Goal: Task Accomplishment & Management: Use online tool/utility

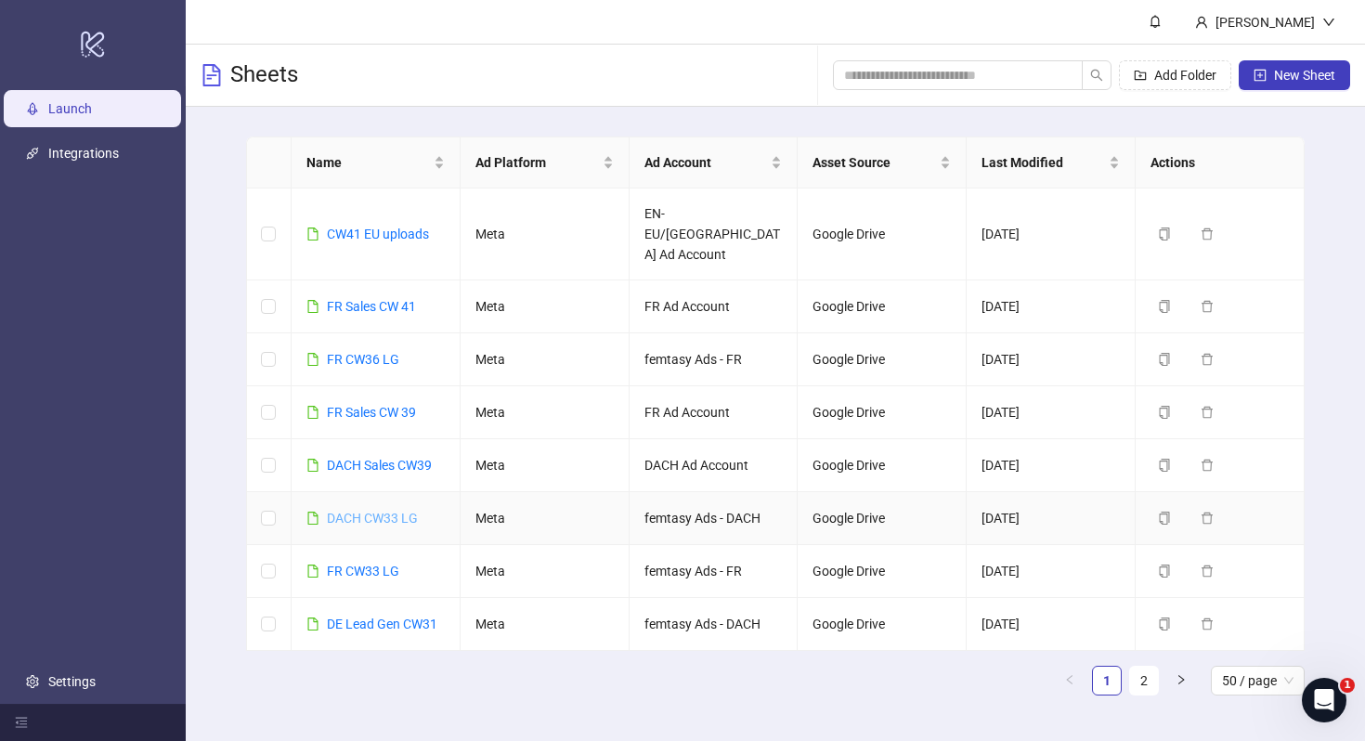
click at [365, 511] on link "DACH CW33 LG" at bounding box center [372, 518] width 91 height 15
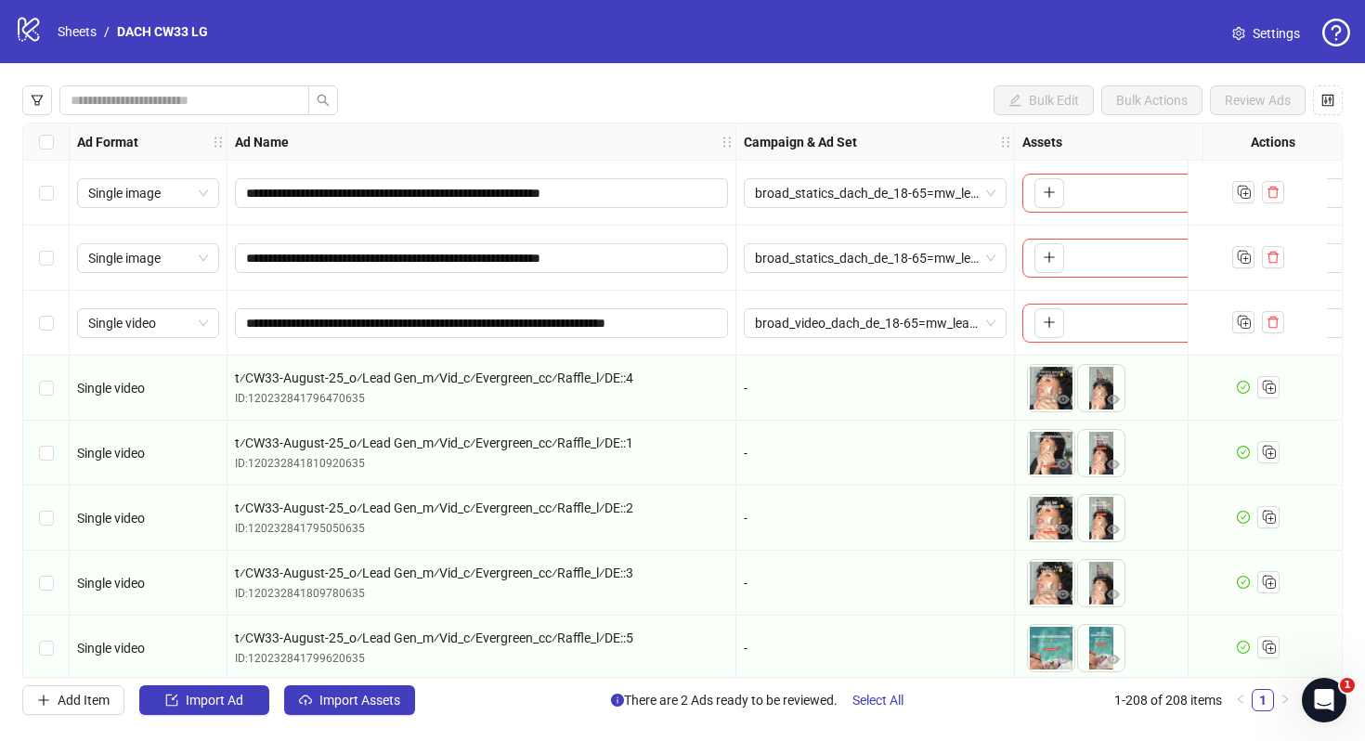
click at [1288, 33] on span "Settings" at bounding box center [1276, 33] width 47 height 20
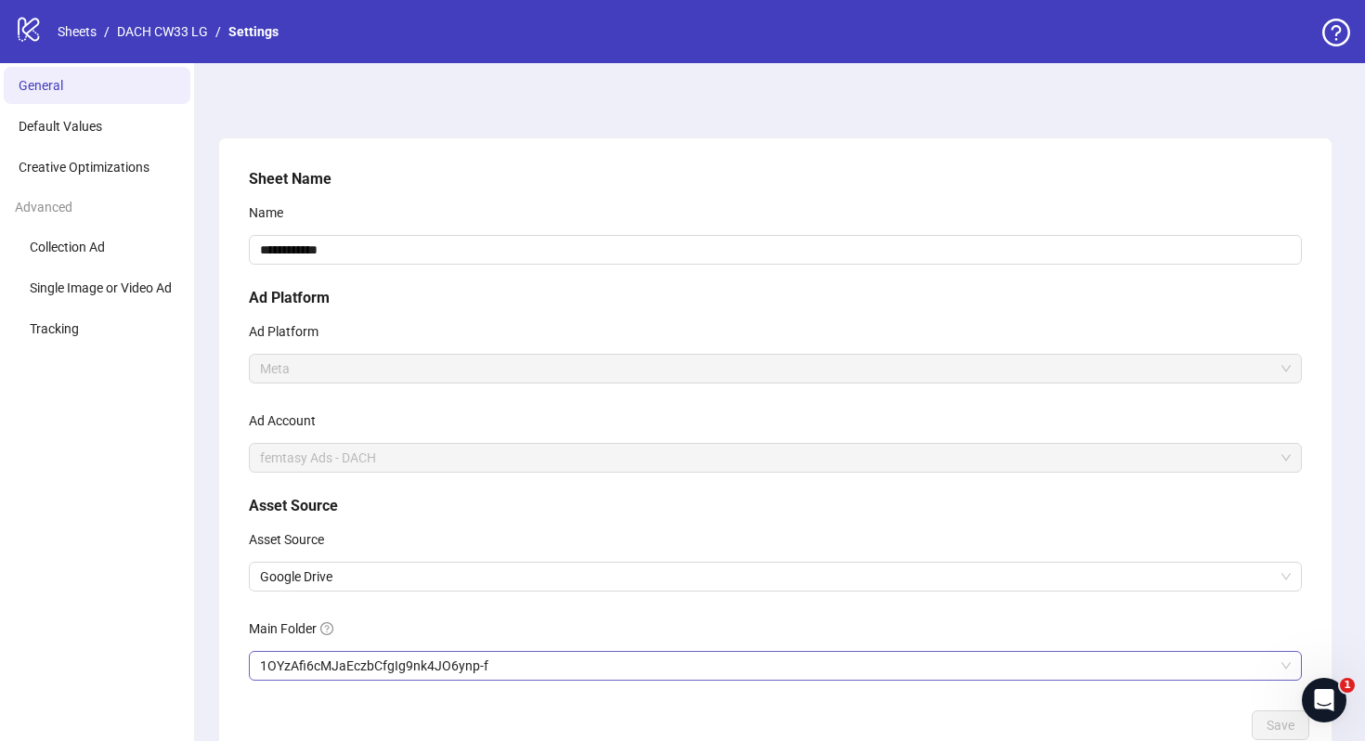
click at [512, 670] on span "1OYzAfi6cMJaEczbCfgIg9nk4JO6ynp-f" at bounding box center [775, 666] width 1031 height 28
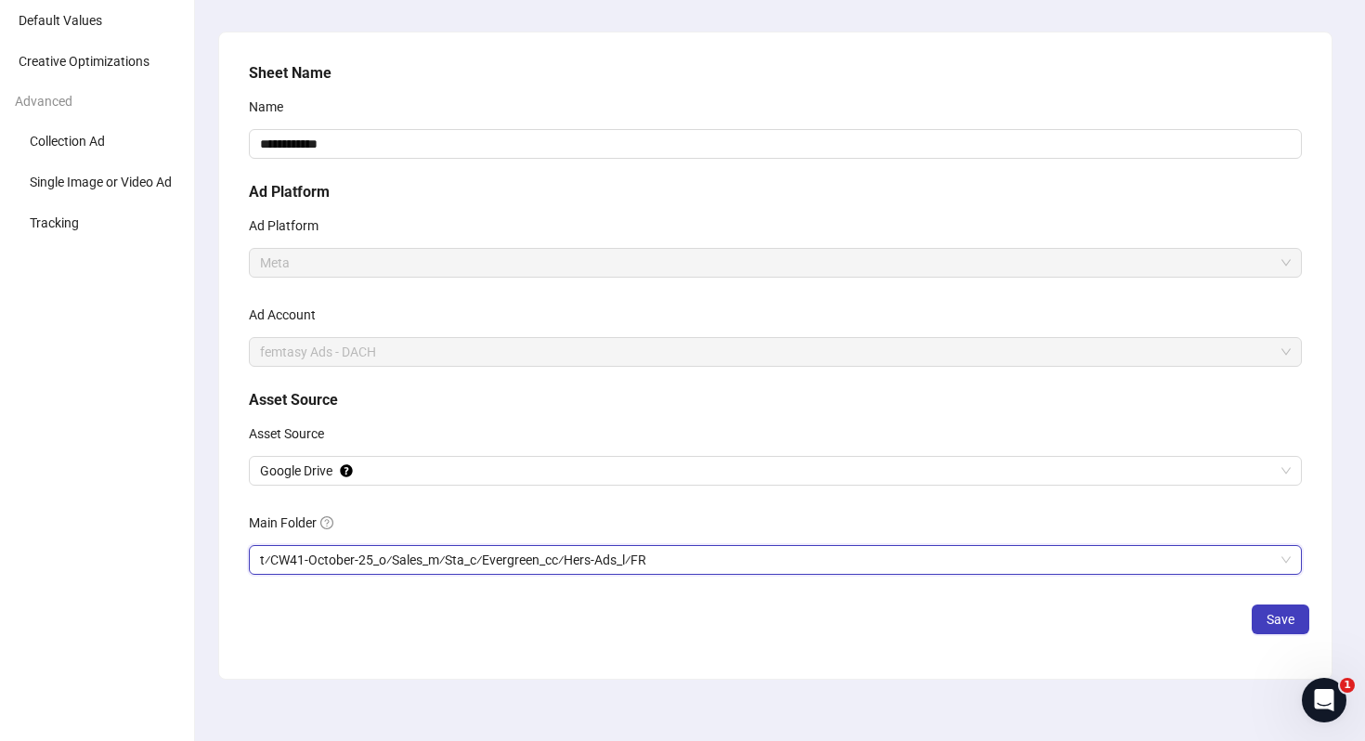
scroll to position [119, 0]
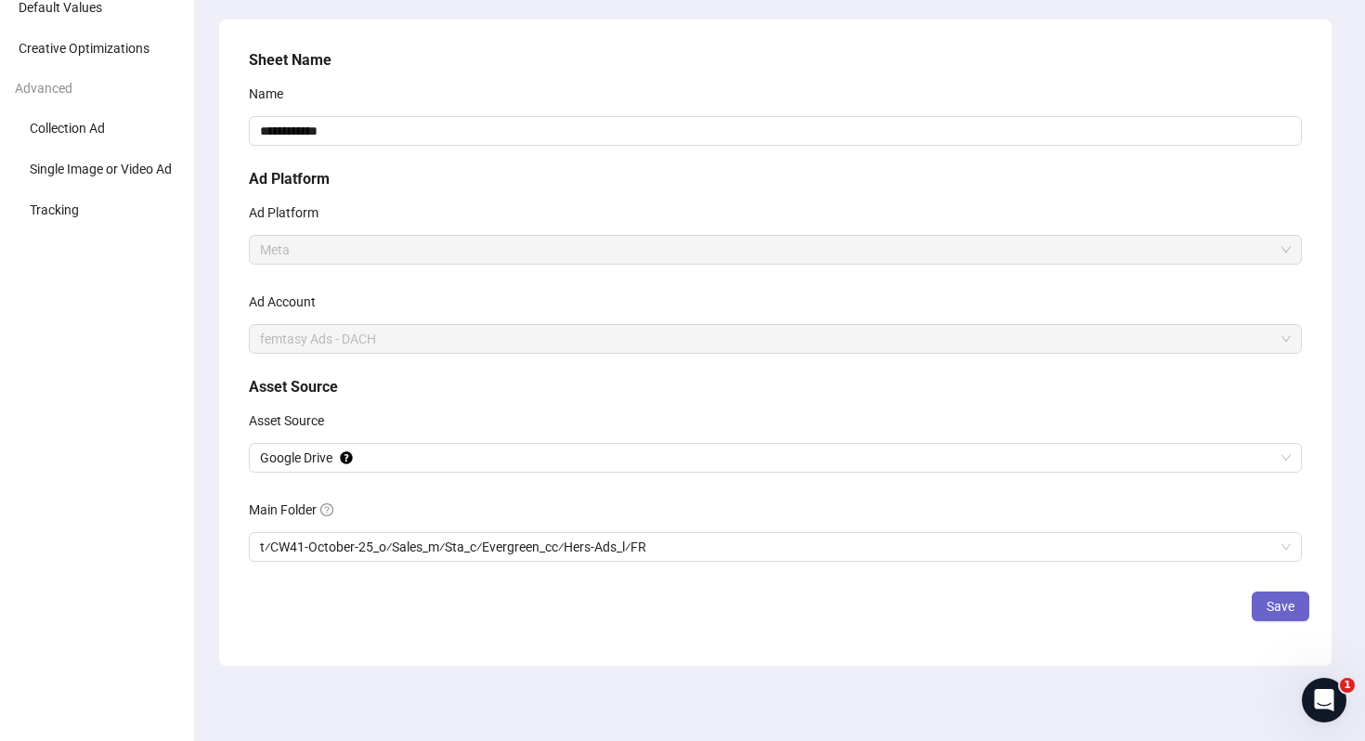
click at [1260, 602] on button "Save" at bounding box center [1281, 607] width 58 height 30
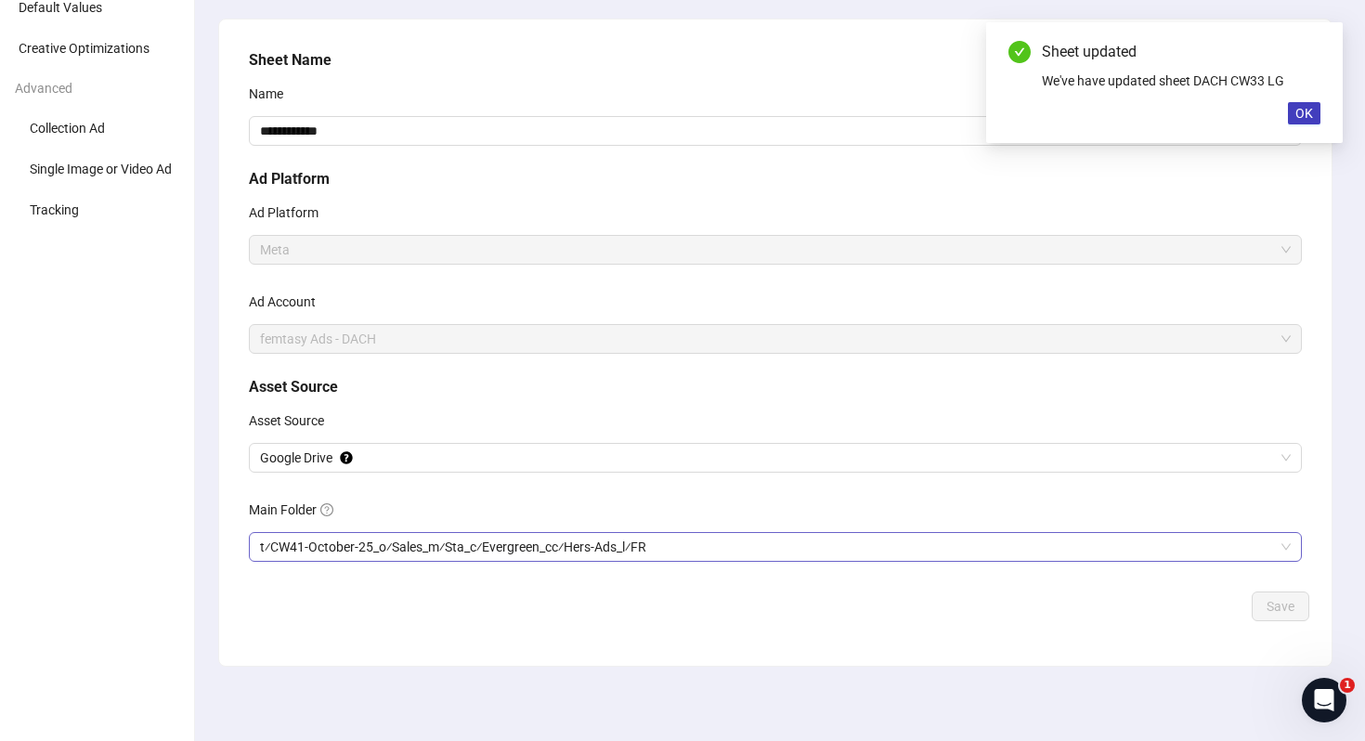
click at [623, 532] on div "t⁄CW41-October-25_o⁄Sales_m⁄Sta_c⁄Evergreen_cc⁄Hers-Ads_l⁄FR" at bounding box center [775, 547] width 1053 height 30
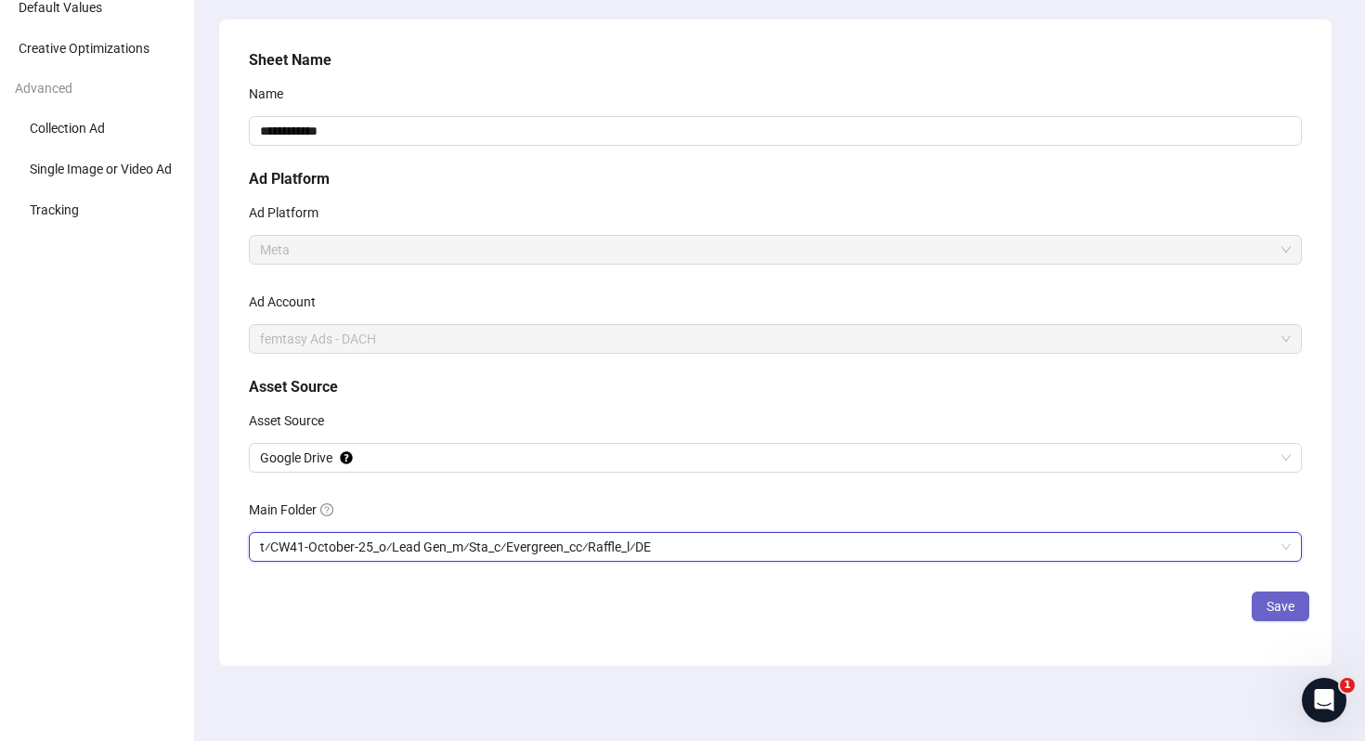
click at [1270, 611] on span "Save" at bounding box center [1281, 606] width 28 height 15
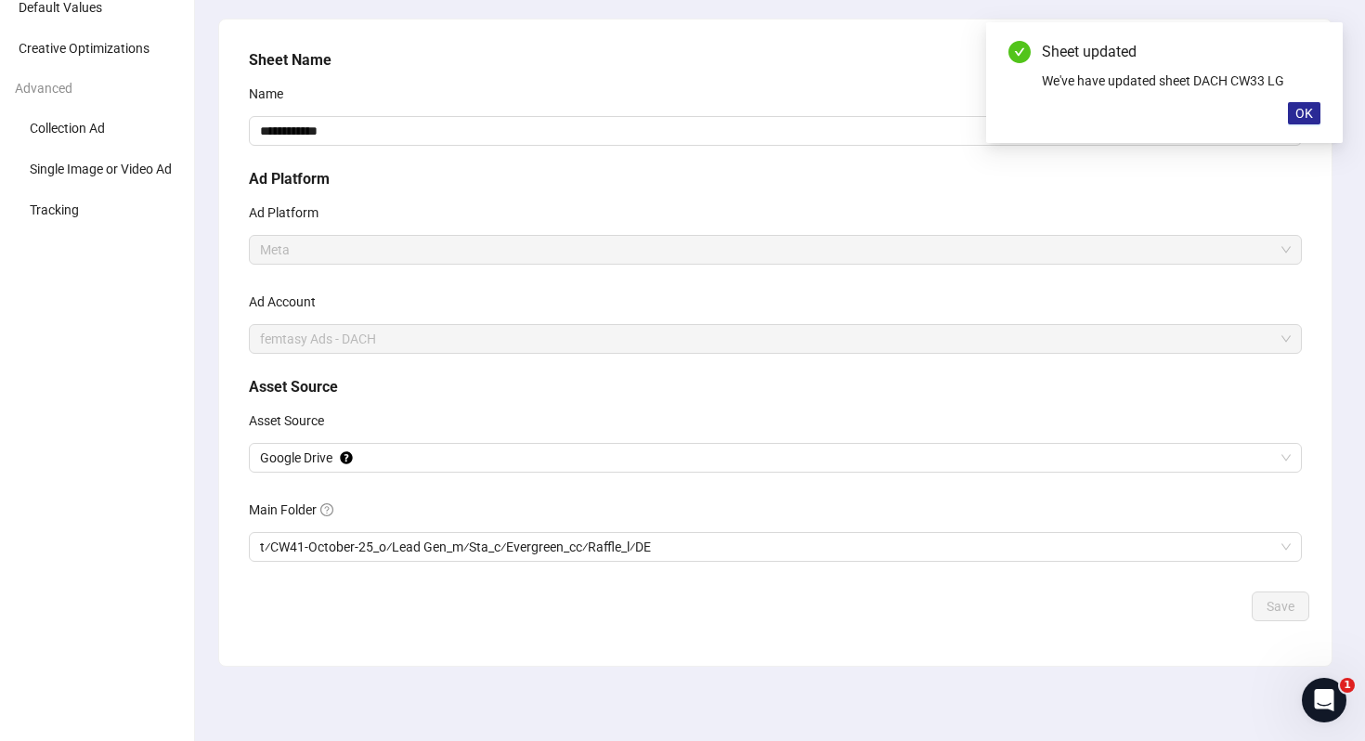
click at [1306, 121] on button "OK" at bounding box center [1304, 113] width 33 height 22
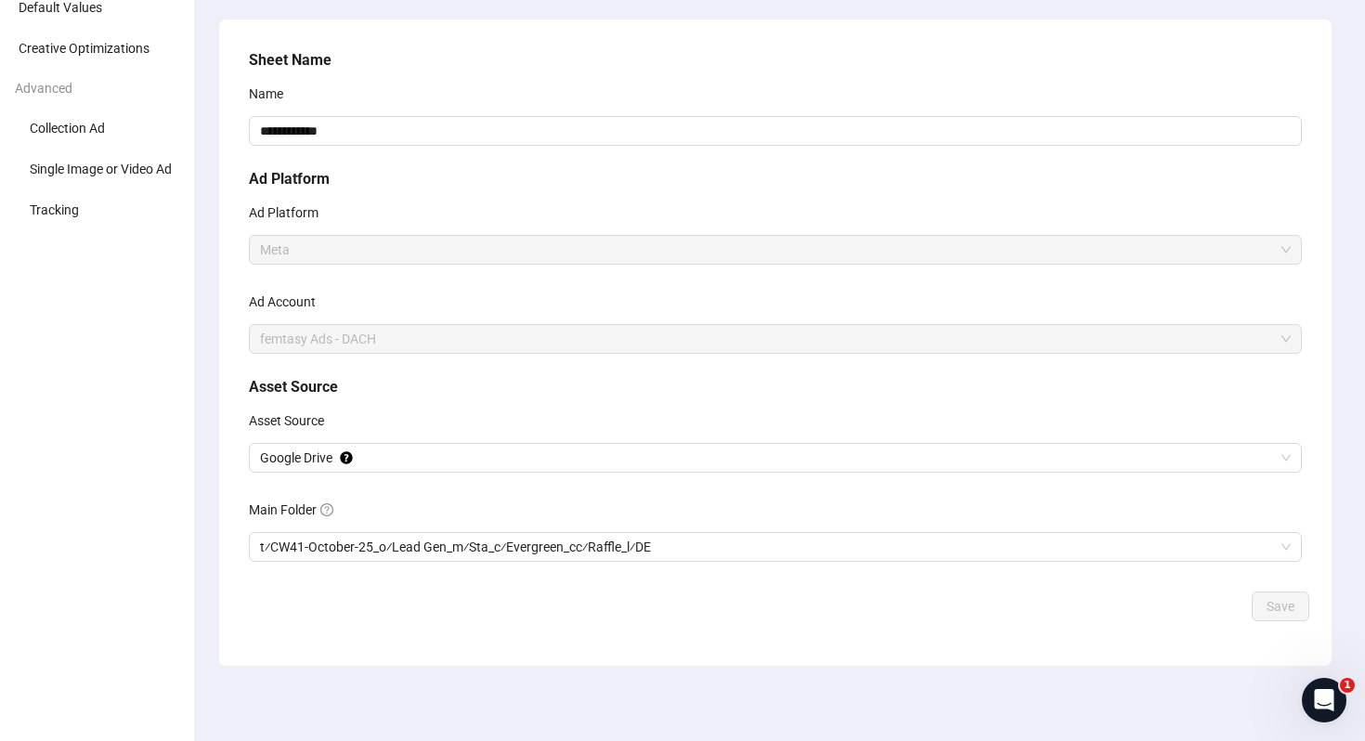
scroll to position [0, 0]
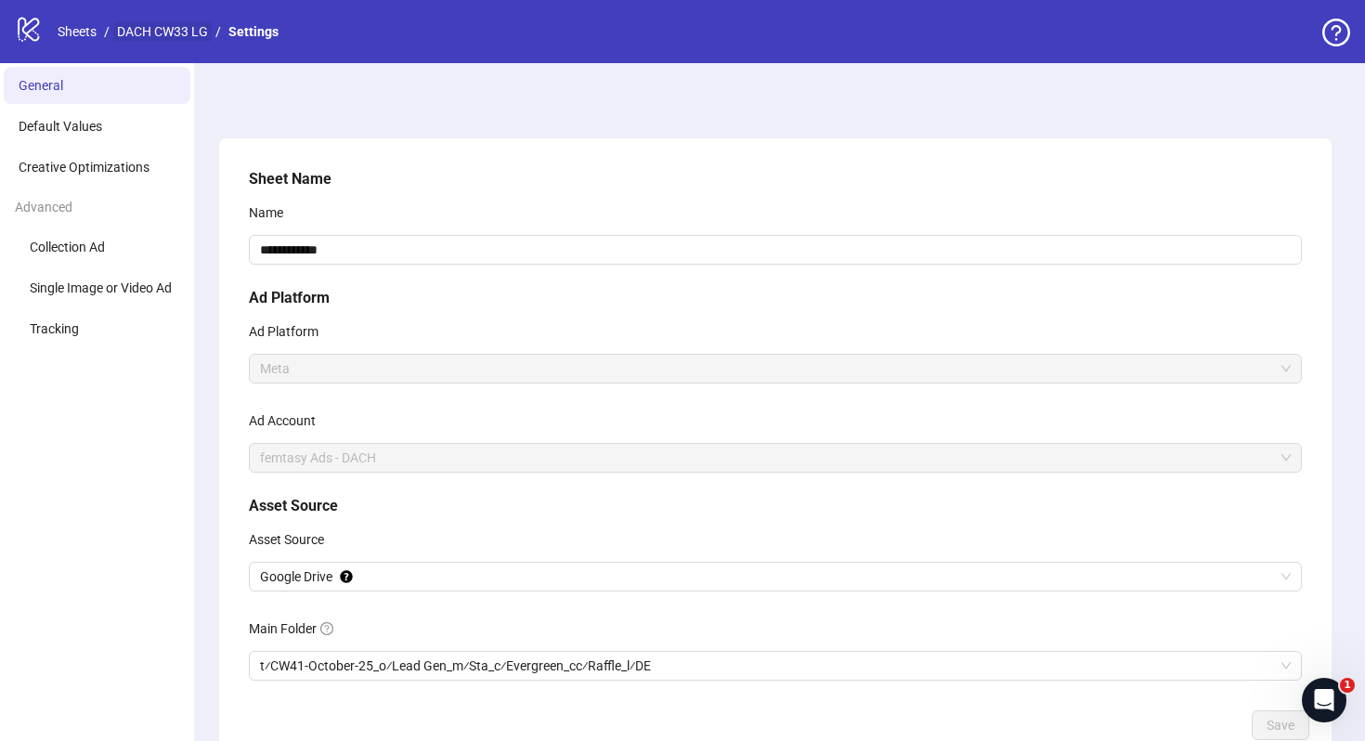
click at [192, 28] on link "DACH CW33 LG" at bounding box center [162, 31] width 98 height 20
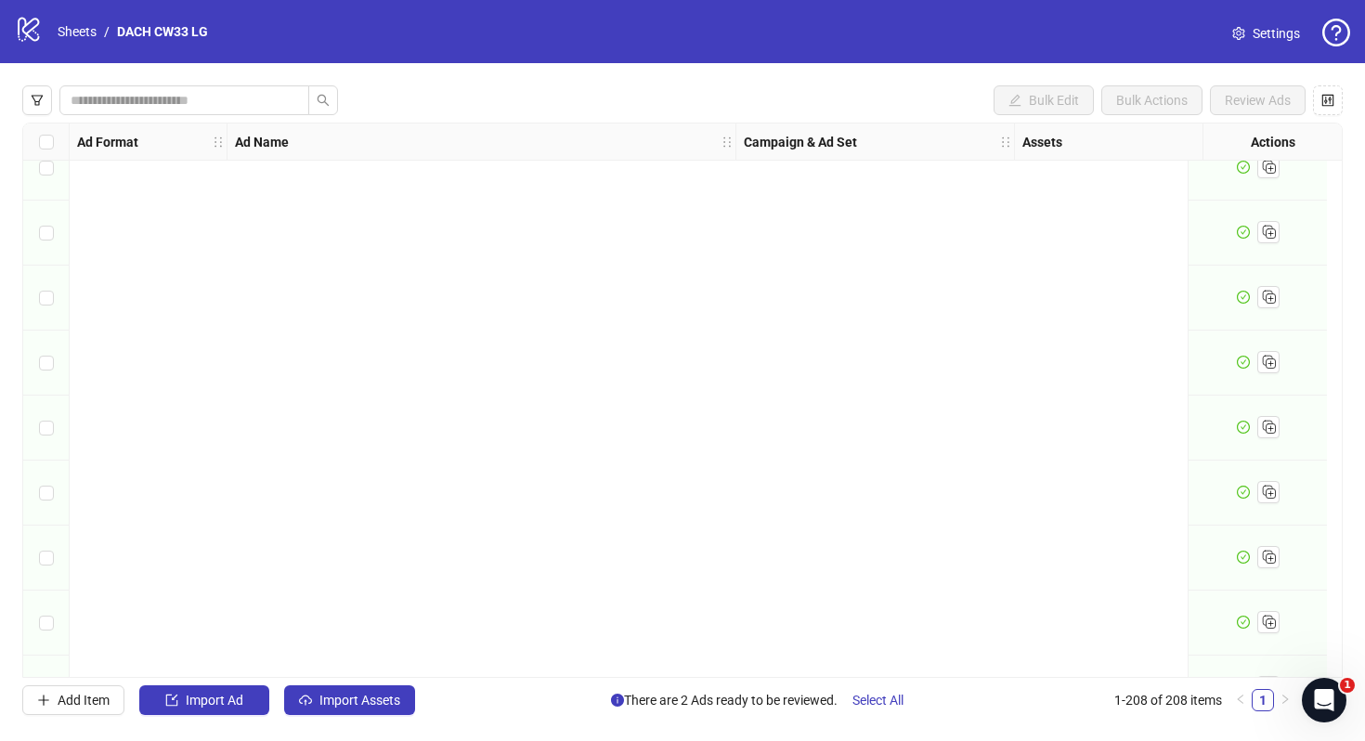
scroll to position [13012, 0]
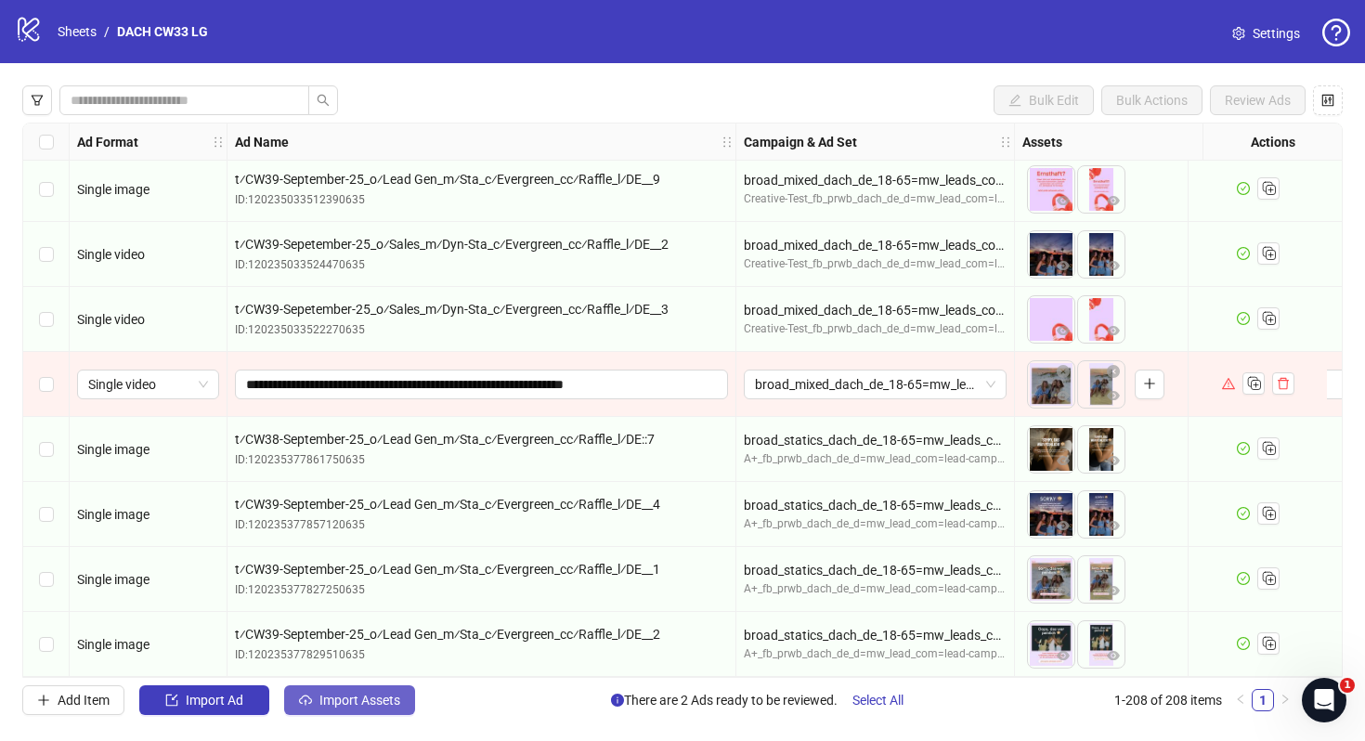
click at [398, 696] on span "Import Assets" at bounding box center [359, 700] width 81 height 15
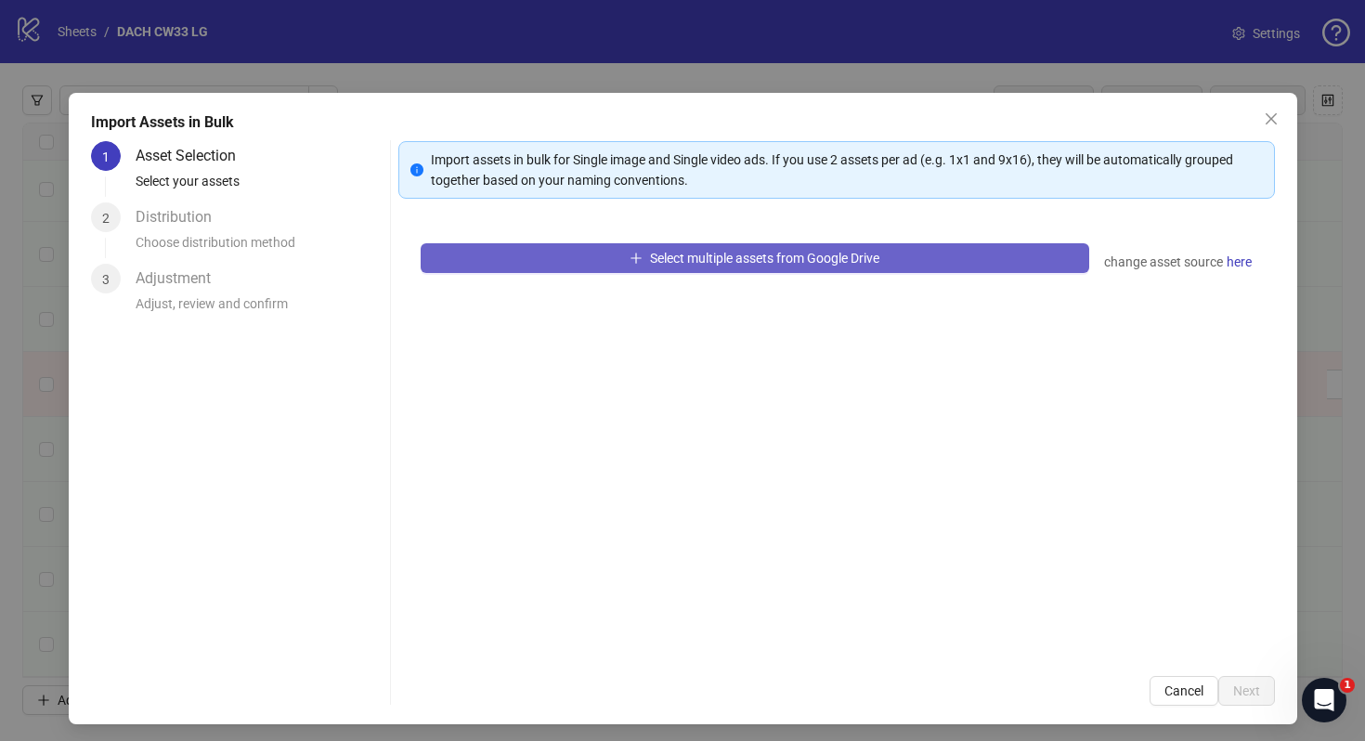
click at [701, 253] on span "Select multiple assets from Google Drive" at bounding box center [764, 258] width 229 height 15
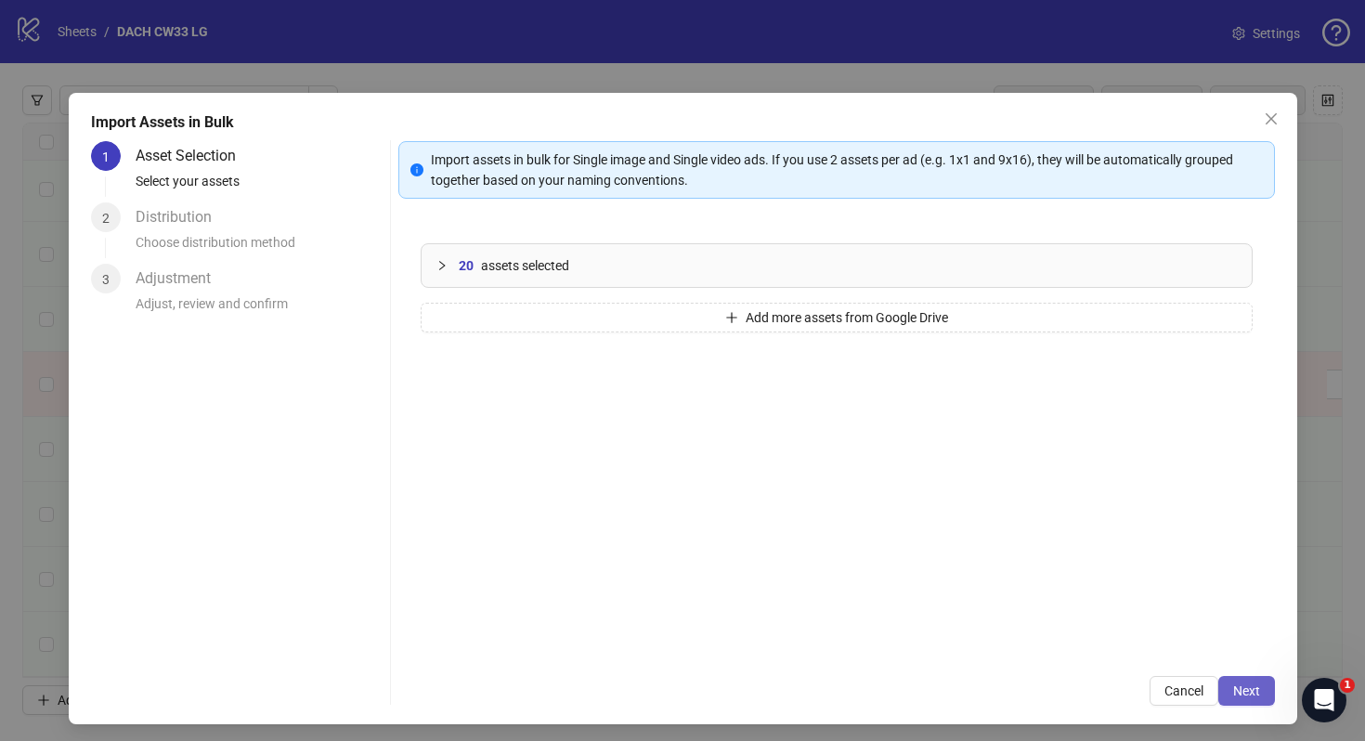
click at [1240, 689] on span "Next" at bounding box center [1246, 690] width 27 height 15
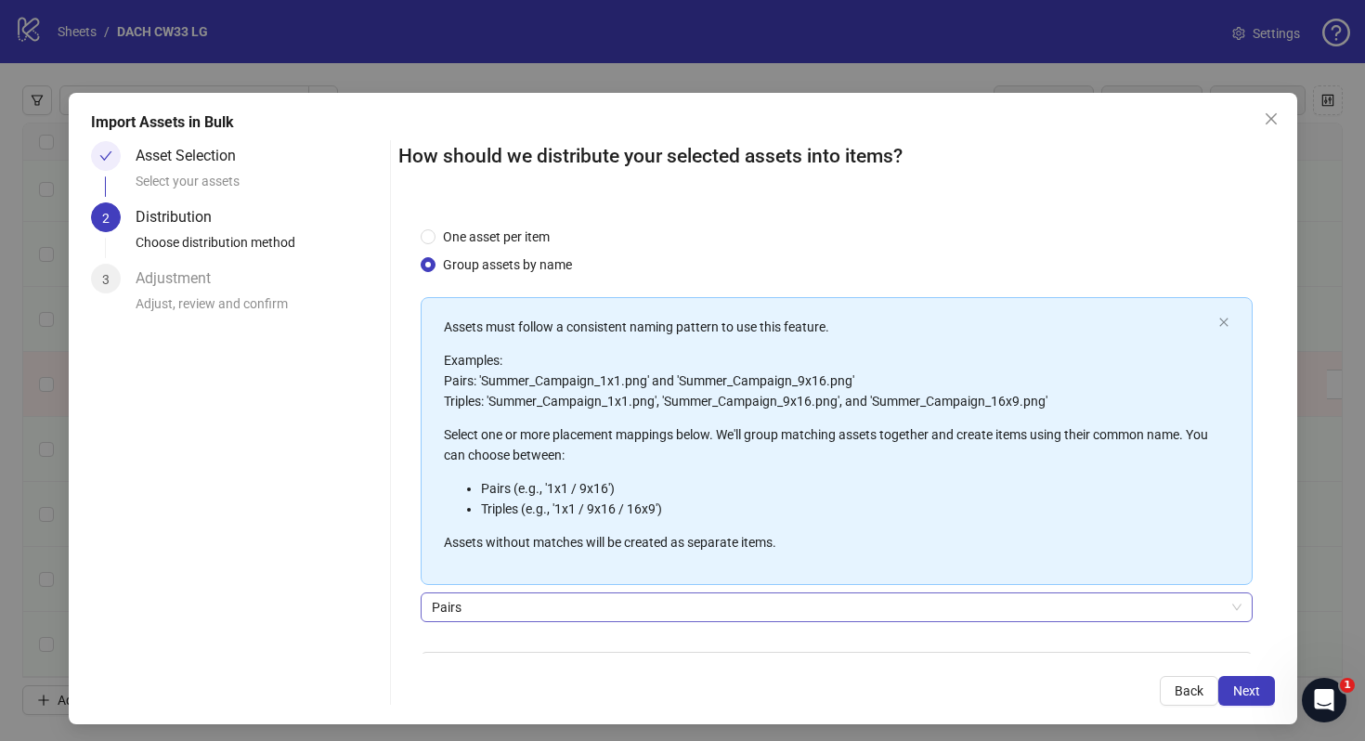
scroll to position [116, 0]
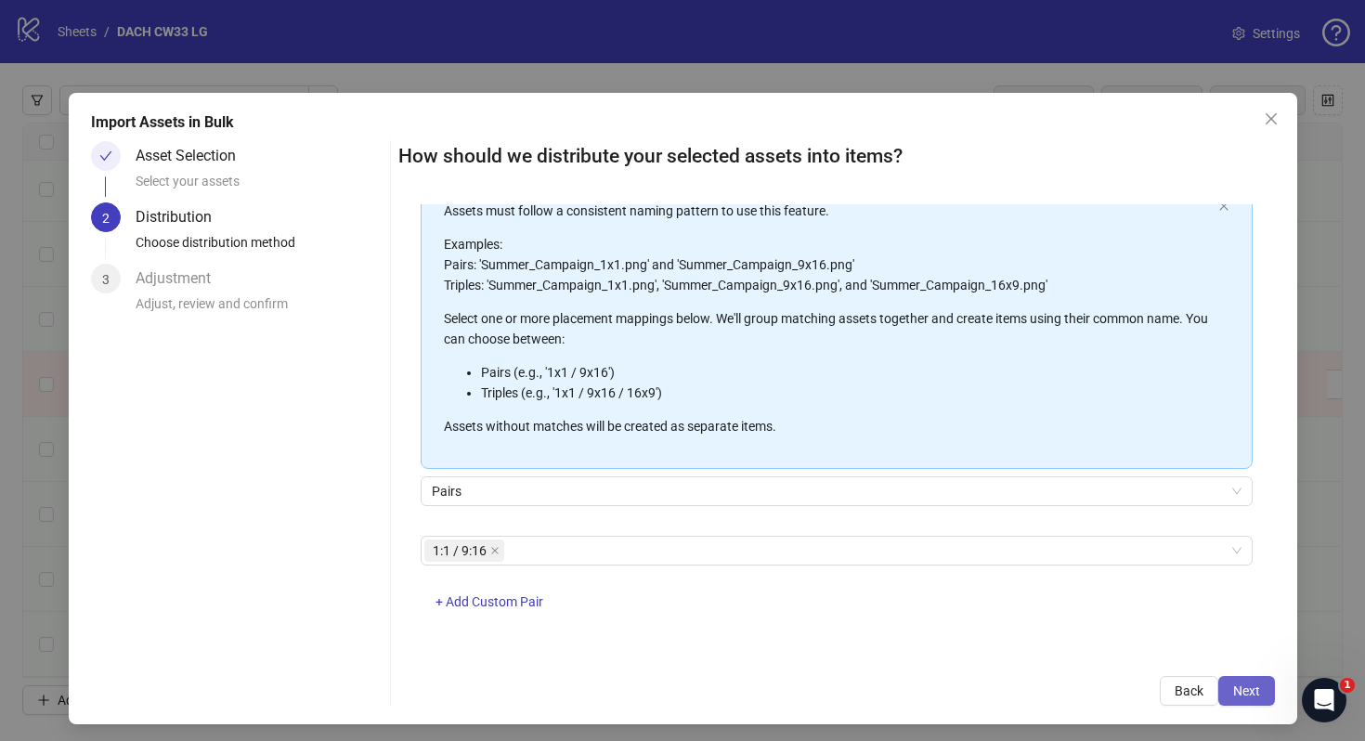
click at [1255, 704] on button "Next" at bounding box center [1246, 691] width 57 height 30
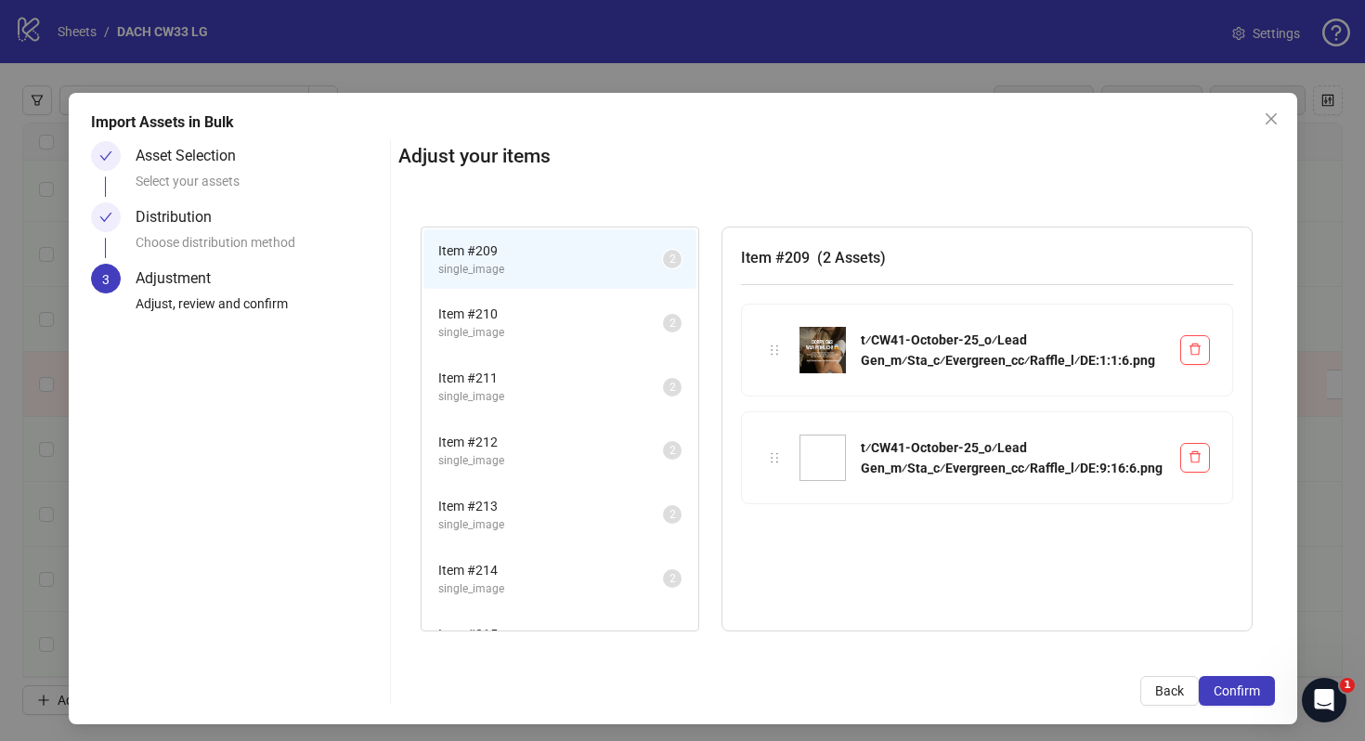
click at [575, 347] on li "Item # 210 single_image 2" at bounding box center [559, 323] width 273 height 60
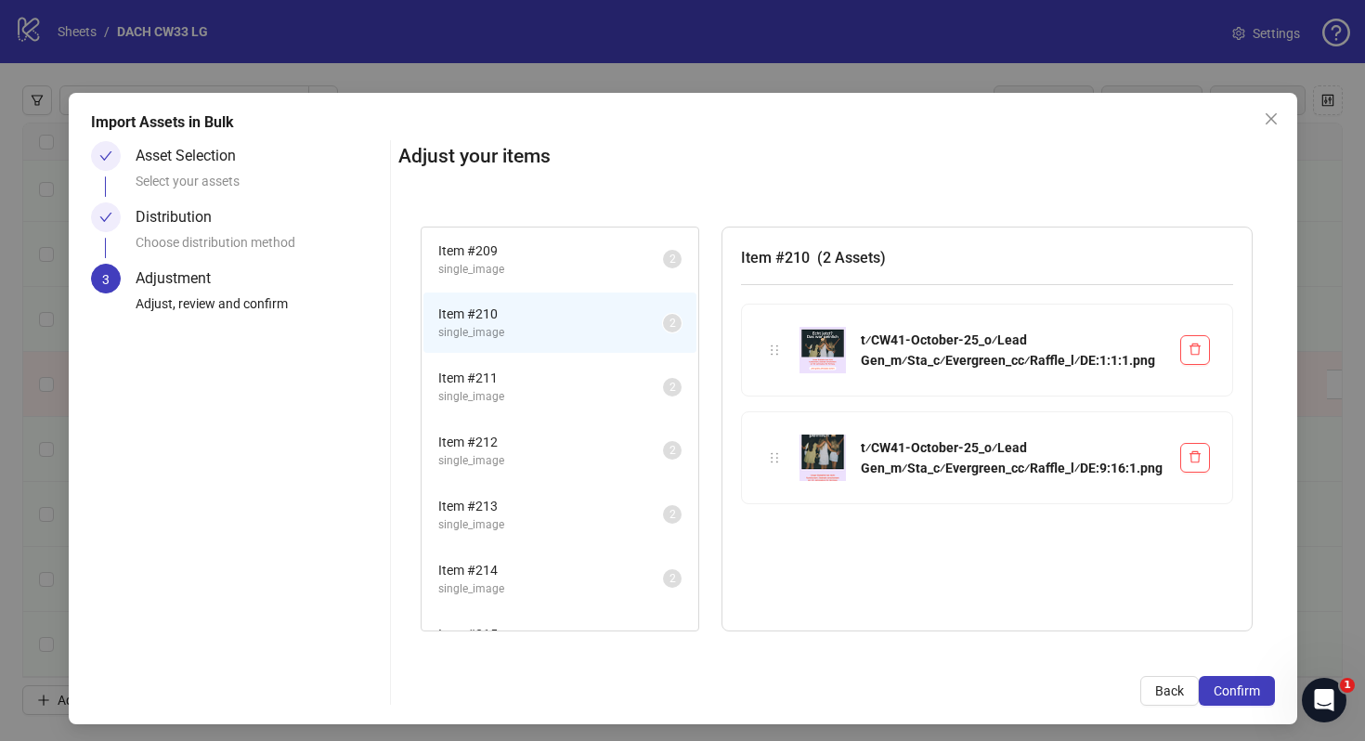
click at [575, 382] on span "Item # 211" at bounding box center [550, 378] width 225 height 20
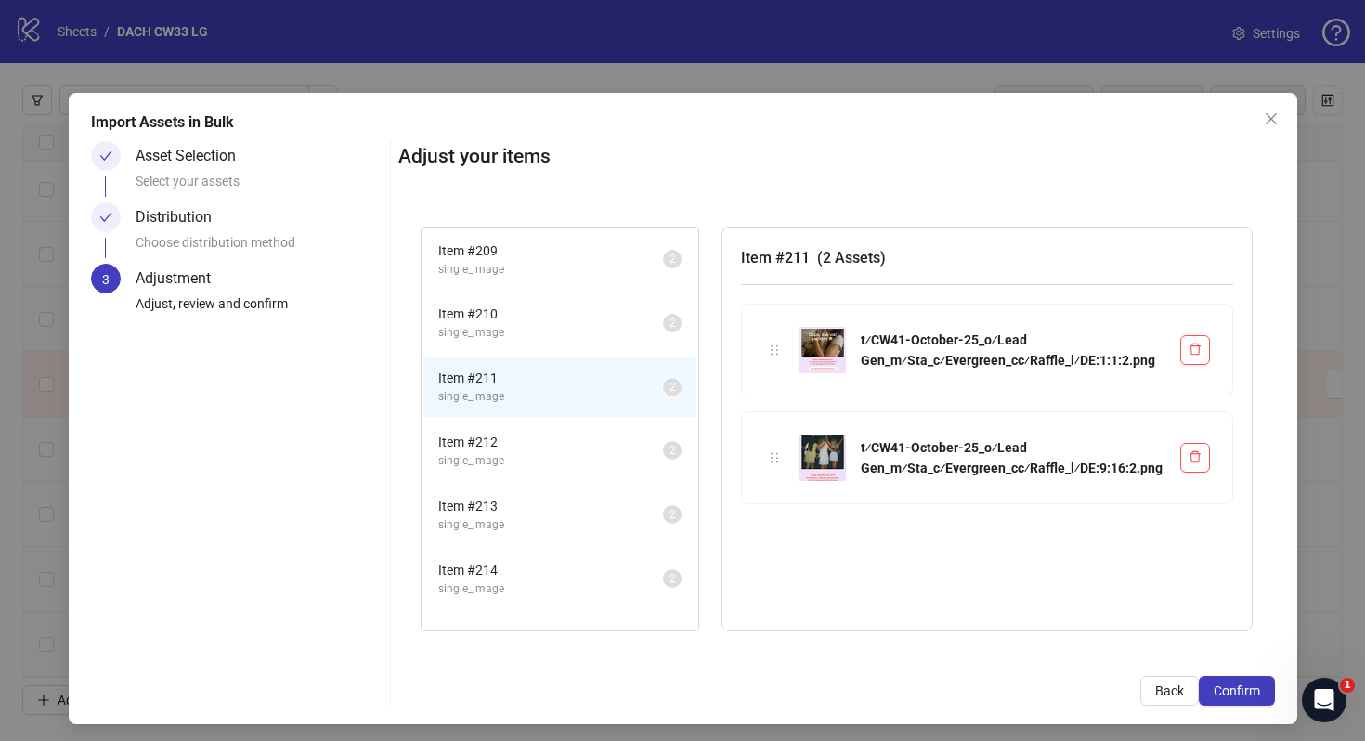
click at [505, 454] on span "single_image" at bounding box center [550, 461] width 225 height 18
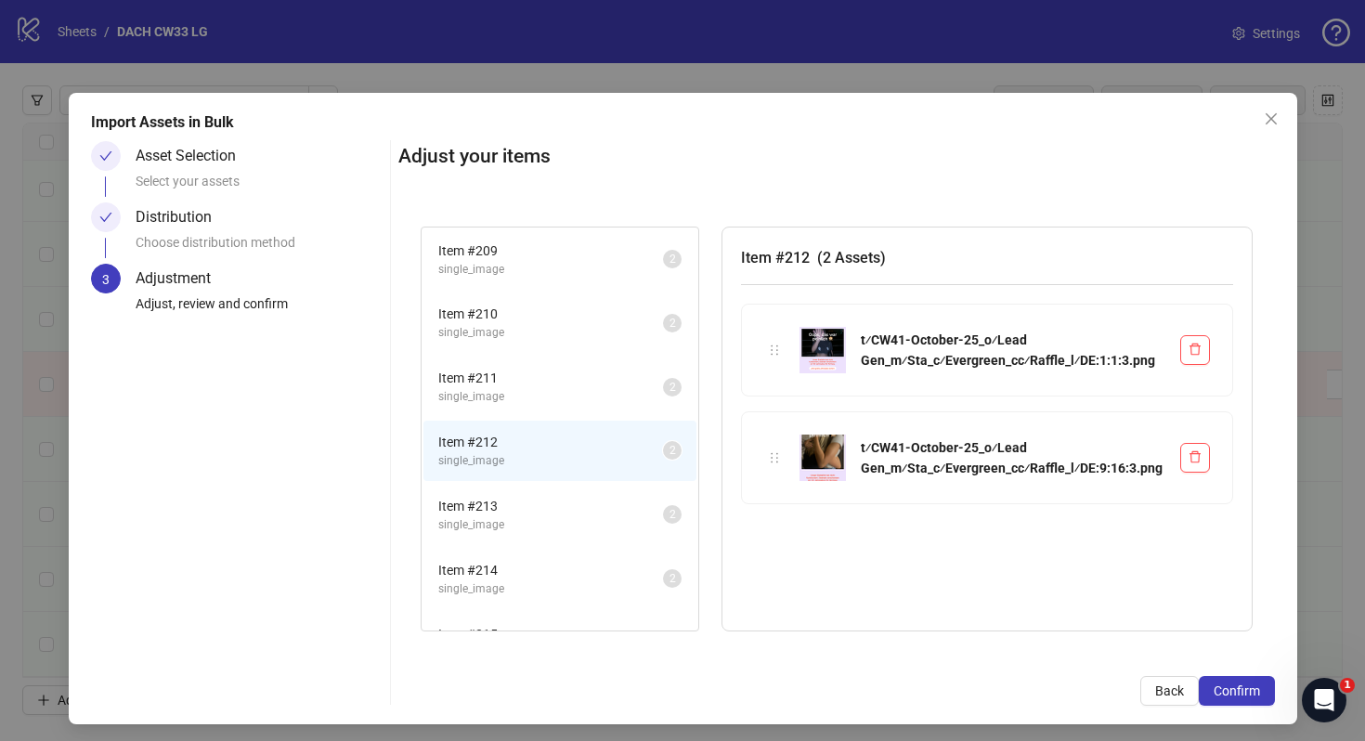
click at [527, 519] on span "single_image" at bounding box center [550, 525] width 225 height 18
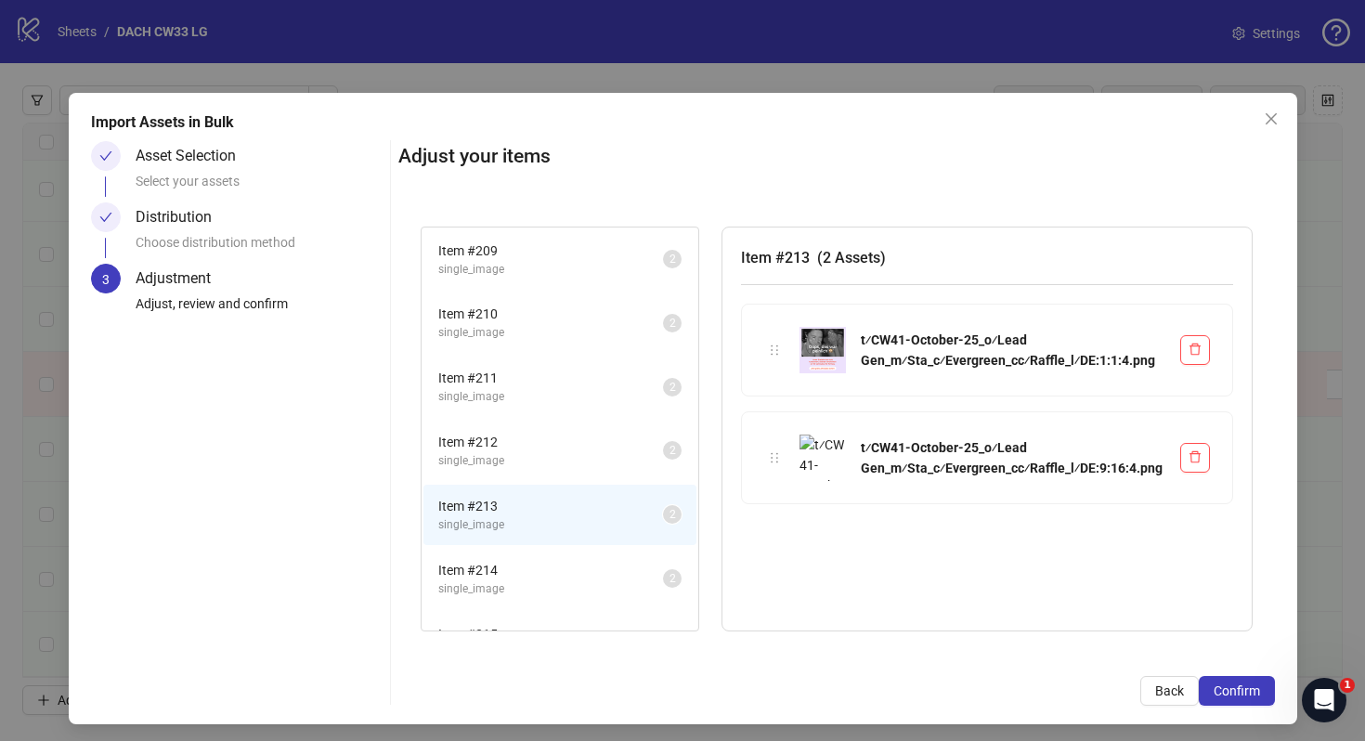
click at [564, 594] on span "single_image" at bounding box center [550, 589] width 225 height 18
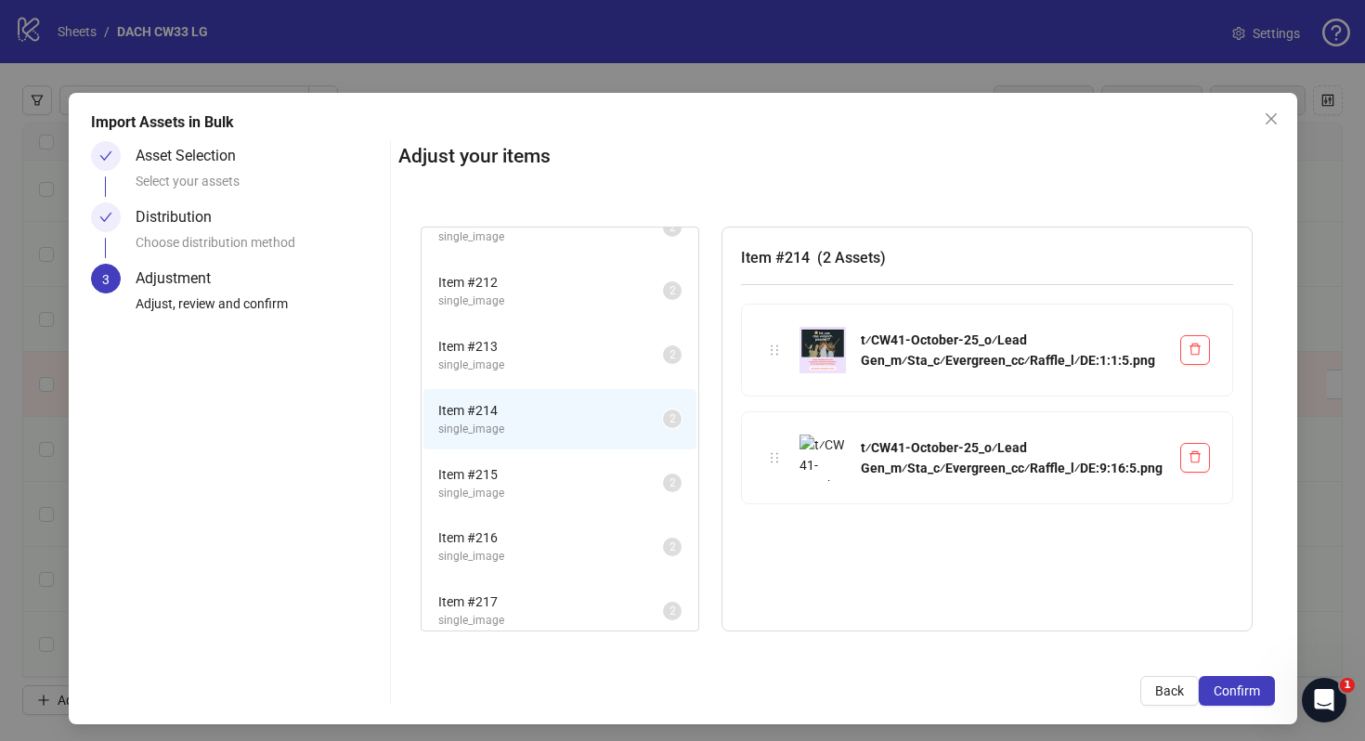
scroll to position [236, 0]
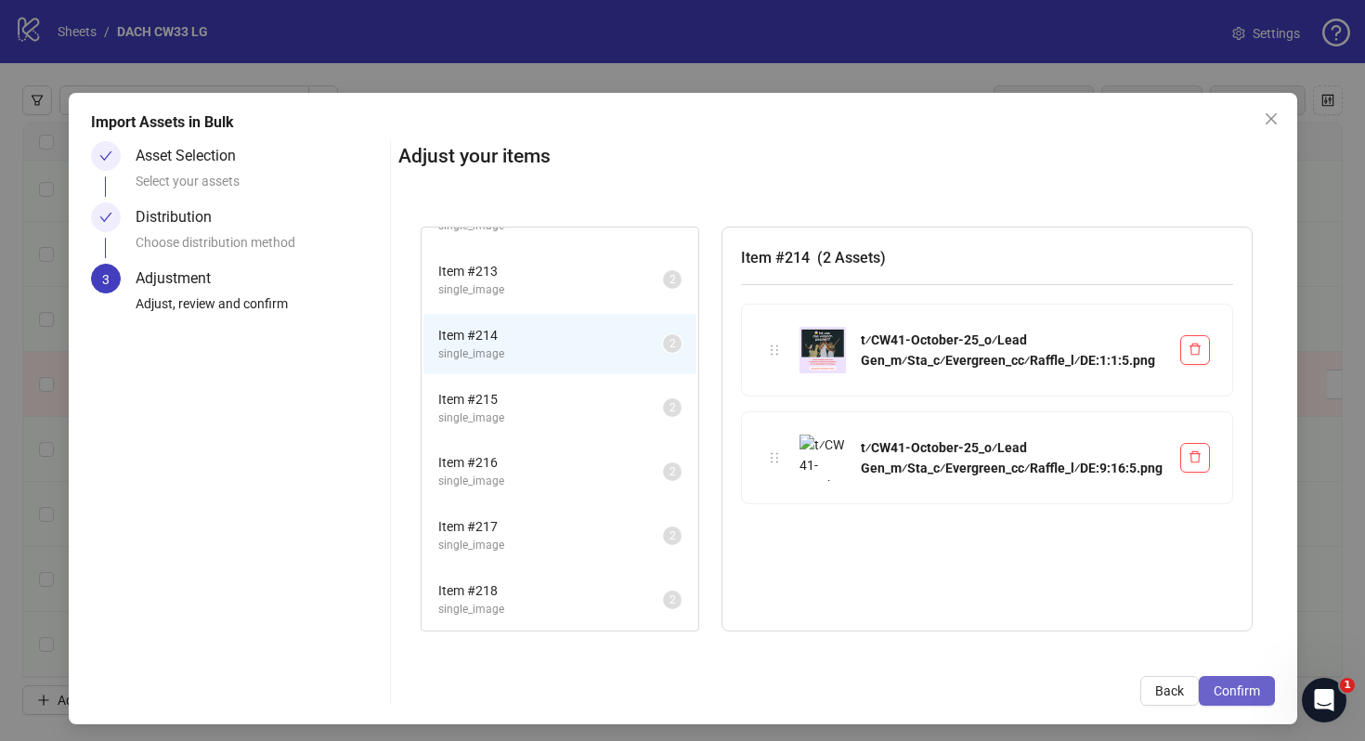
click at [1244, 689] on span "Confirm" at bounding box center [1237, 690] width 46 height 15
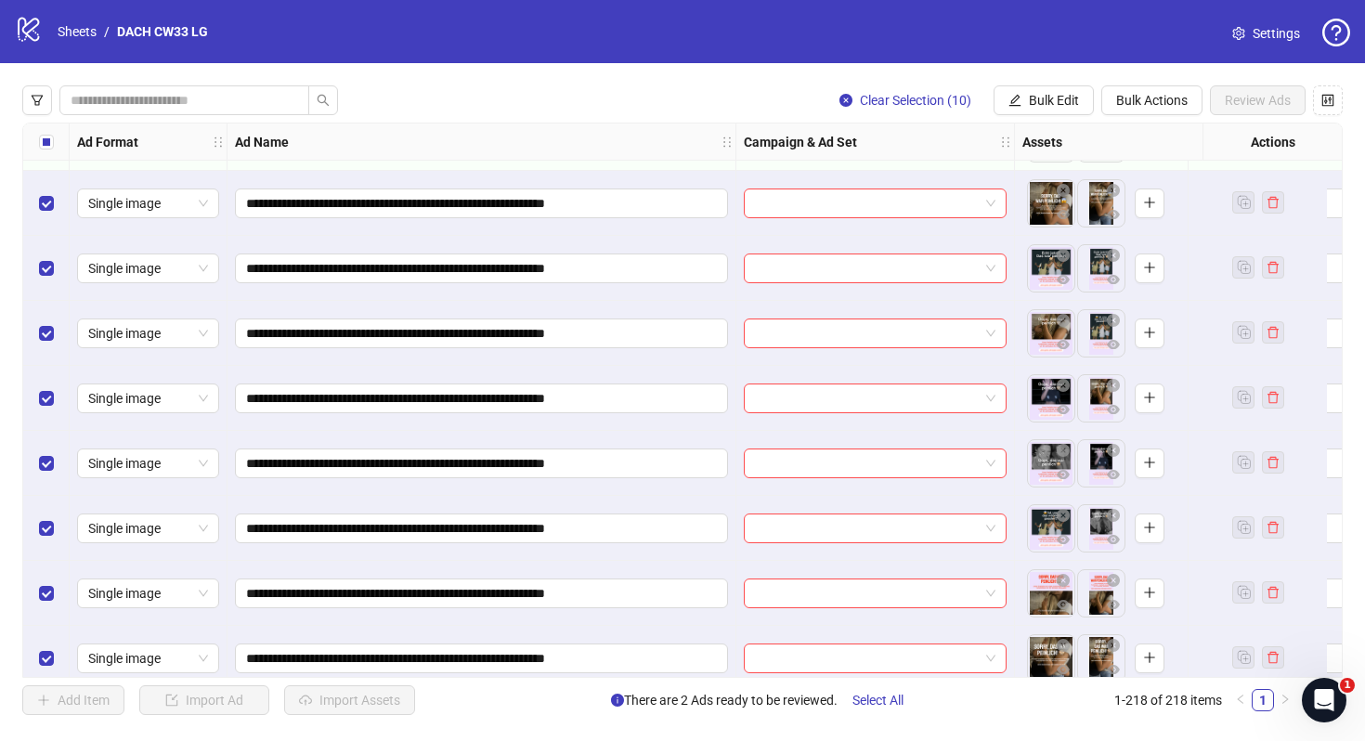
scroll to position [13393, 0]
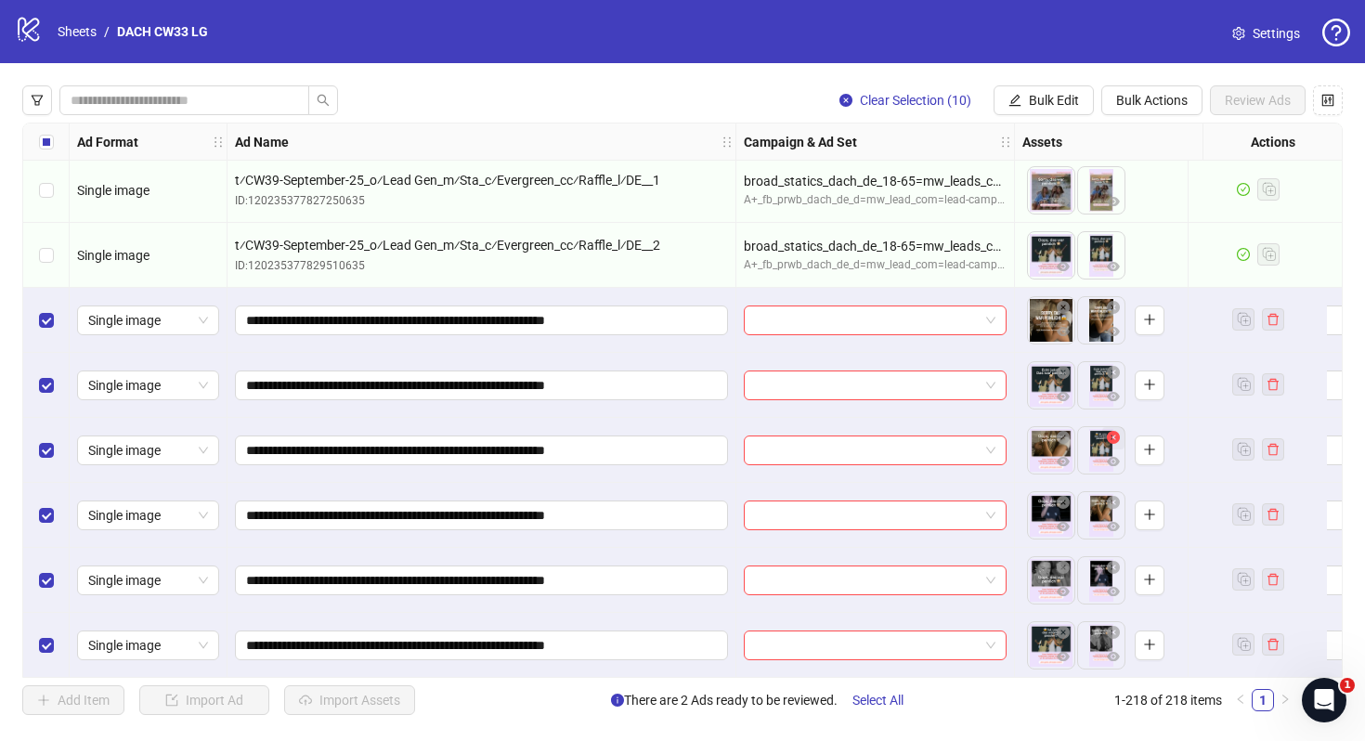
click at [1114, 434] on icon "close-circle" at bounding box center [1113, 437] width 13 height 13
click at [1113, 503] on icon "close-circle" at bounding box center [1113, 502] width 13 height 13
click at [1116, 570] on icon "close-circle" at bounding box center [1113, 567] width 13 height 13
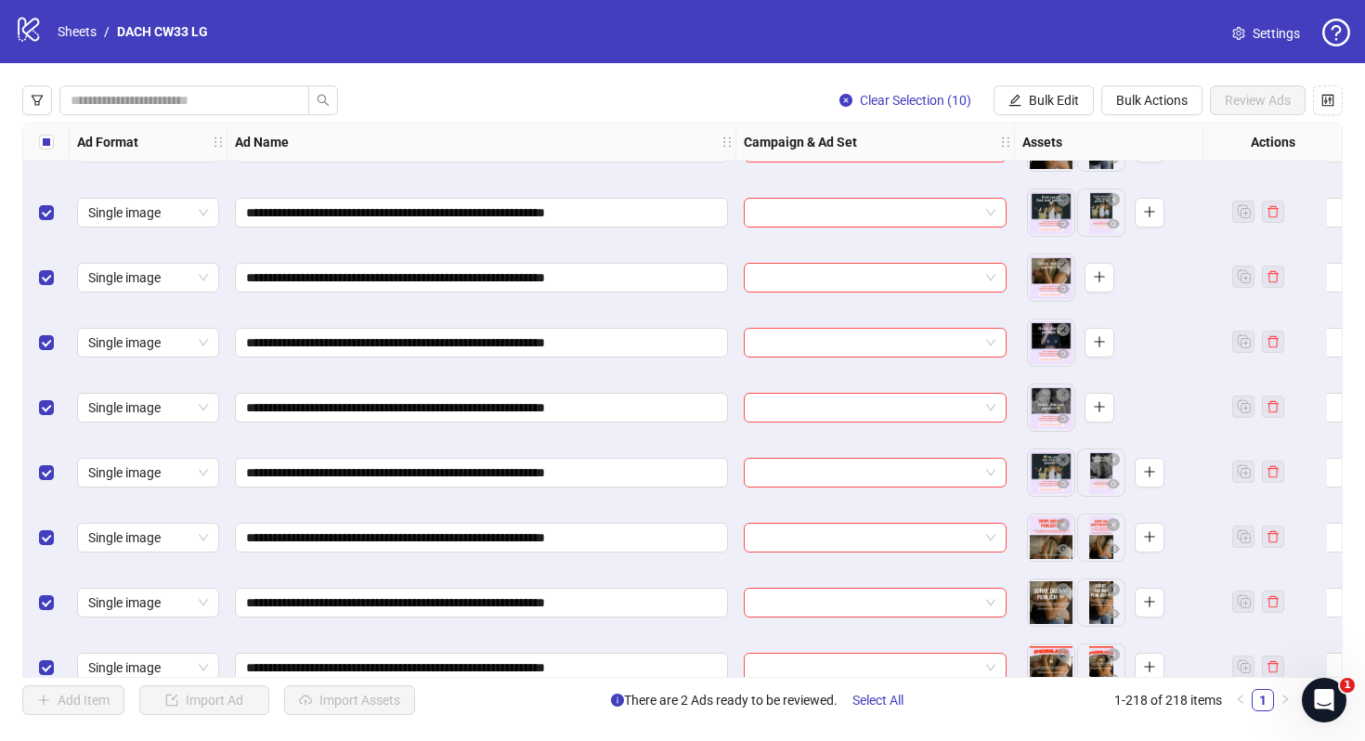
scroll to position [13597, 0]
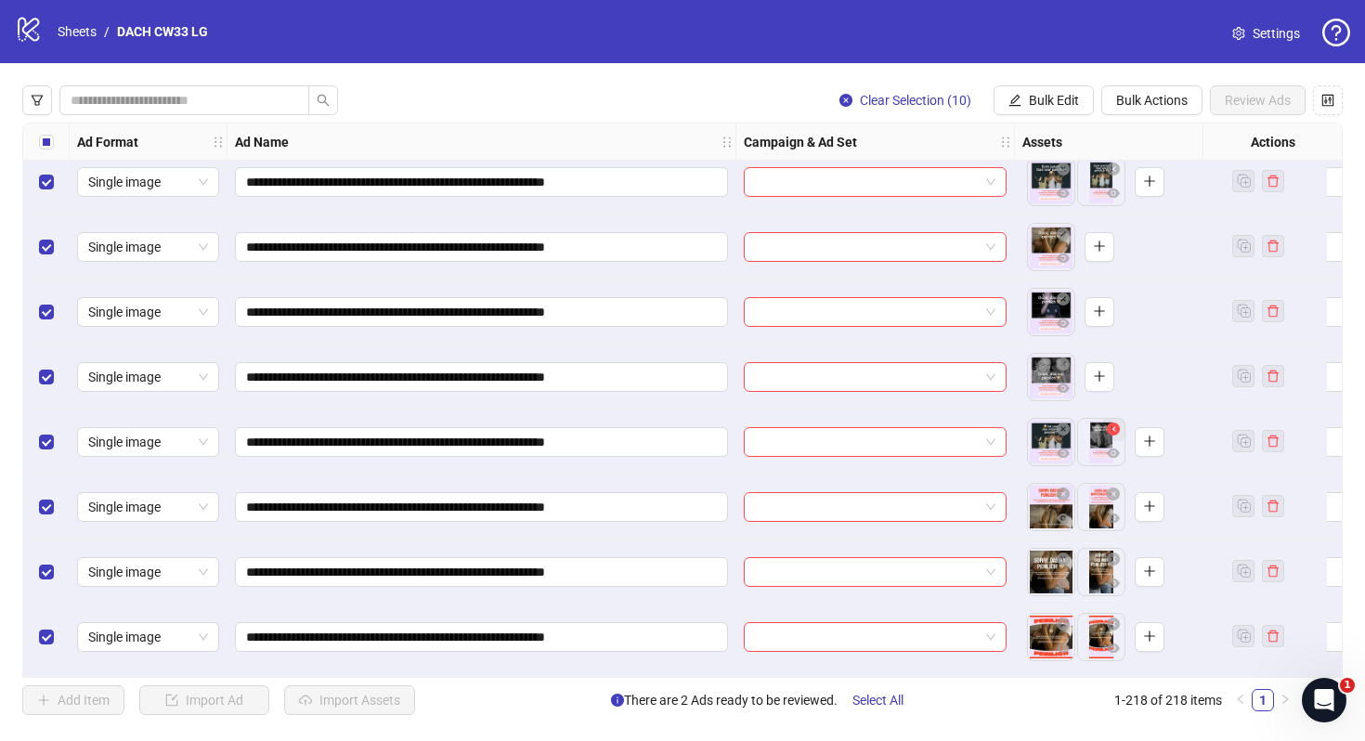
click at [1112, 429] on icon "close-circle" at bounding box center [1113, 429] width 13 height 13
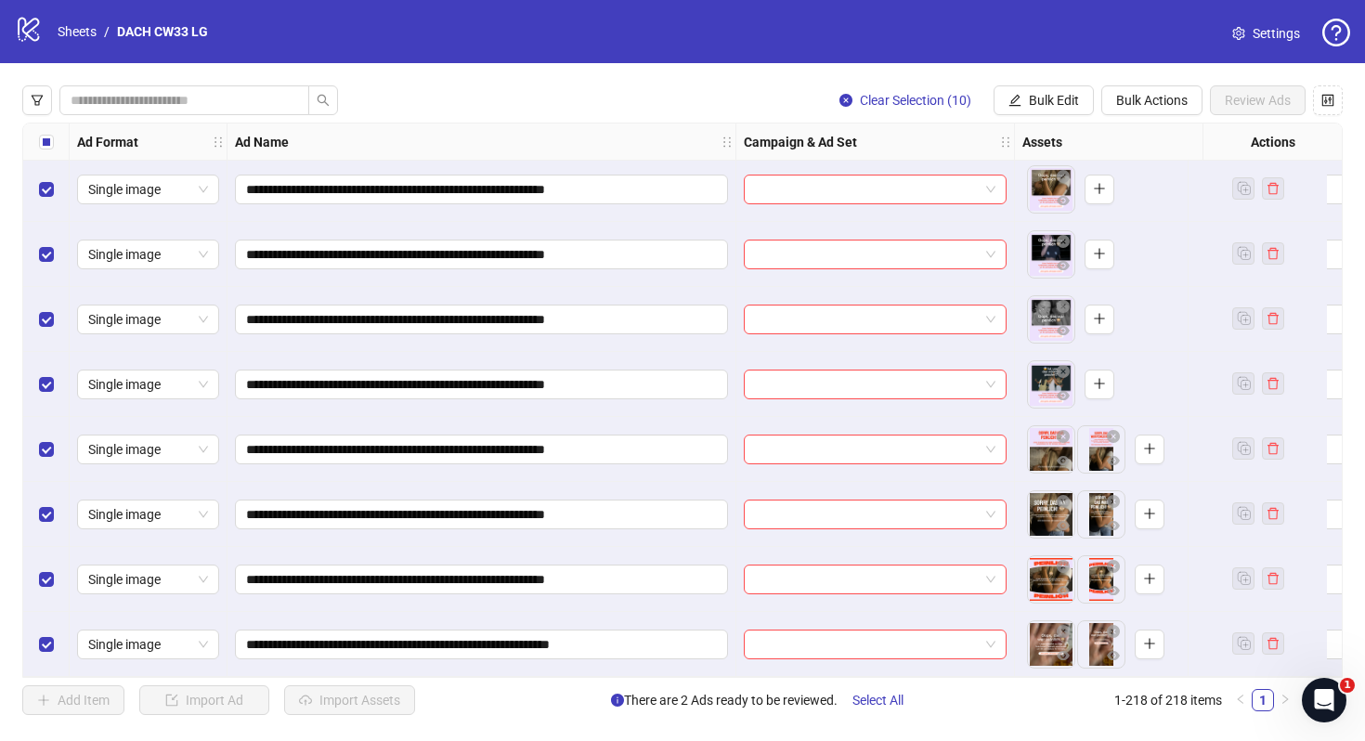
scroll to position [13518, 0]
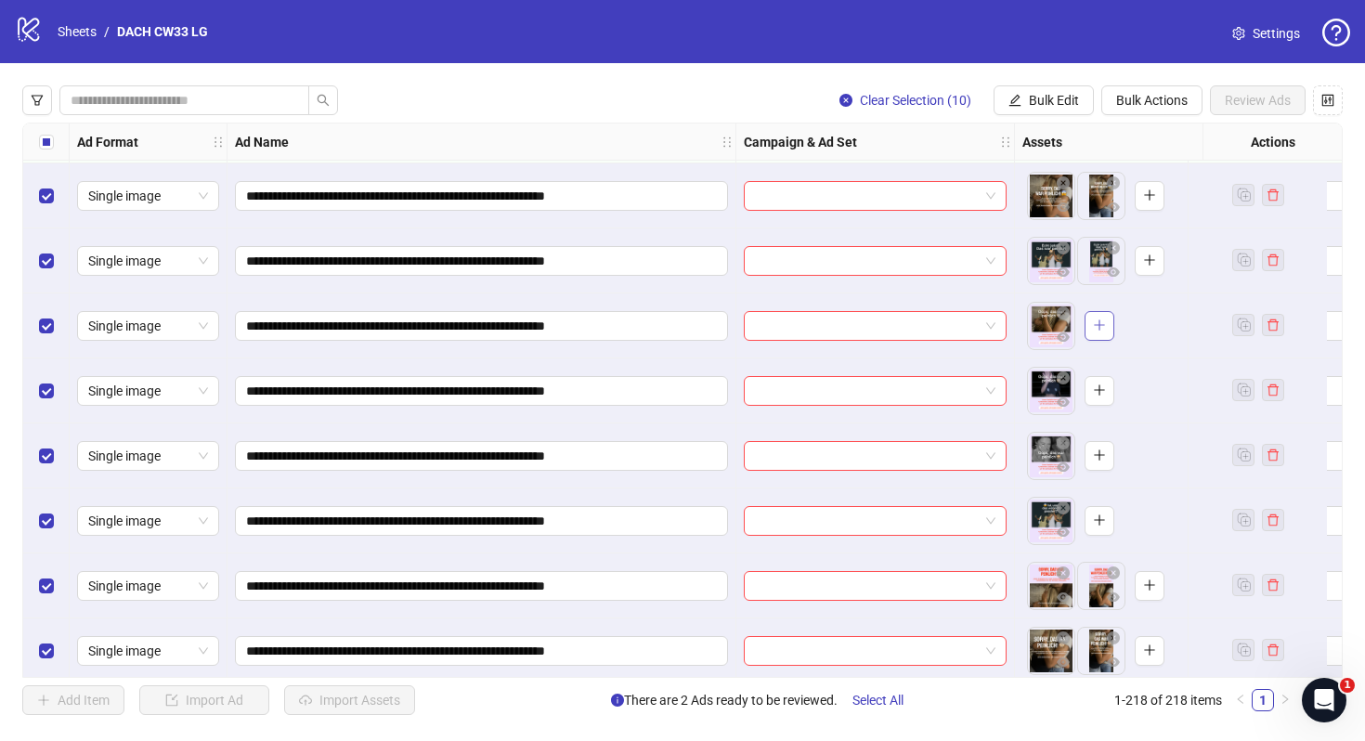
click at [1104, 327] on icon "plus" at bounding box center [1099, 325] width 13 height 13
click at [1102, 389] on icon "plus" at bounding box center [1099, 390] width 13 height 13
click at [1099, 457] on icon "plus" at bounding box center [1099, 455] width 13 height 13
click at [1099, 521] on icon "plus" at bounding box center [1099, 520] width 13 height 13
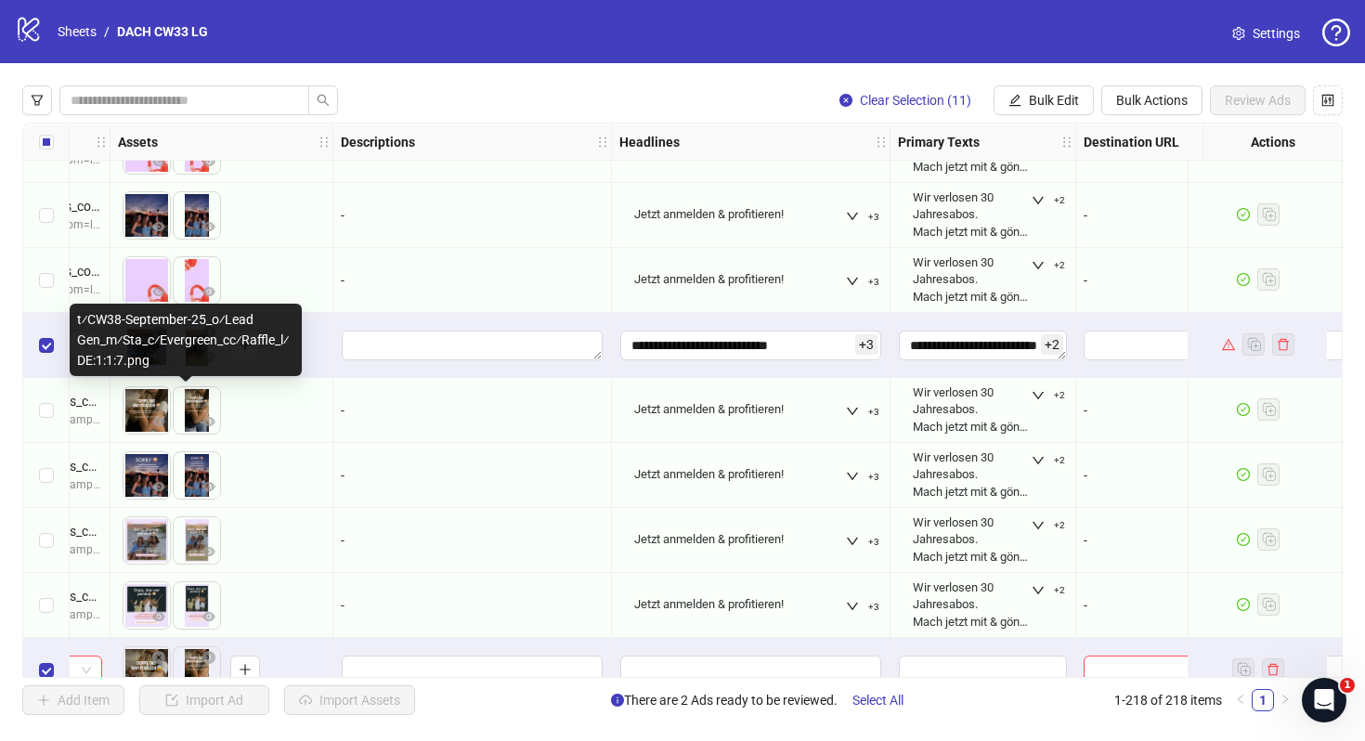
scroll to position [13043, 990]
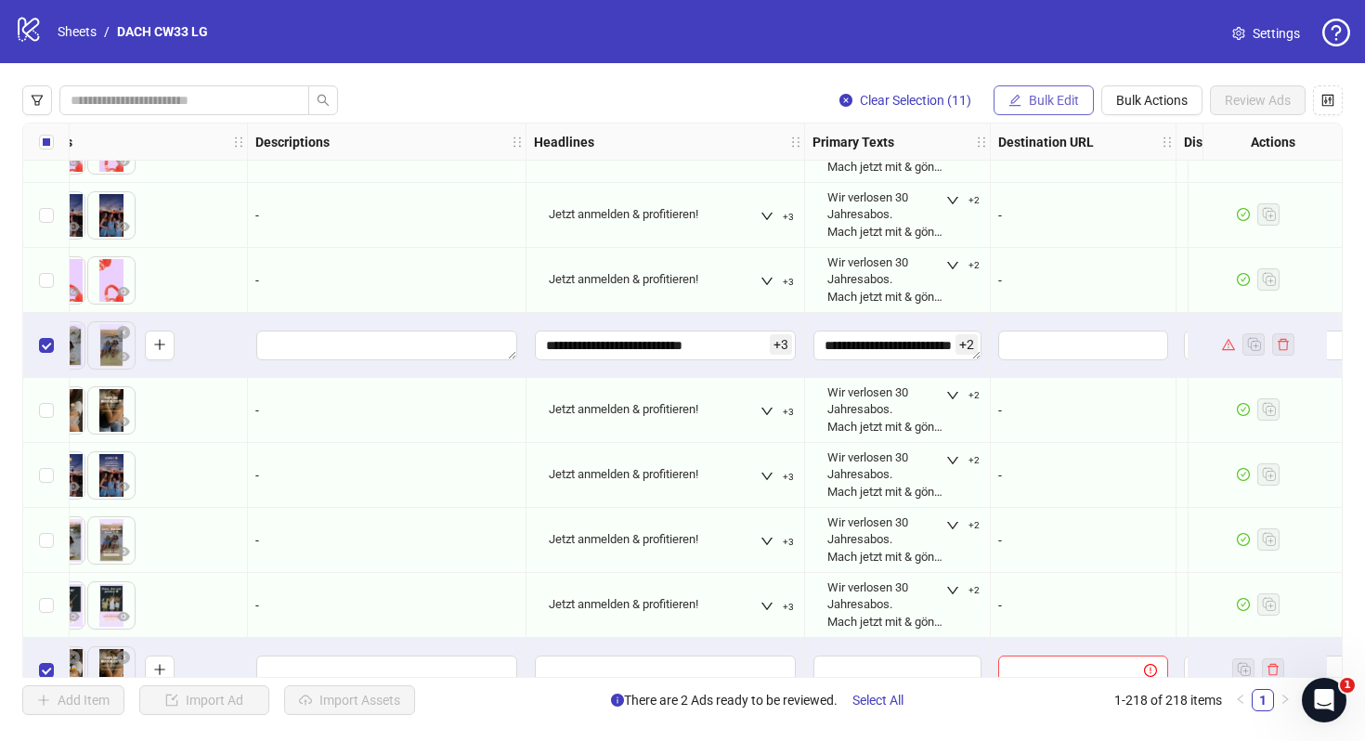
click at [1020, 101] on button "Bulk Edit" at bounding box center [1044, 100] width 100 height 30
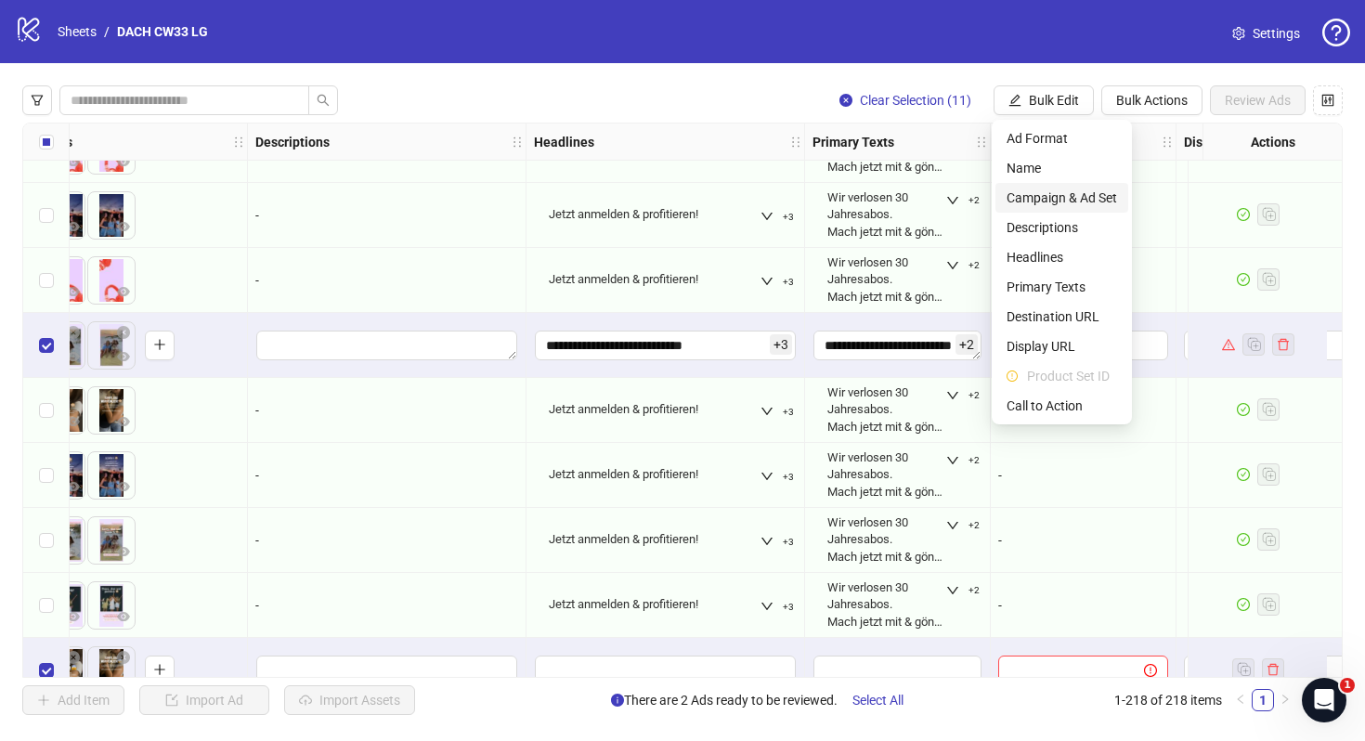
click at [1063, 202] on span "Campaign & Ad Set" at bounding box center [1062, 198] width 111 height 20
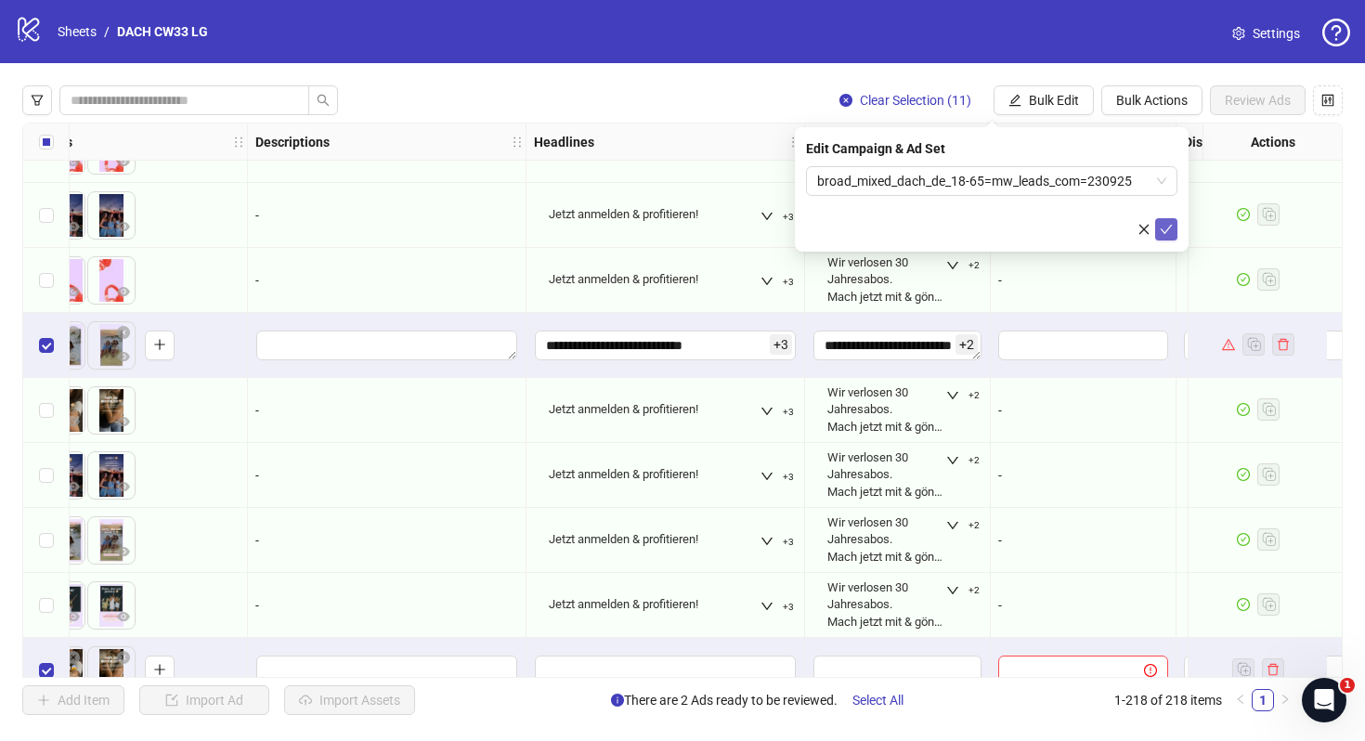
click at [1165, 231] on icon "check" at bounding box center [1167, 229] width 12 height 9
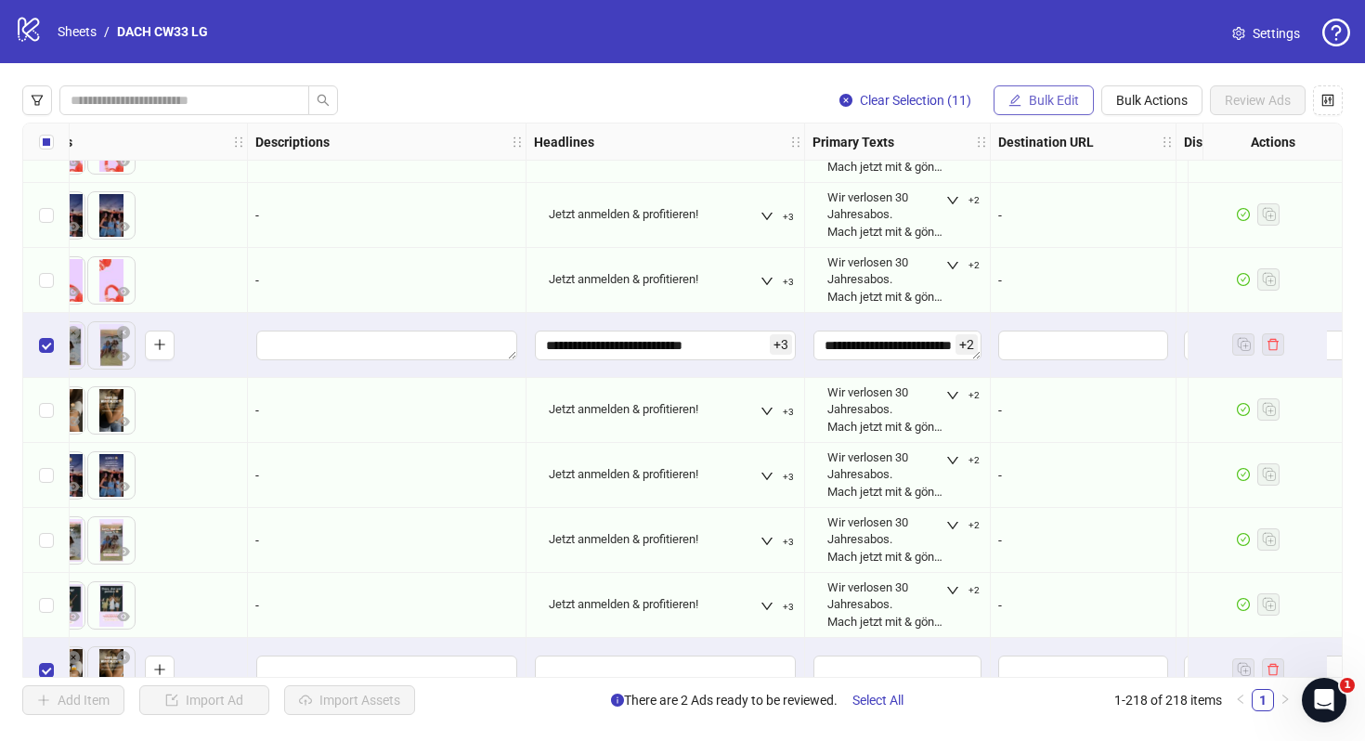
click at [1050, 95] on span "Bulk Edit" at bounding box center [1054, 100] width 50 height 15
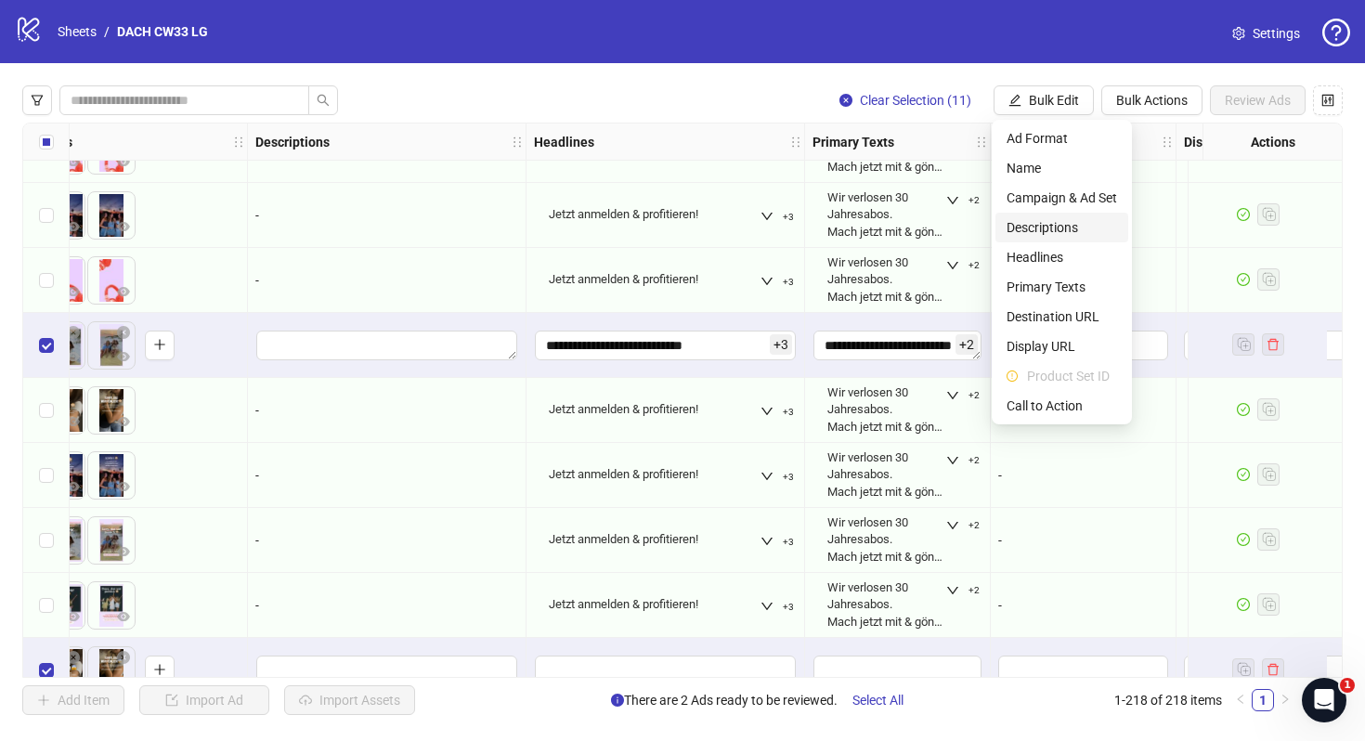
click at [1079, 230] on span "Descriptions" at bounding box center [1062, 227] width 111 height 20
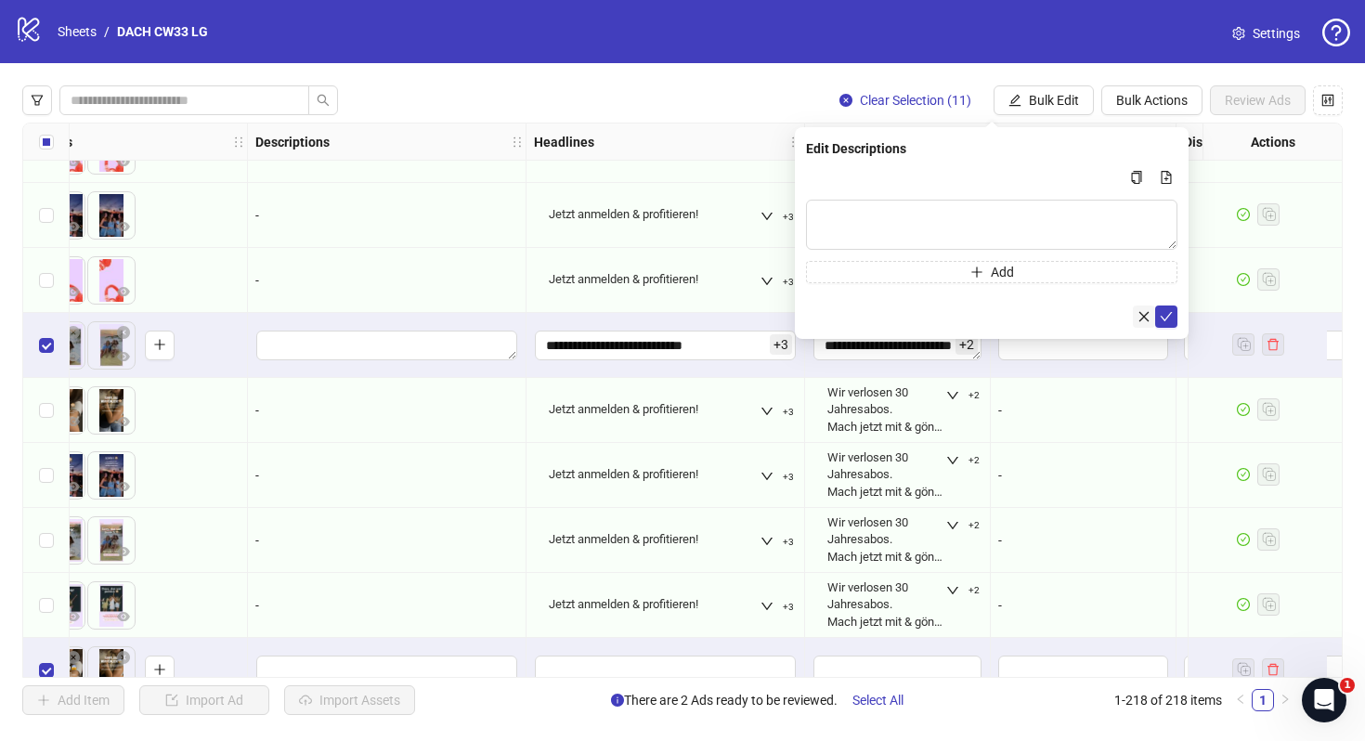
click at [1150, 318] on icon "close" at bounding box center [1144, 316] width 13 height 13
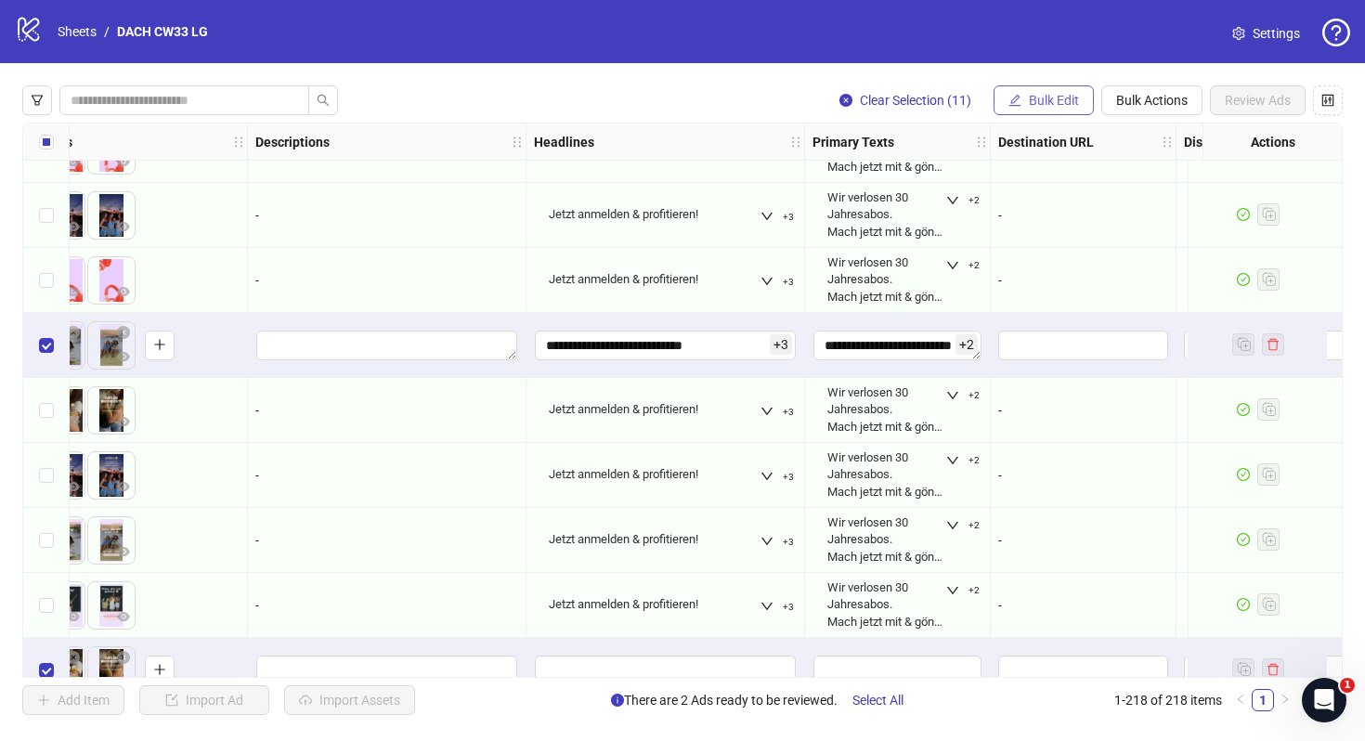
click at [1014, 98] on icon "edit" at bounding box center [1014, 100] width 13 height 13
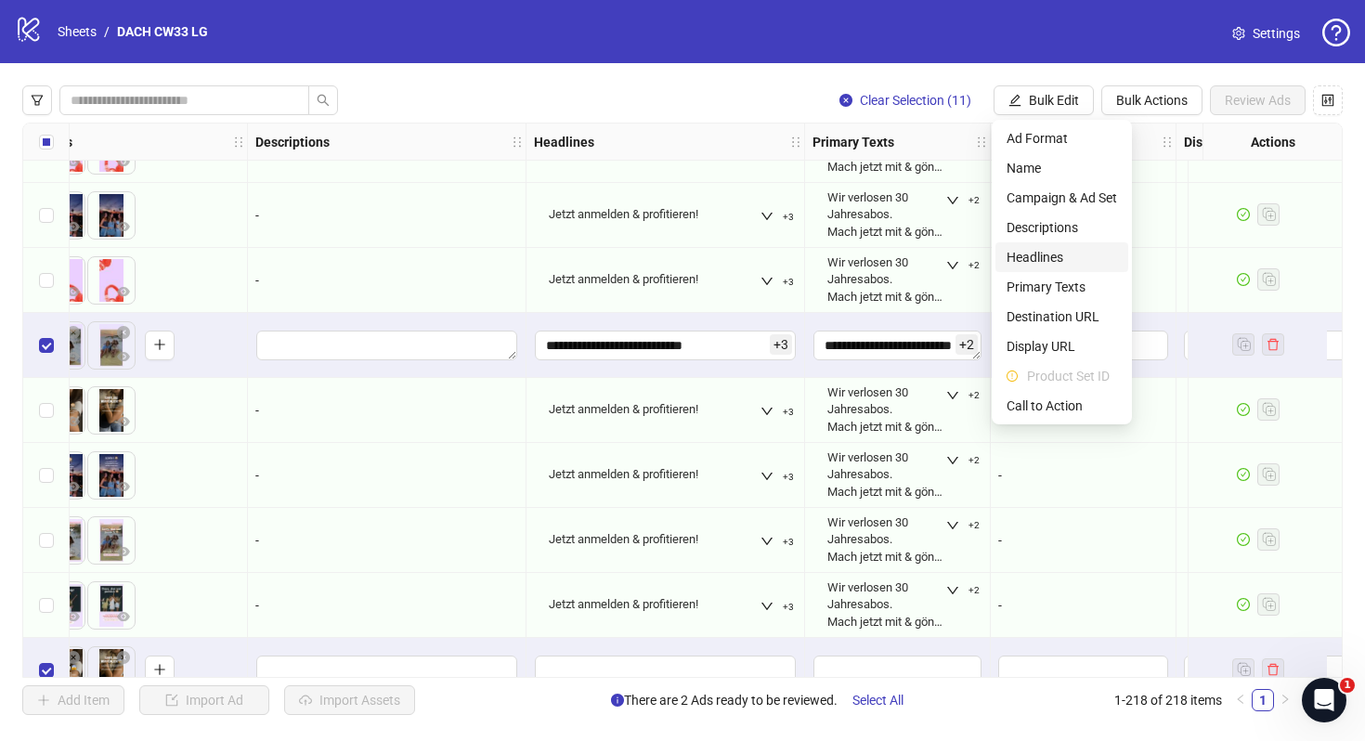
click at [1065, 248] on span "Headlines" at bounding box center [1062, 257] width 111 height 20
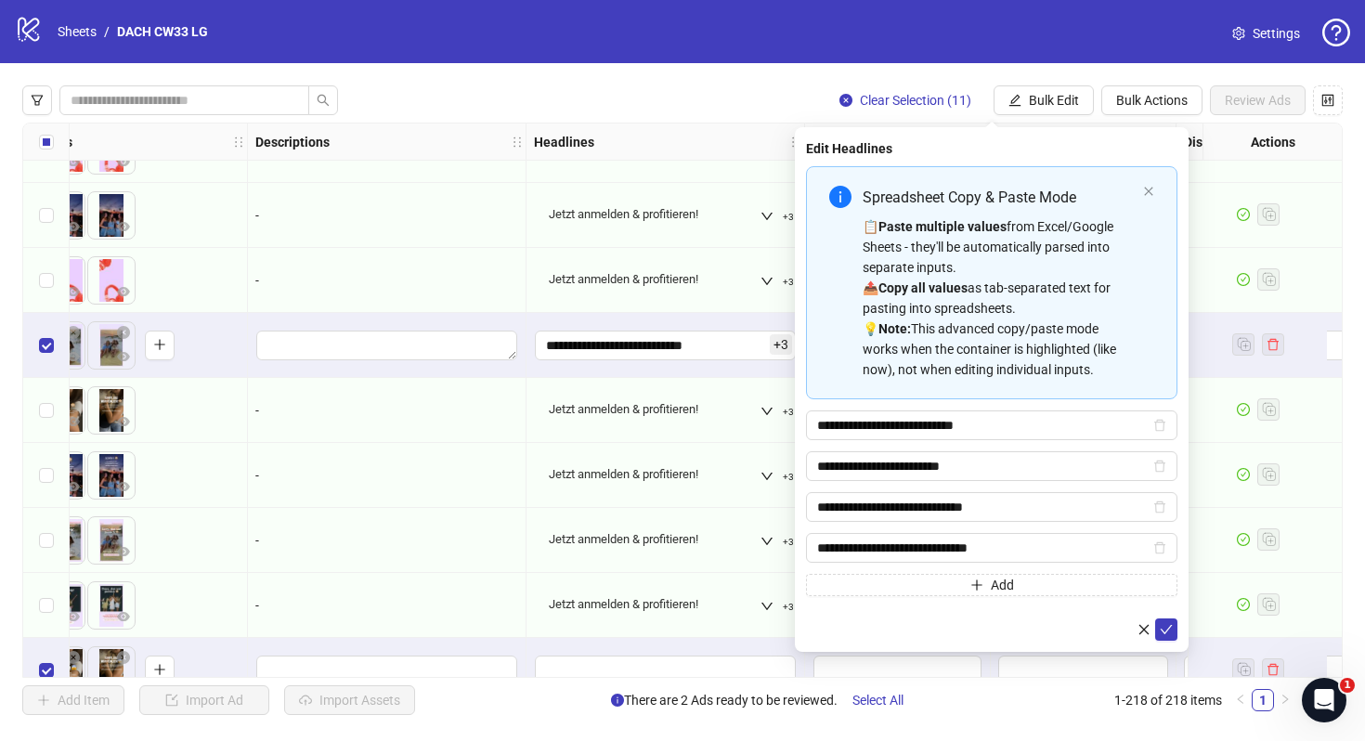
click at [1161, 618] on form "**********" at bounding box center [991, 403] width 371 height 475
click at [1169, 628] on icon "check" at bounding box center [1166, 629] width 13 height 13
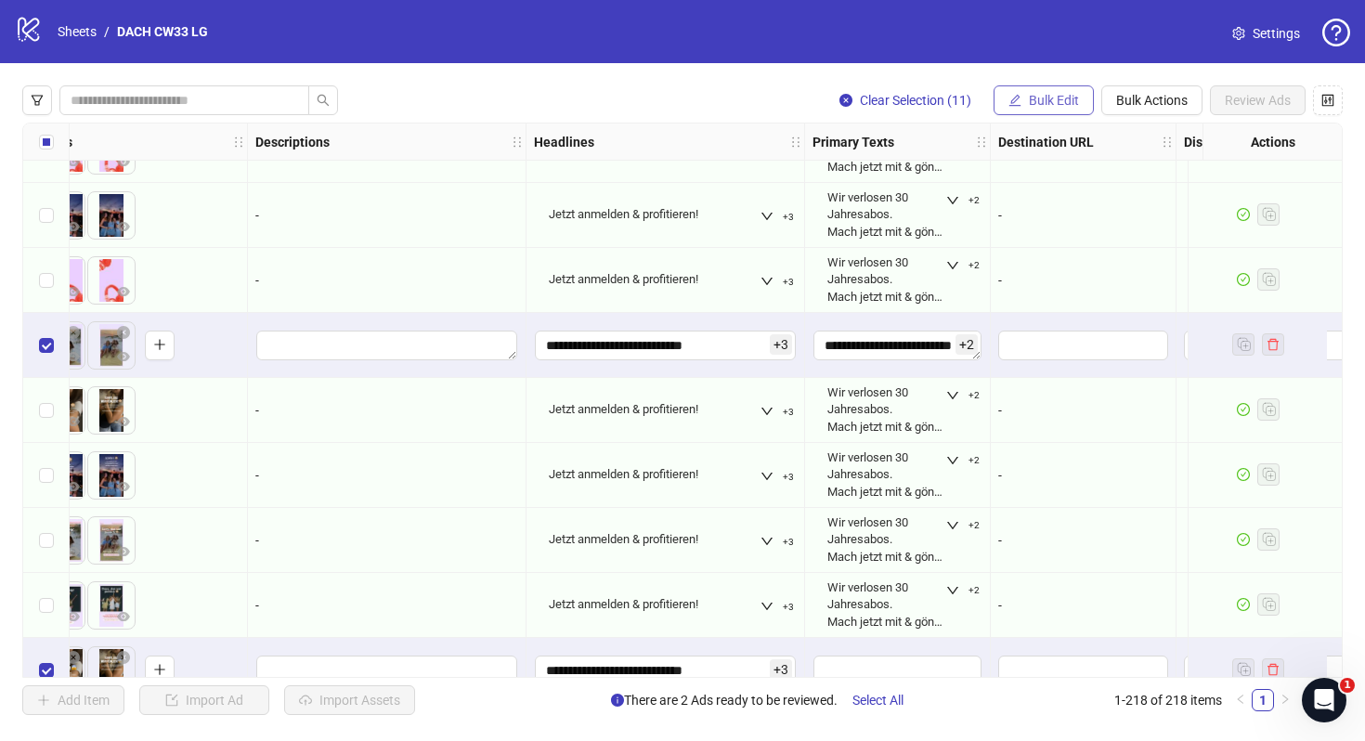
click at [1069, 104] on span "Bulk Edit" at bounding box center [1054, 100] width 50 height 15
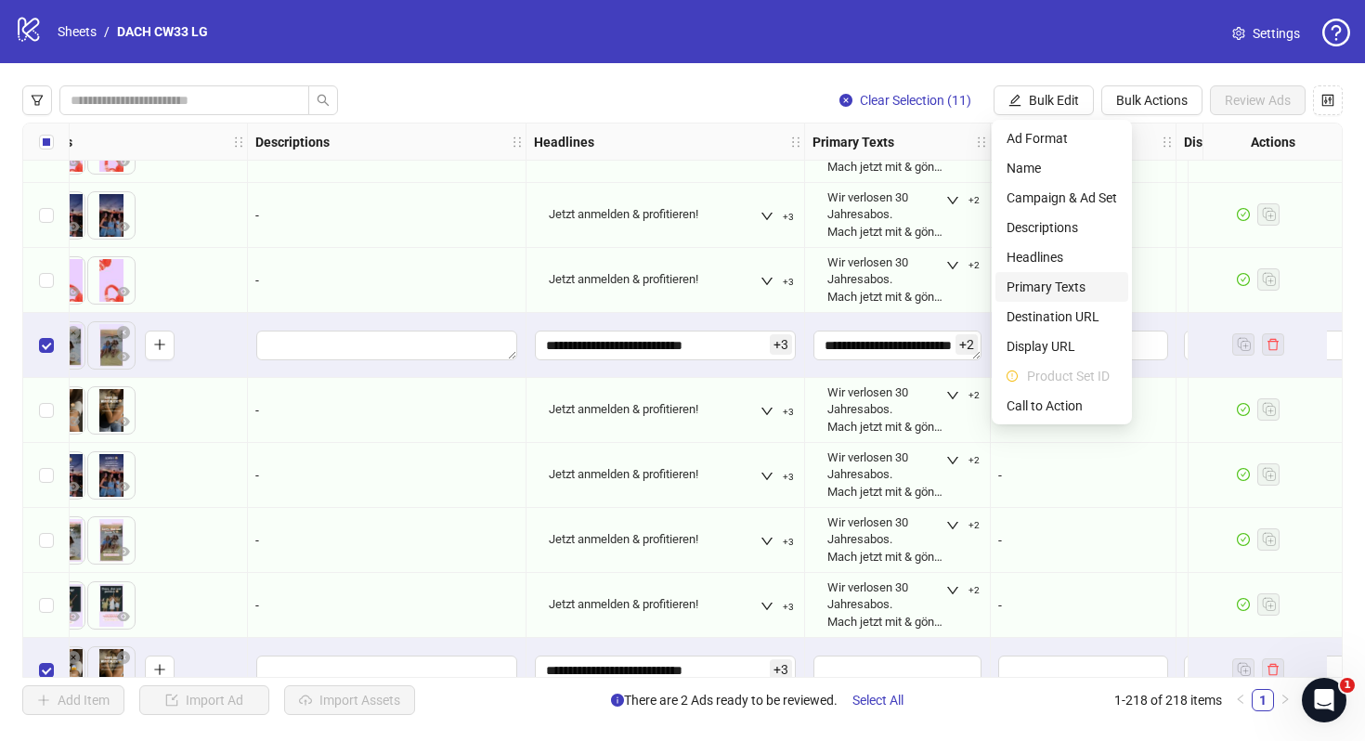
click at [1071, 287] on span "Primary Texts" at bounding box center [1062, 287] width 111 height 20
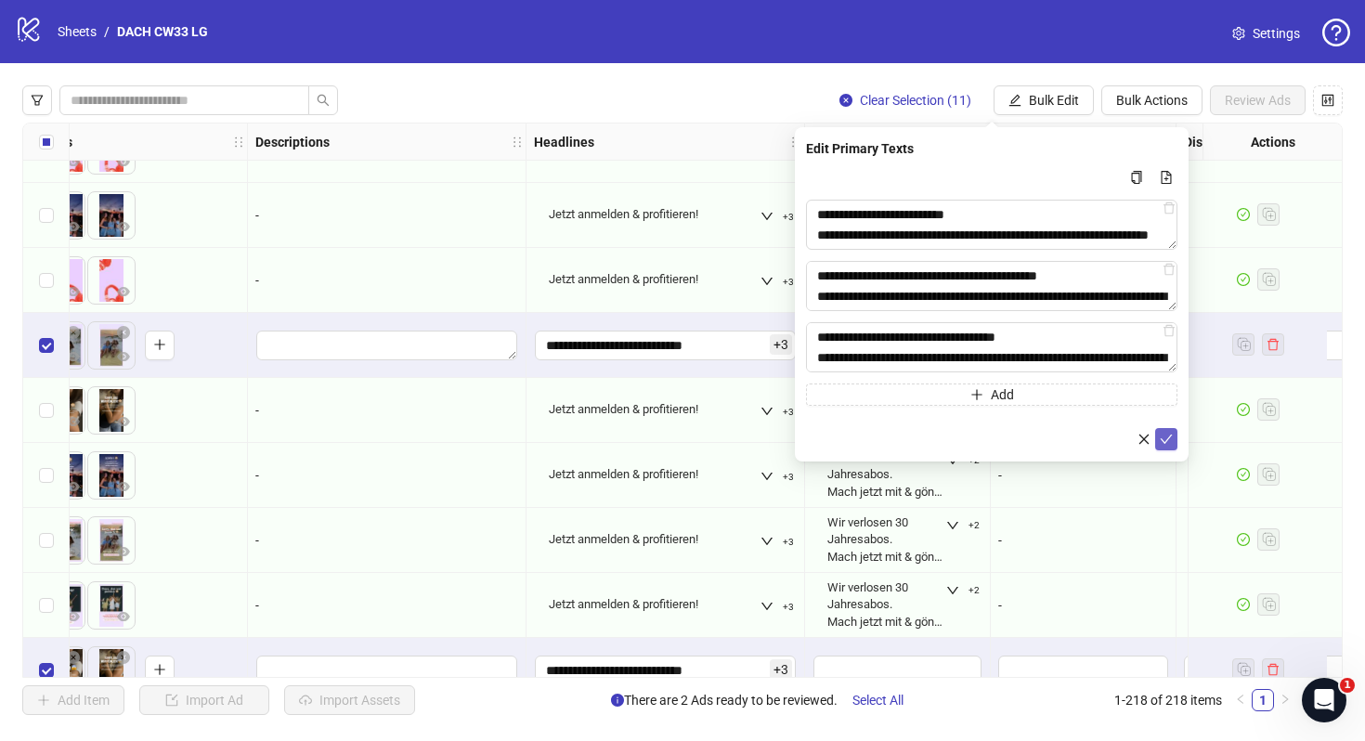
click at [1171, 439] on icon "check" at bounding box center [1166, 439] width 13 height 13
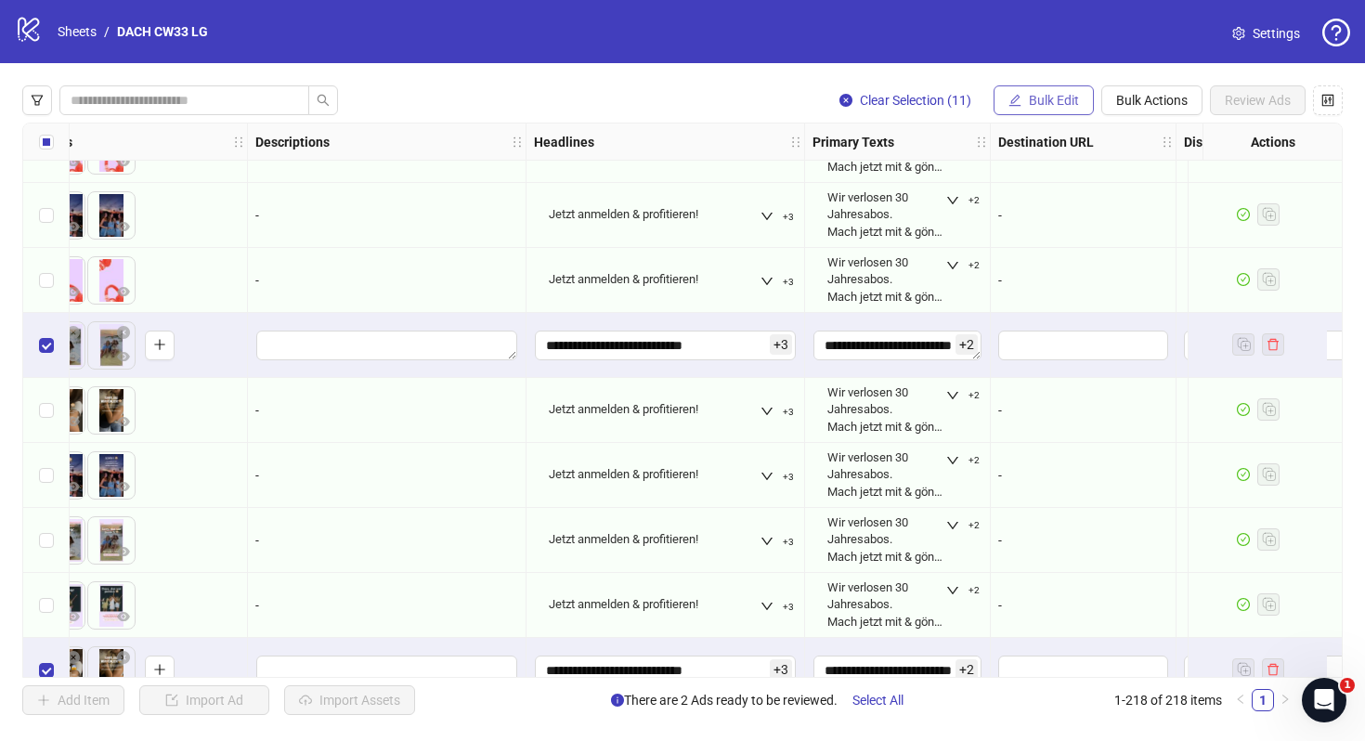
click at [1038, 100] on span "Bulk Edit" at bounding box center [1054, 100] width 50 height 15
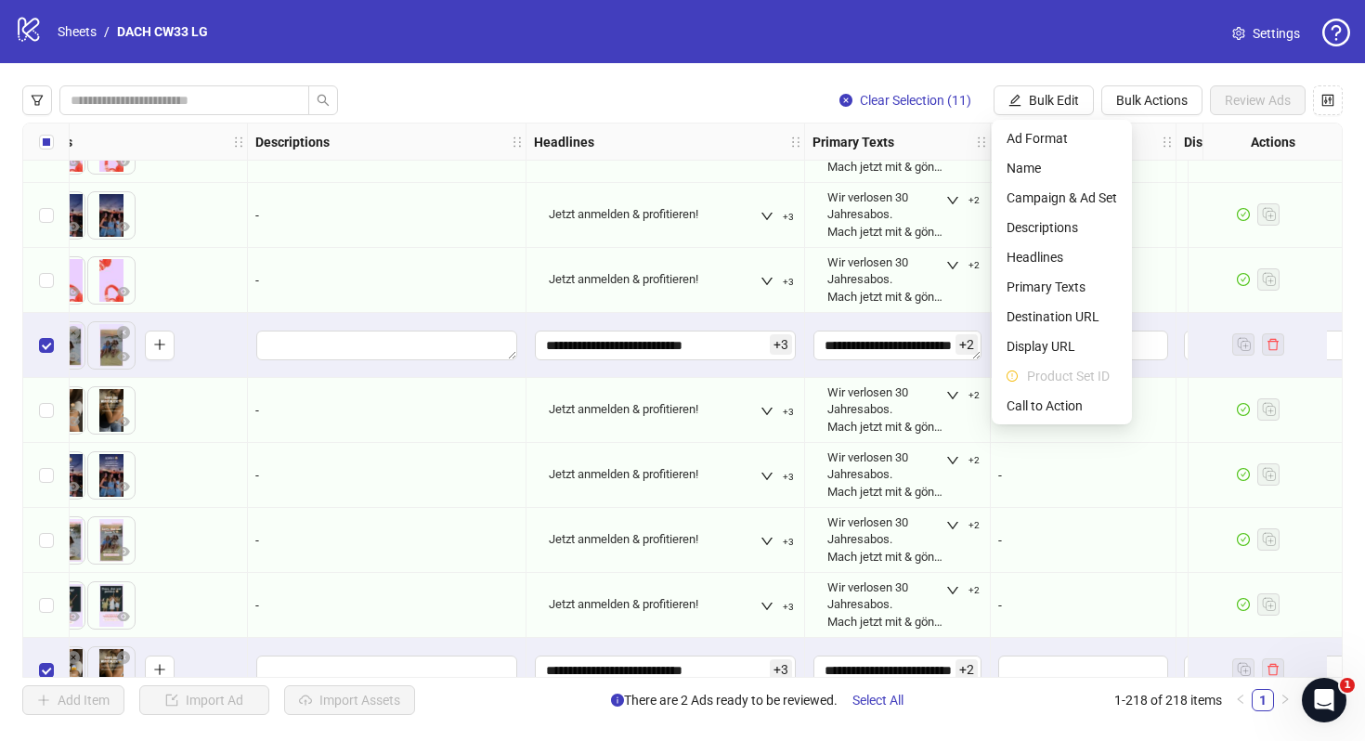
click at [1008, 507] on div "-" at bounding box center [1084, 475] width 186 height 65
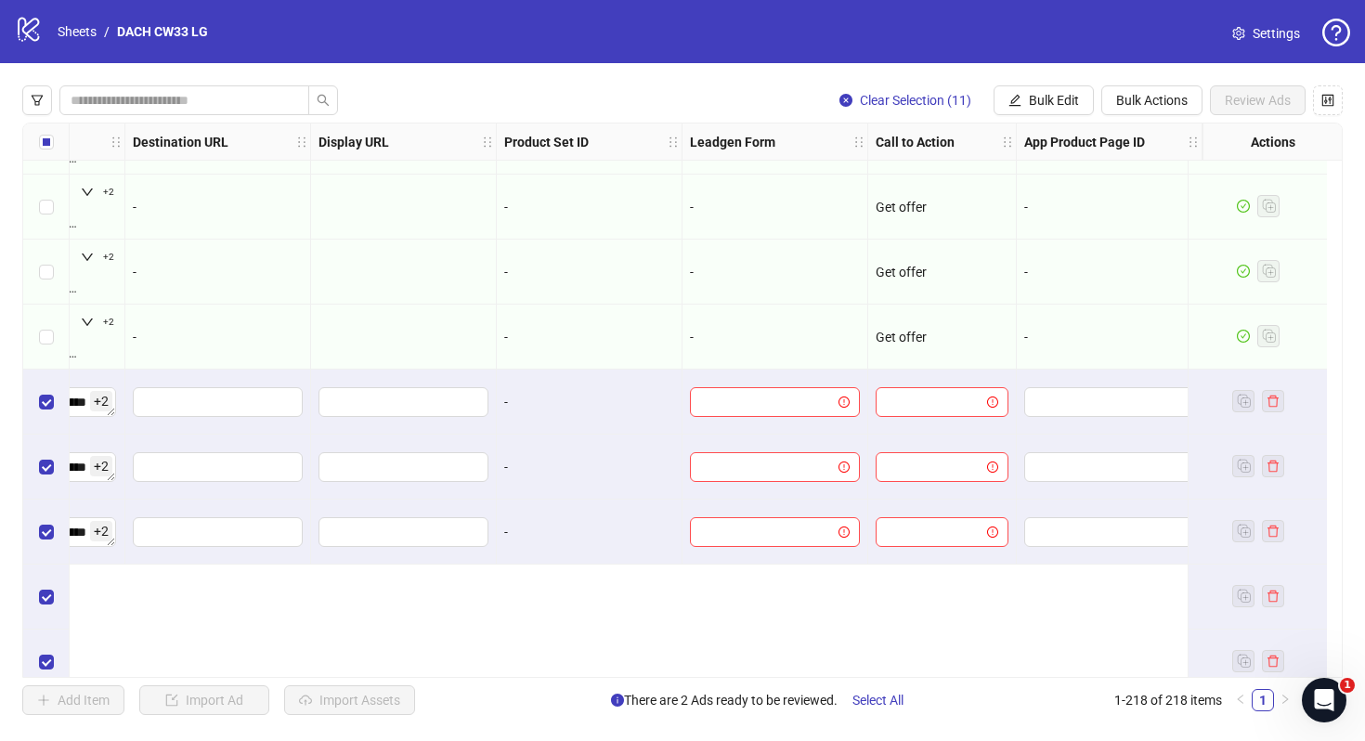
scroll to position [13089, 1870]
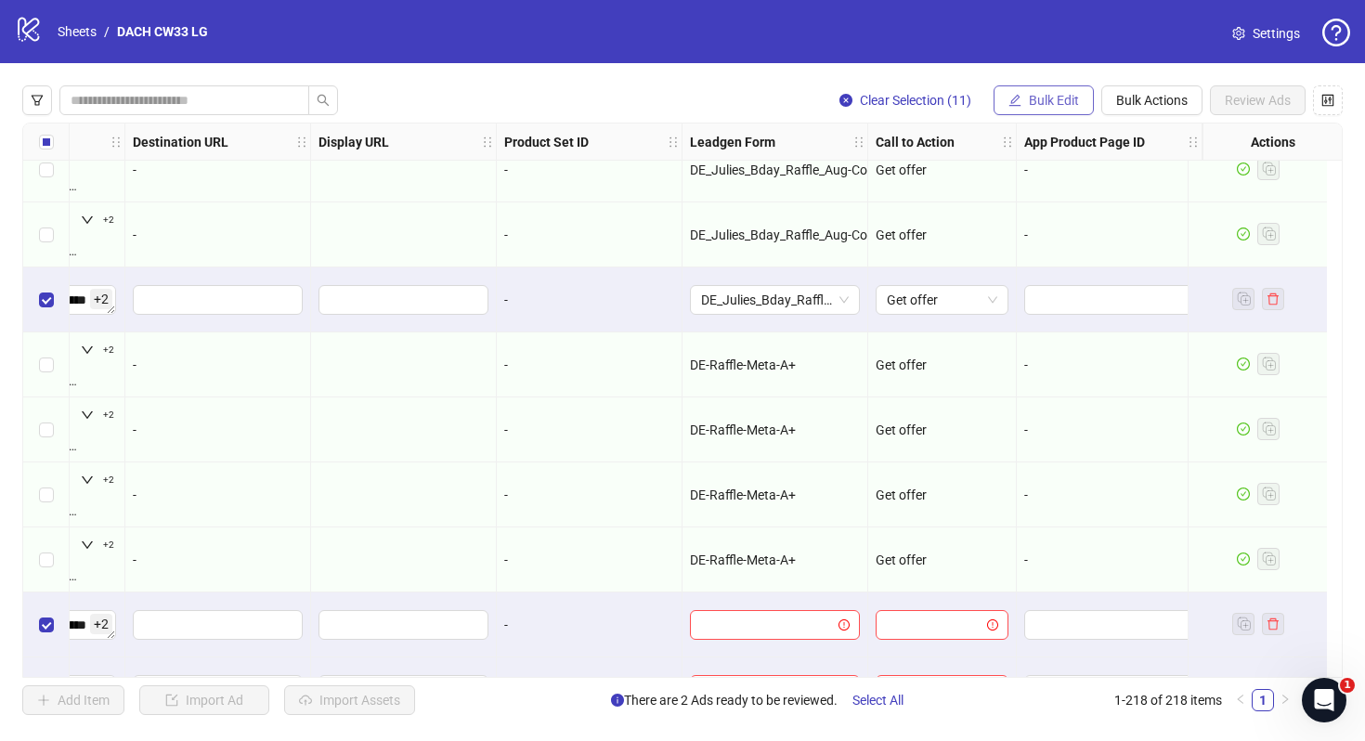
click at [1023, 107] on button "Bulk Edit" at bounding box center [1044, 100] width 100 height 30
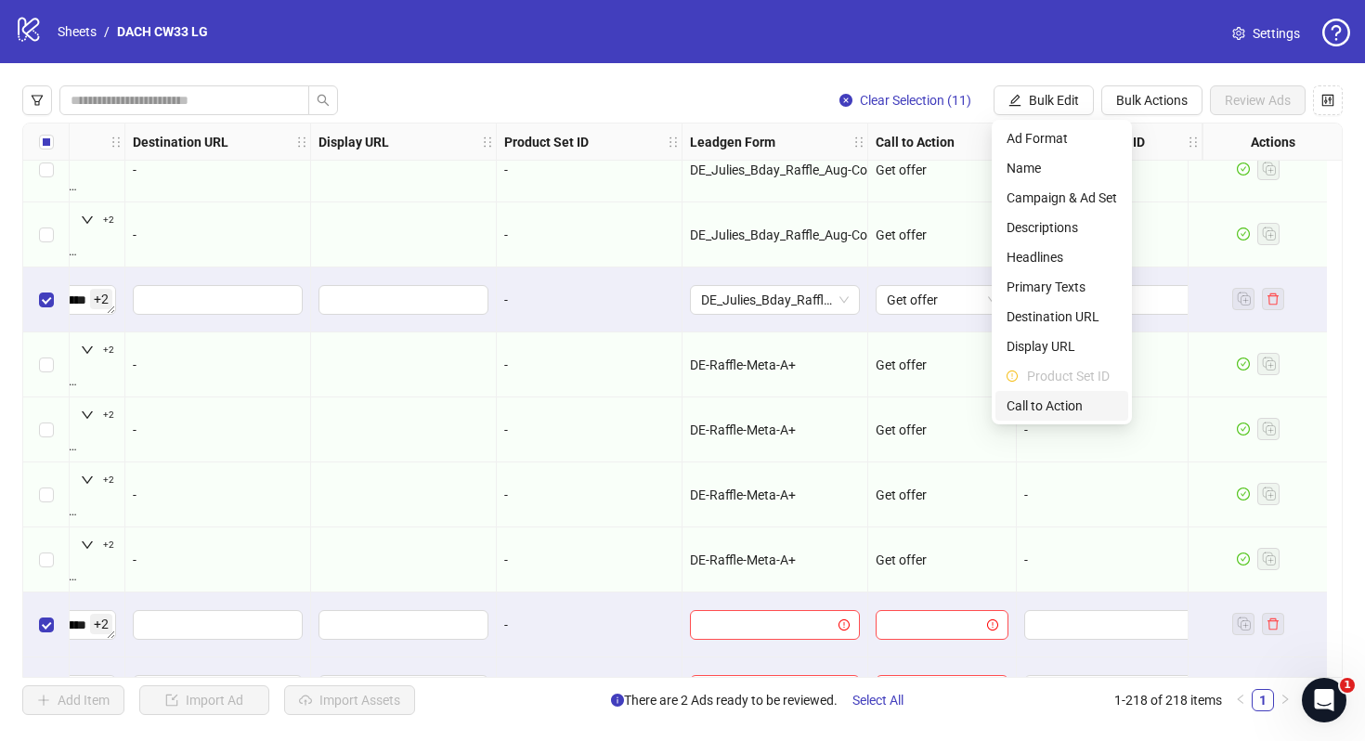
click at [1075, 391] on li "Call to Action" at bounding box center [1061, 406] width 133 height 30
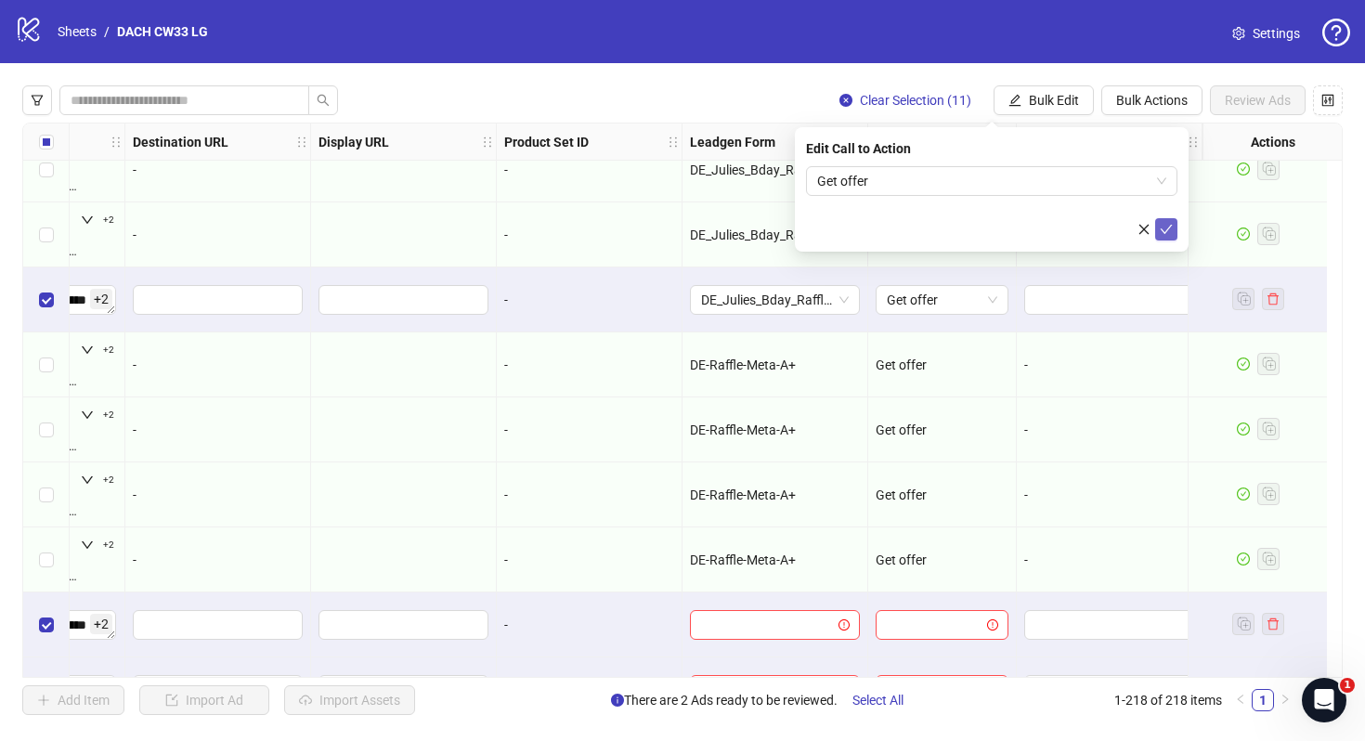
click at [1162, 233] on icon "check" at bounding box center [1166, 229] width 13 height 13
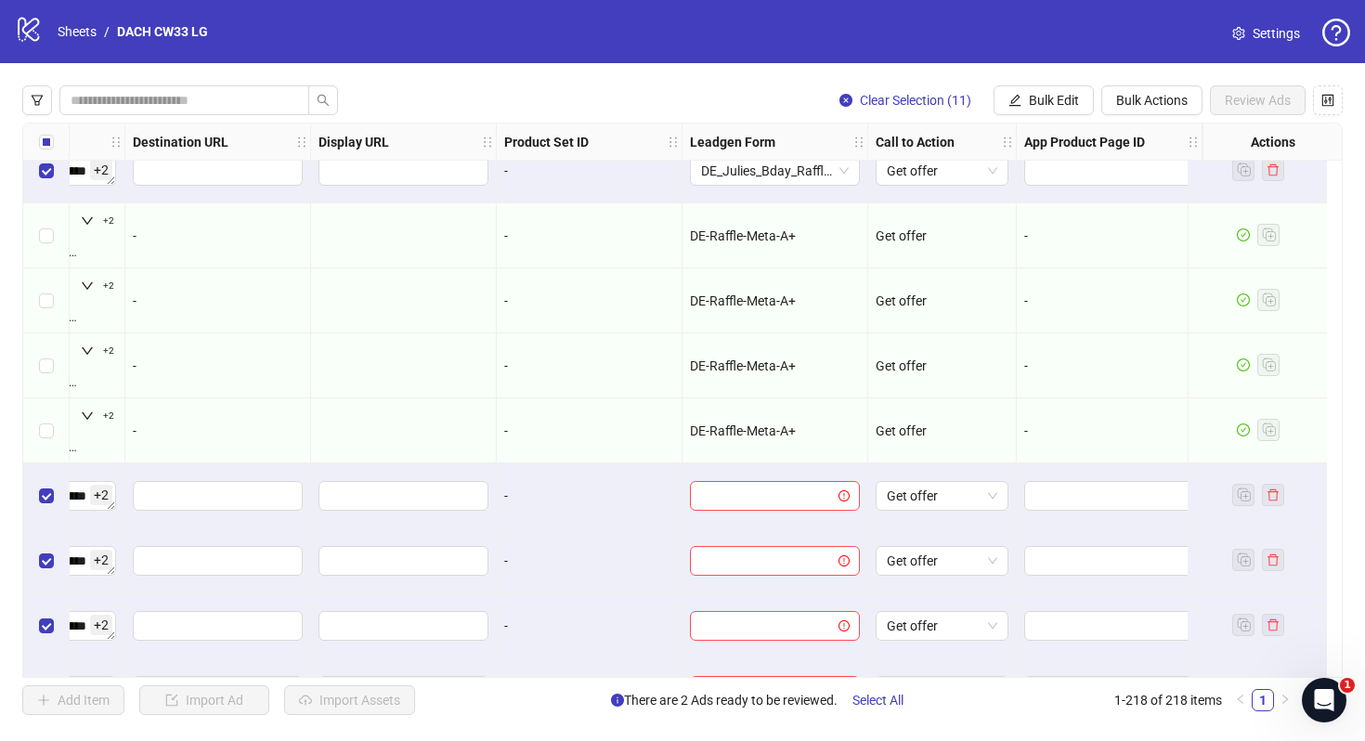
scroll to position [13367, 1870]
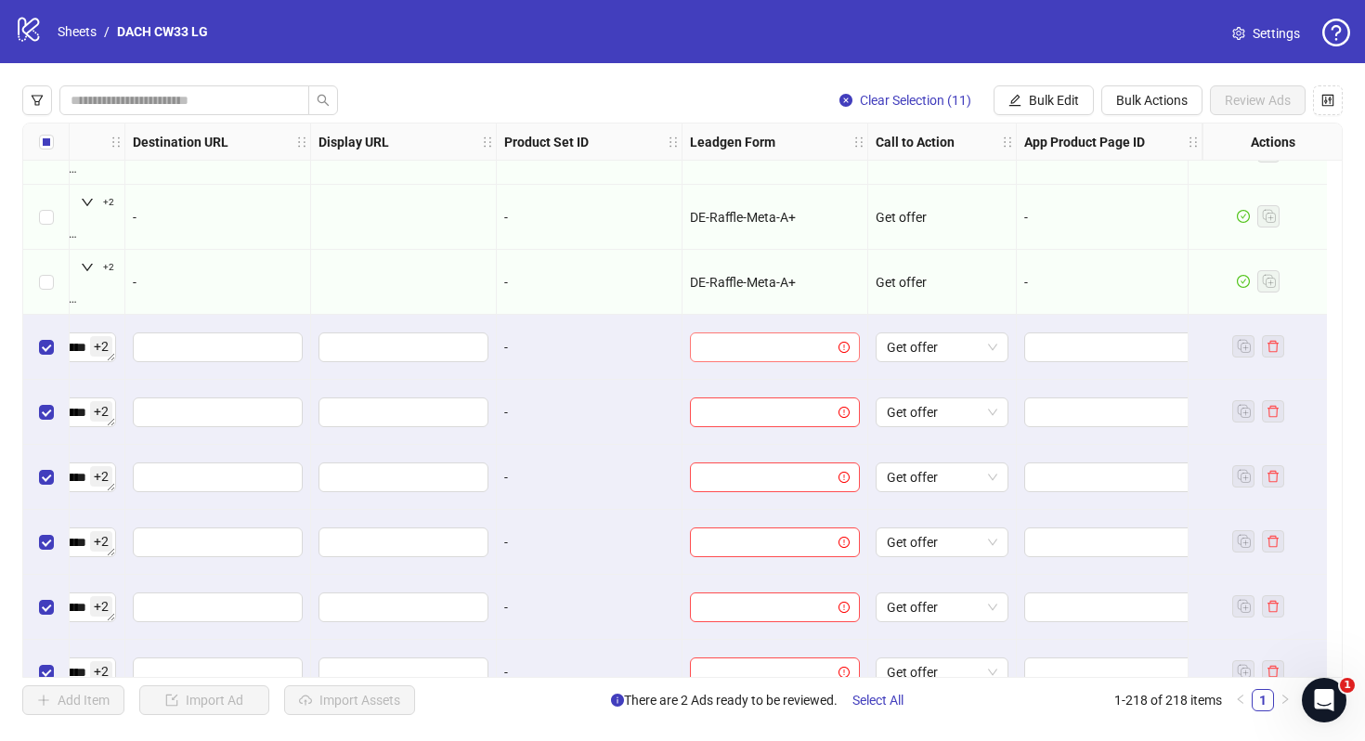
click at [810, 344] on input "search" at bounding box center [766, 347] width 131 height 28
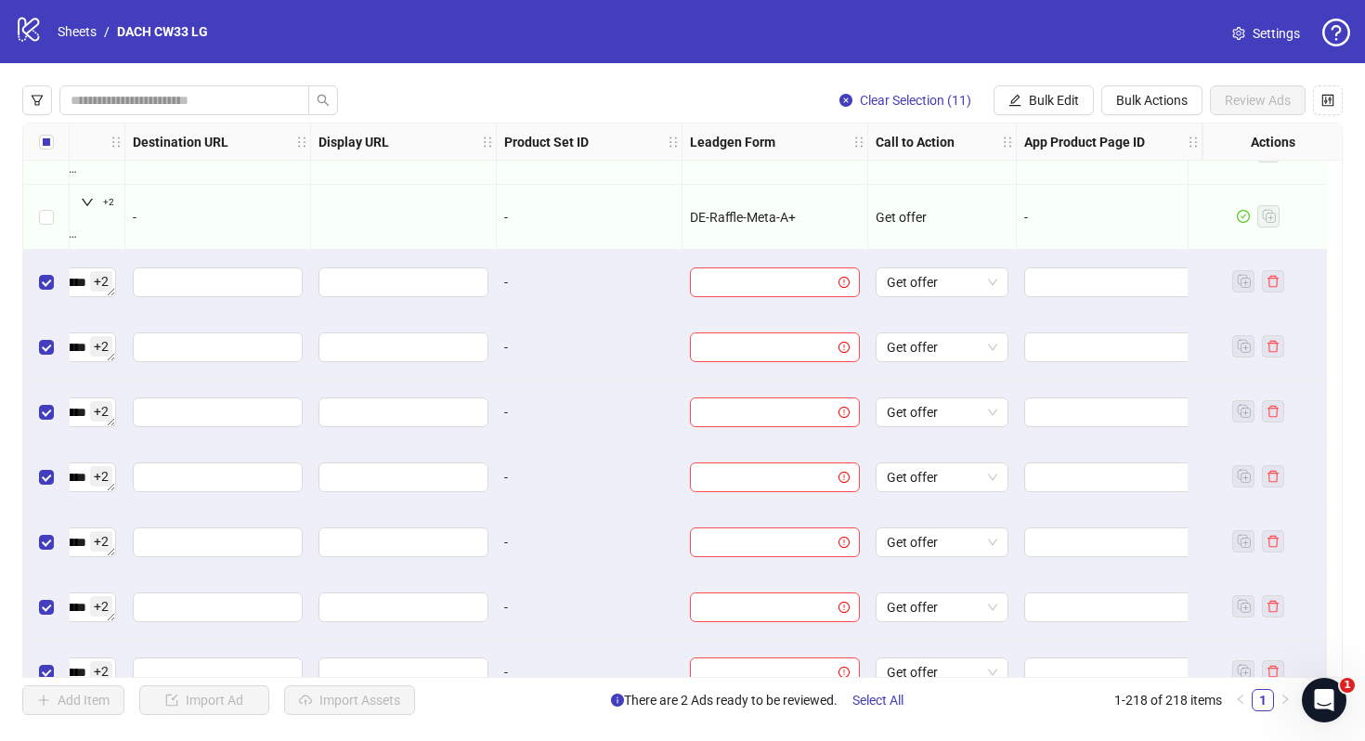
scroll to position [13454, 1870]
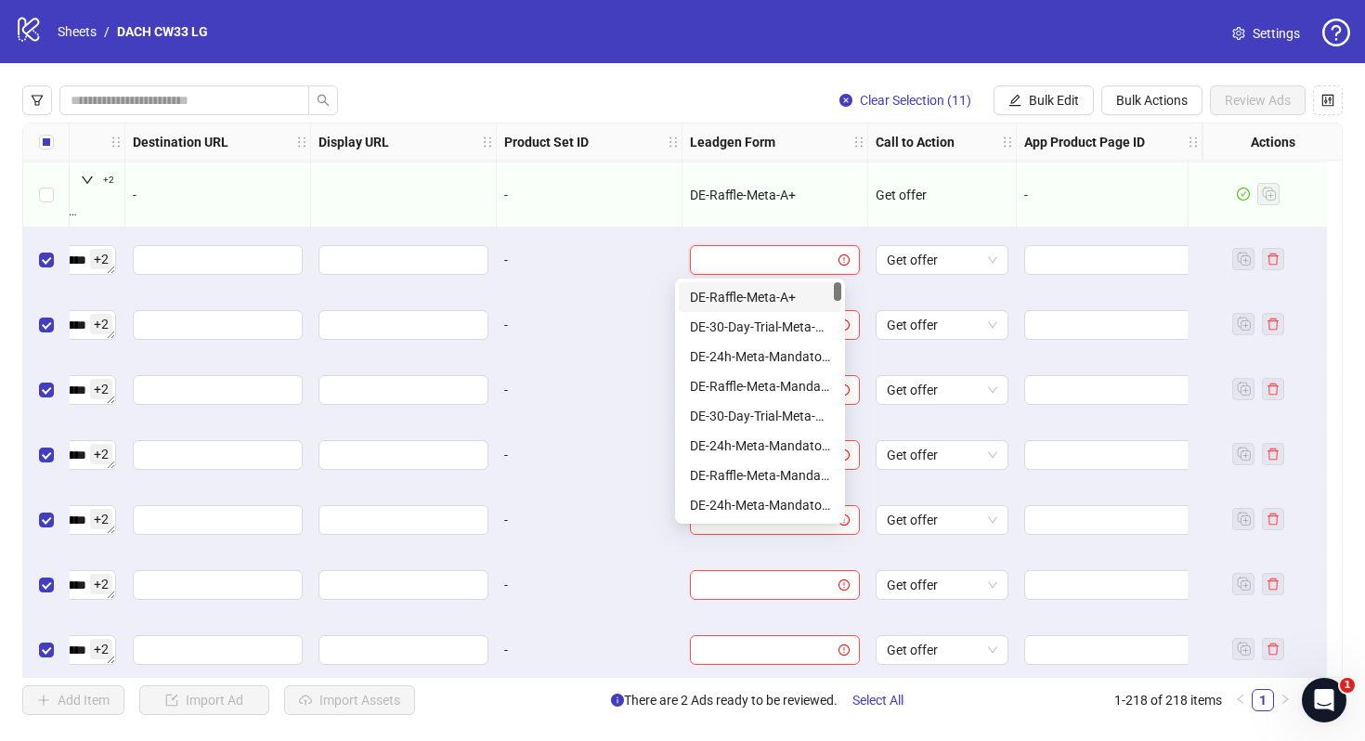
click at [812, 253] on input "search" at bounding box center [766, 260] width 131 height 28
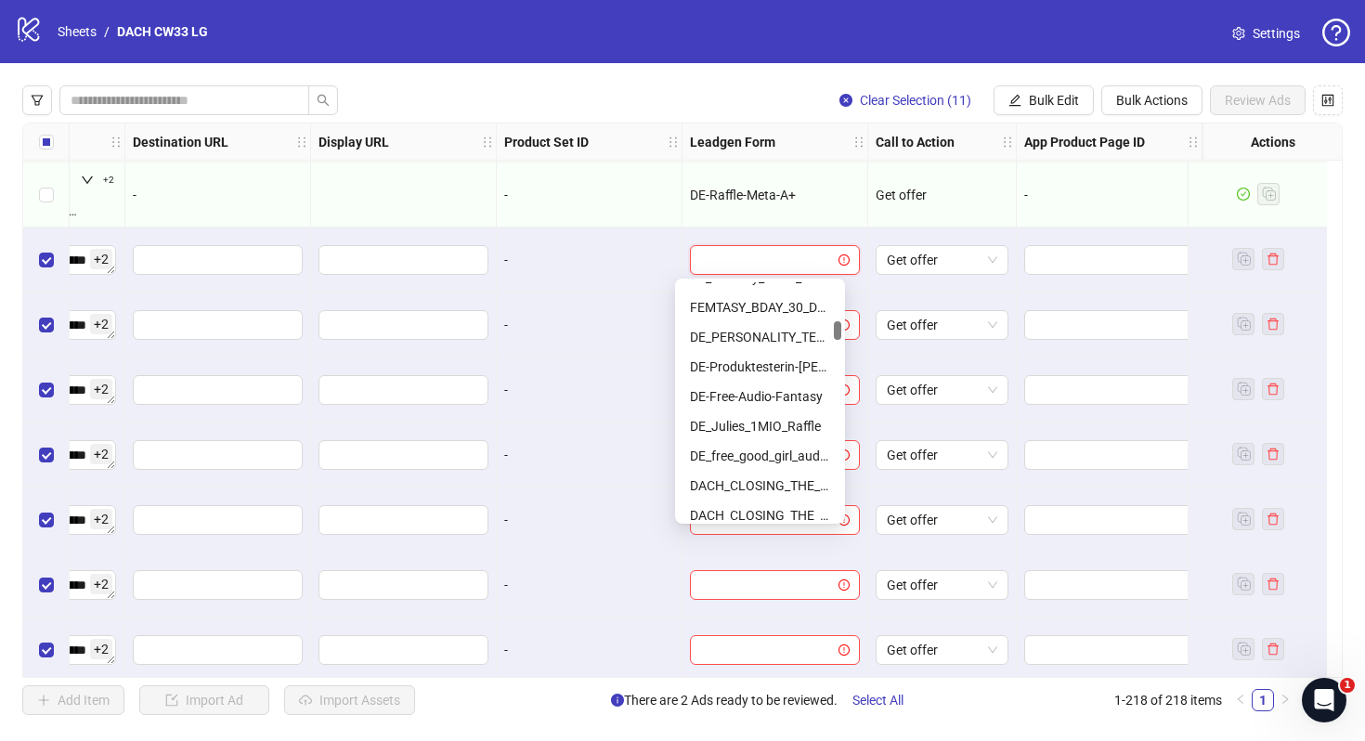
scroll to position [555, 0]
click at [635, 421] on div "-" at bounding box center [590, 390] width 186 height 65
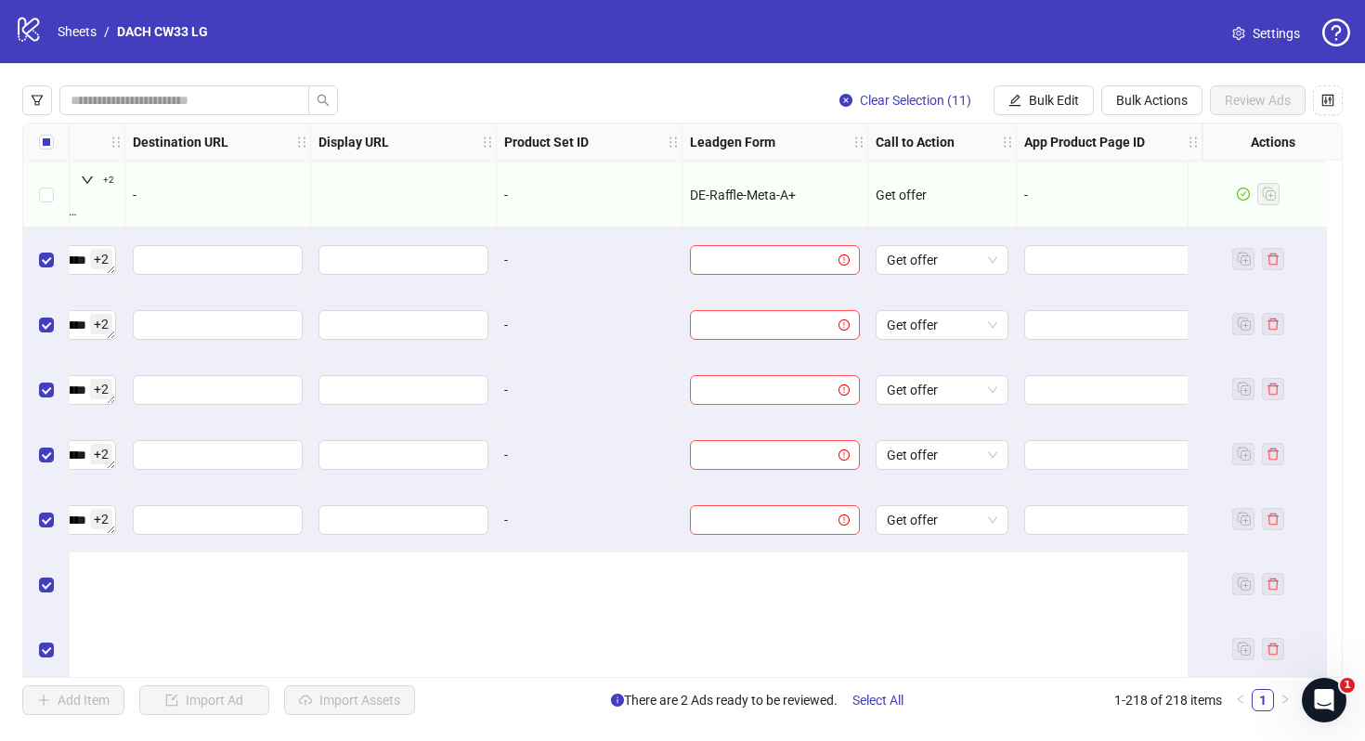
scroll to position [13130, 1870]
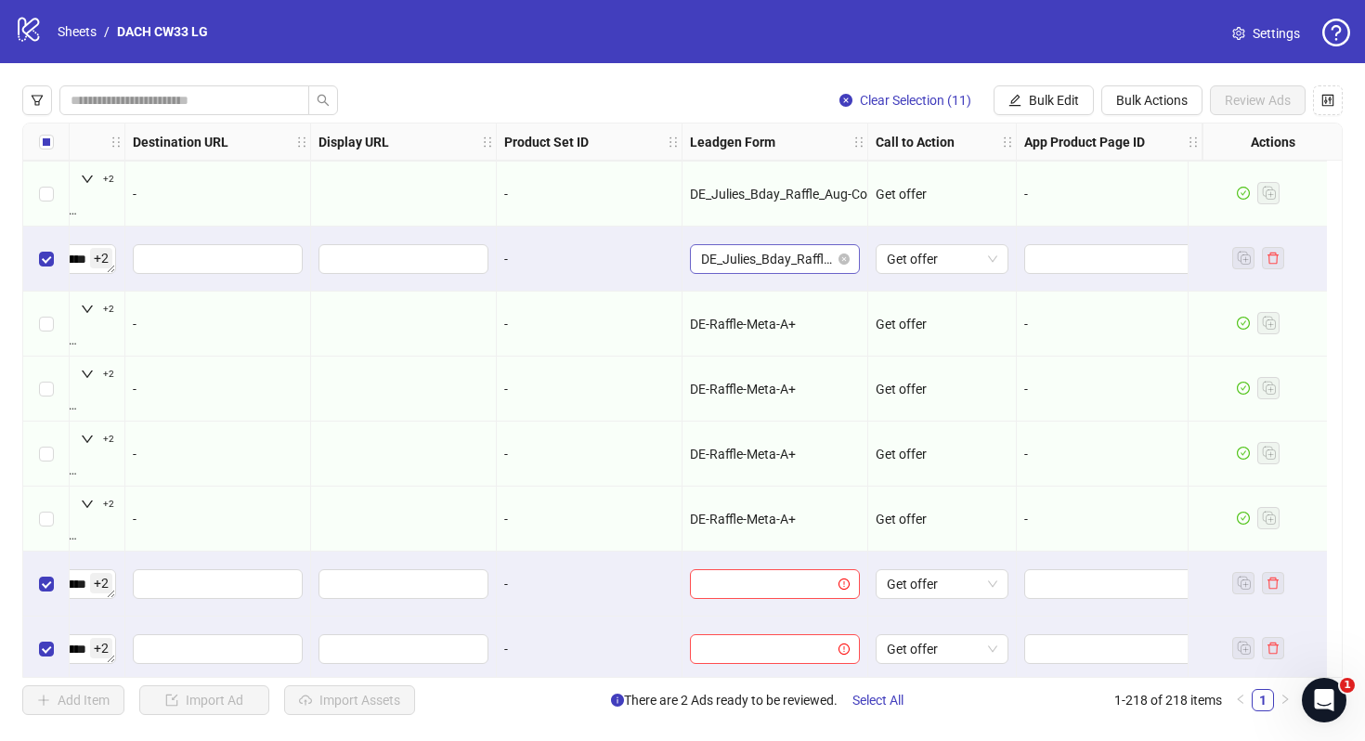
click at [745, 259] on span "DE_Julies_Bday_Raffle_Aug-Copy" at bounding box center [775, 259] width 148 height 28
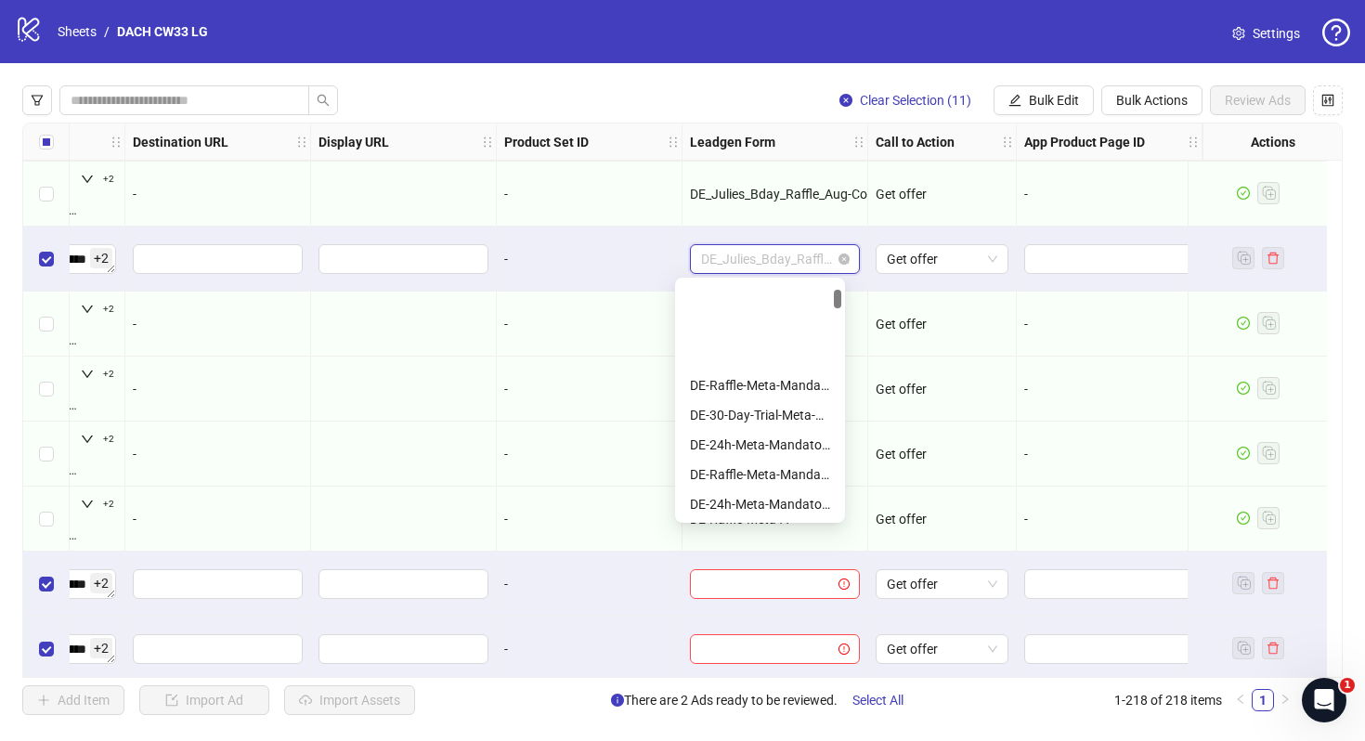
scroll to position [119, 0]
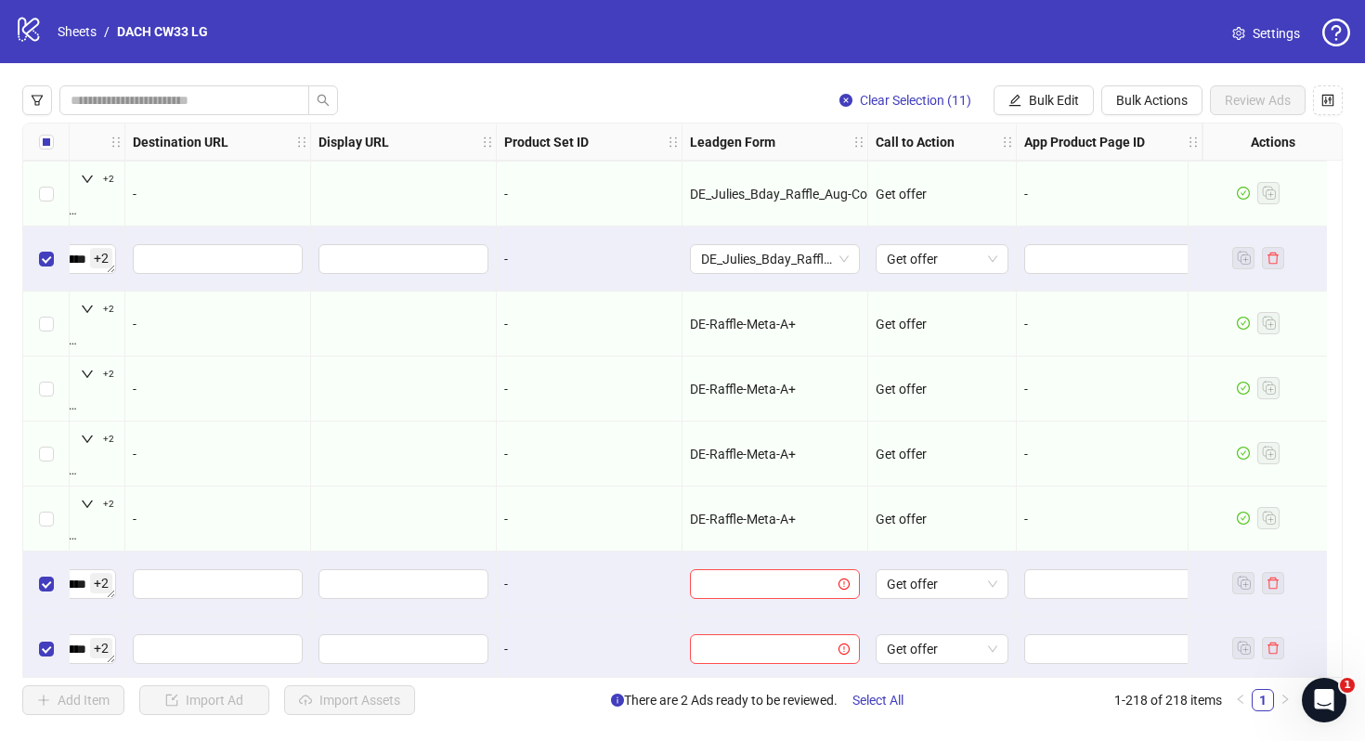
click at [578, 614] on div "-" at bounding box center [590, 584] width 186 height 65
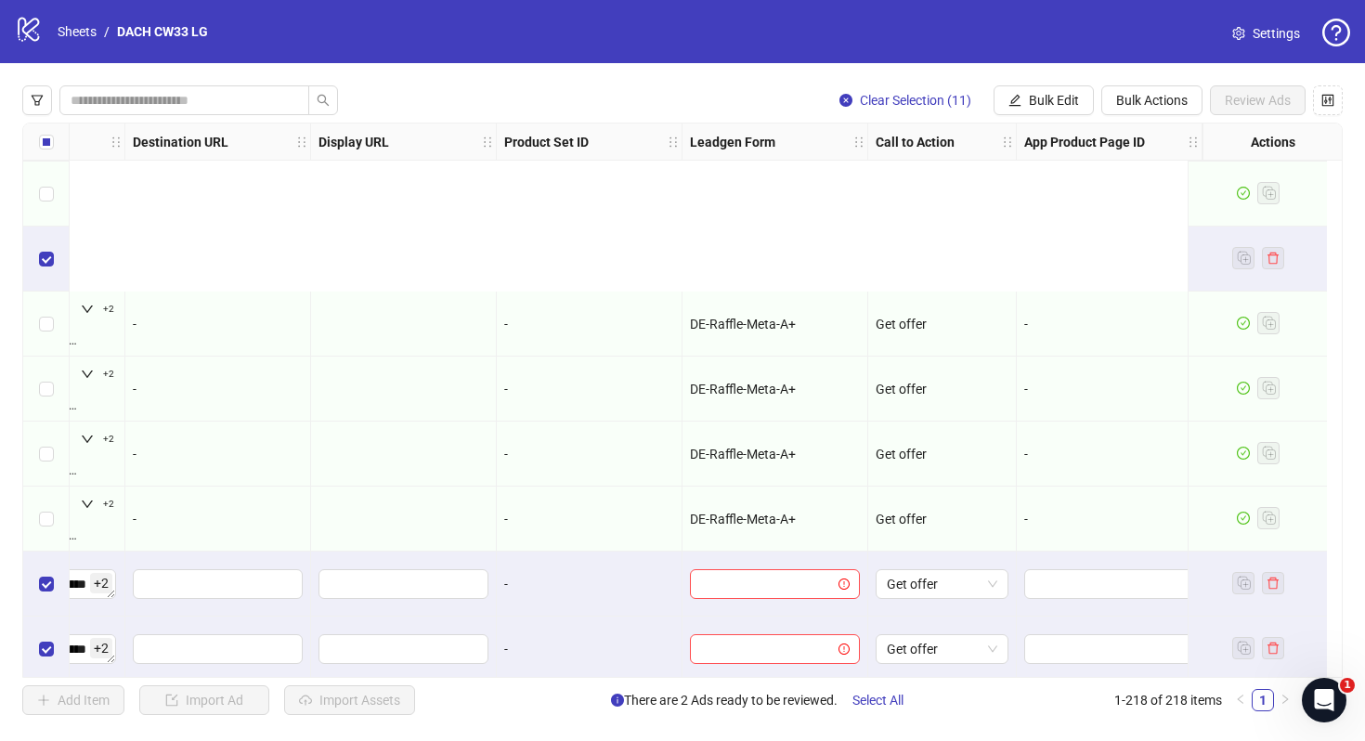
scroll to position [13406, 1870]
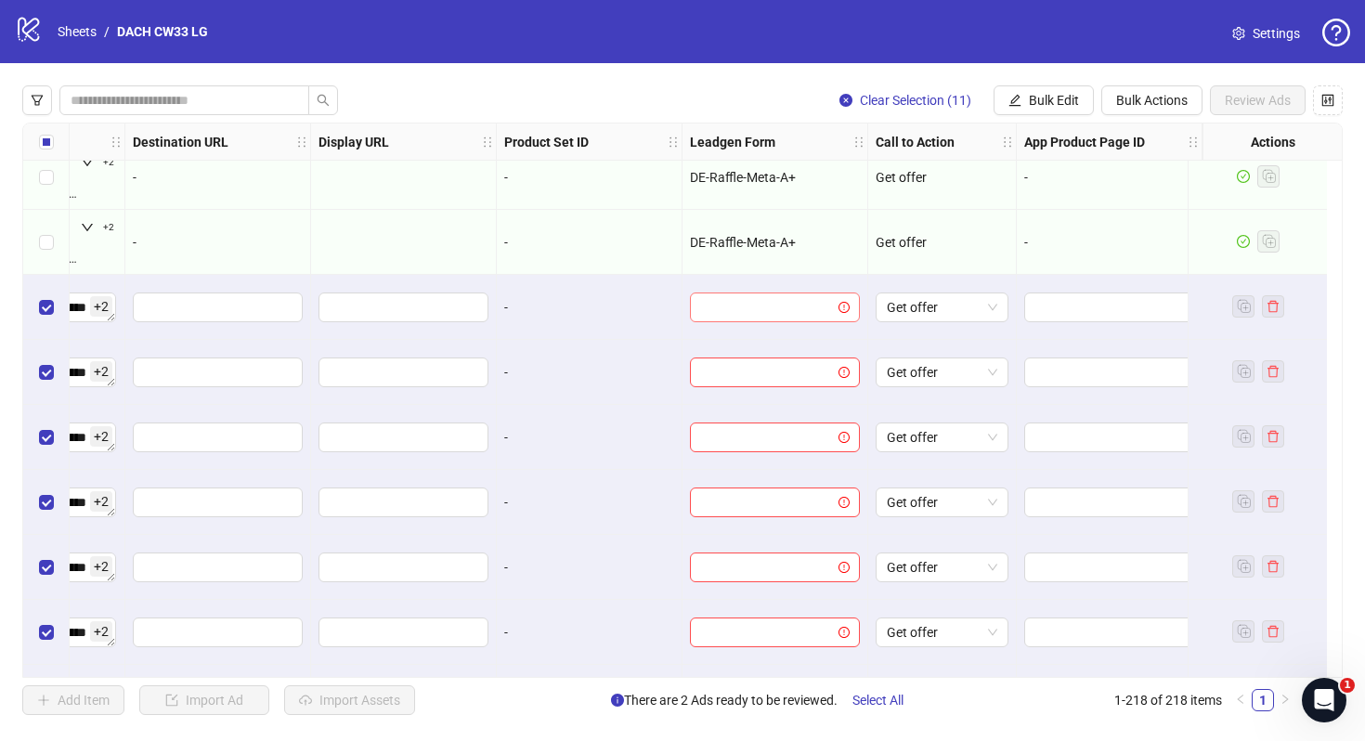
click at [751, 309] on input "search" at bounding box center [766, 307] width 131 height 28
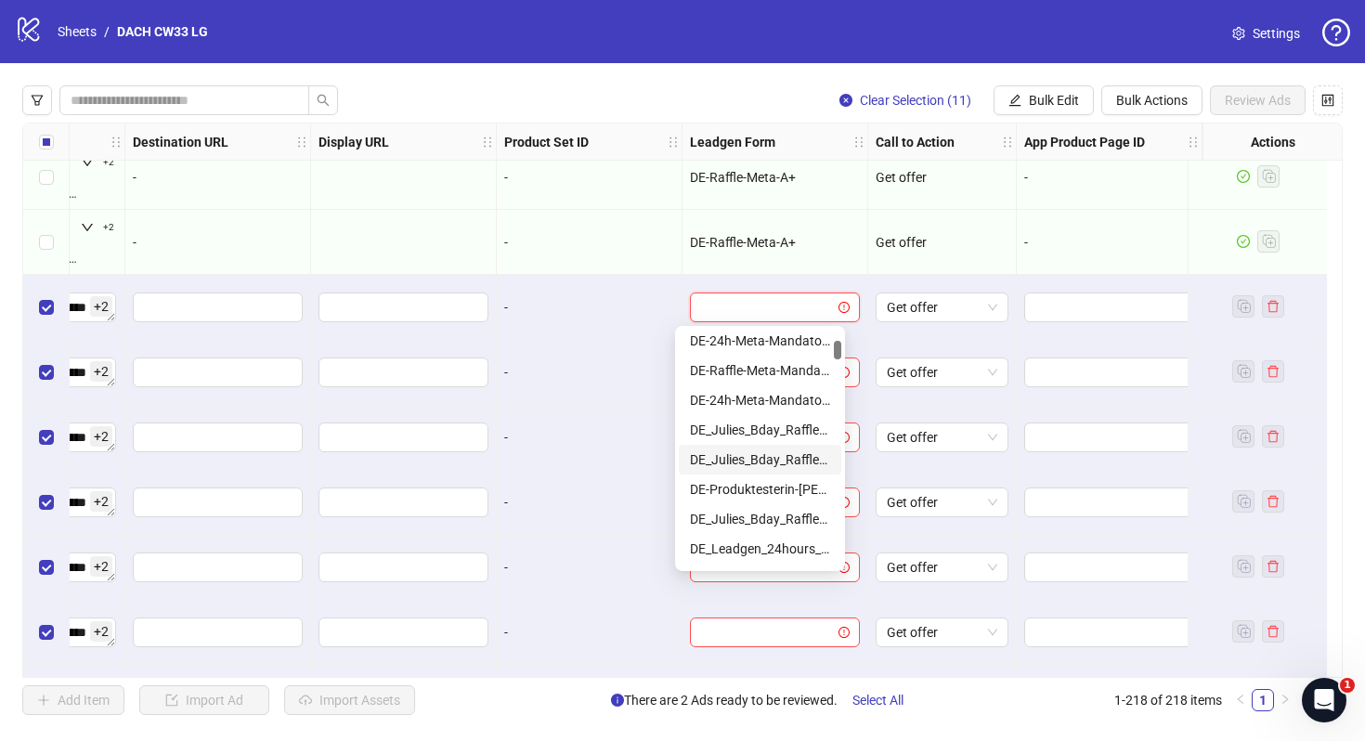
scroll to position [151, 0]
click at [767, 520] on div "DE_Julies_Bday_Raffle_Aug-Copy" at bounding box center [760, 520] width 140 height 20
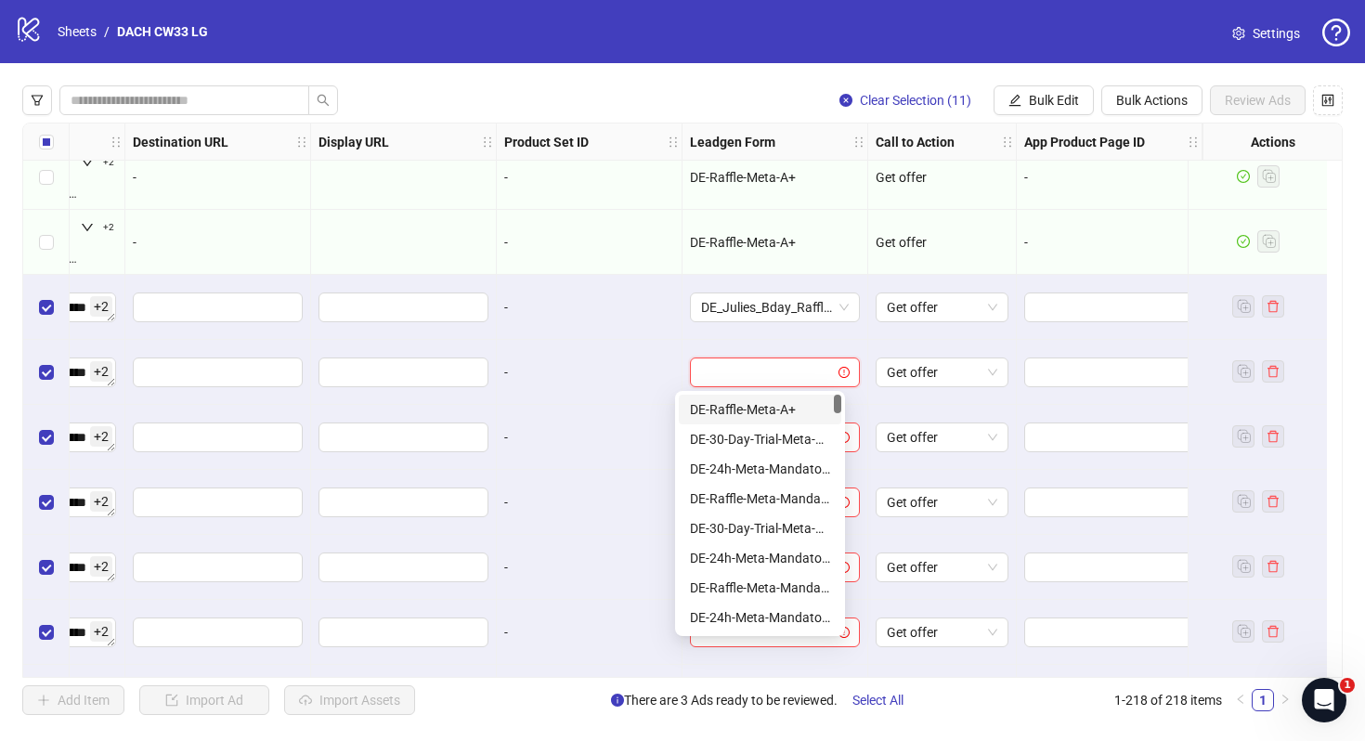
click at [770, 374] on input "search" at bounding box center [766, 372] width 131 height 28
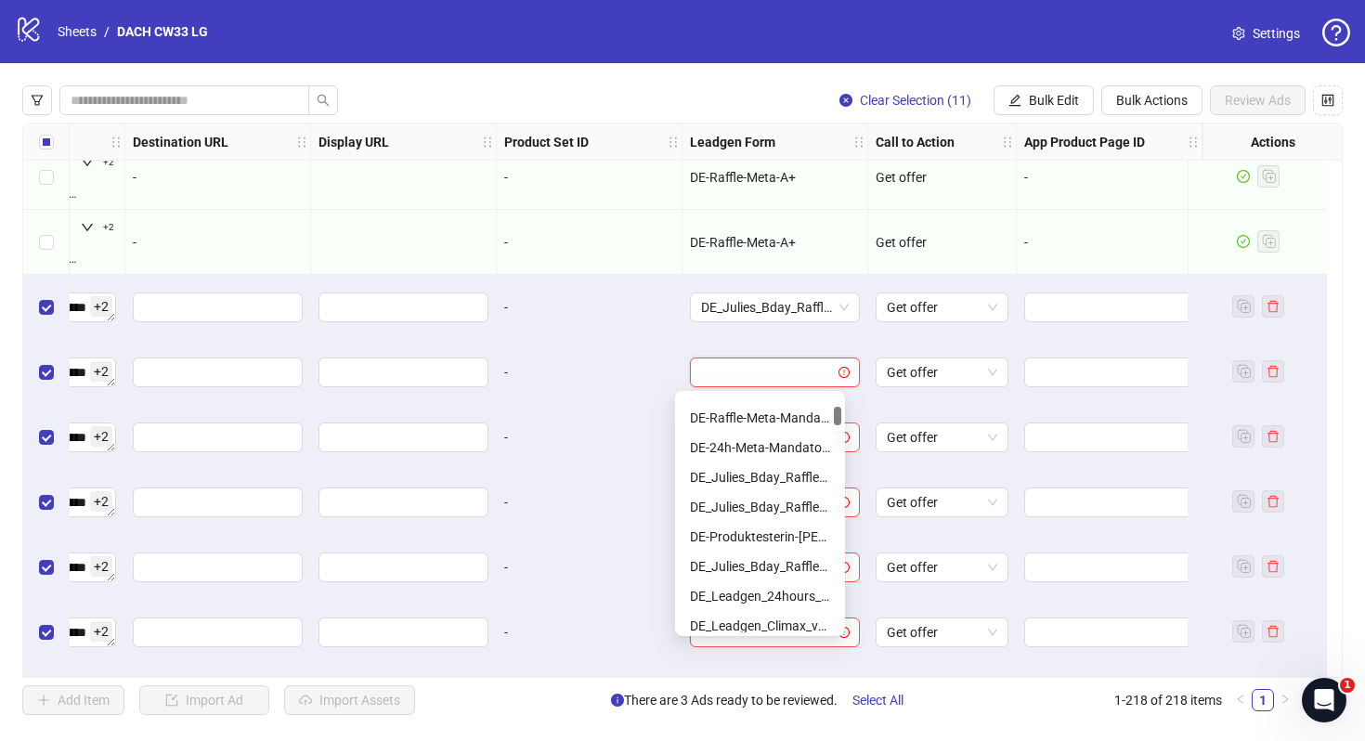
scroll to position [176, 0]
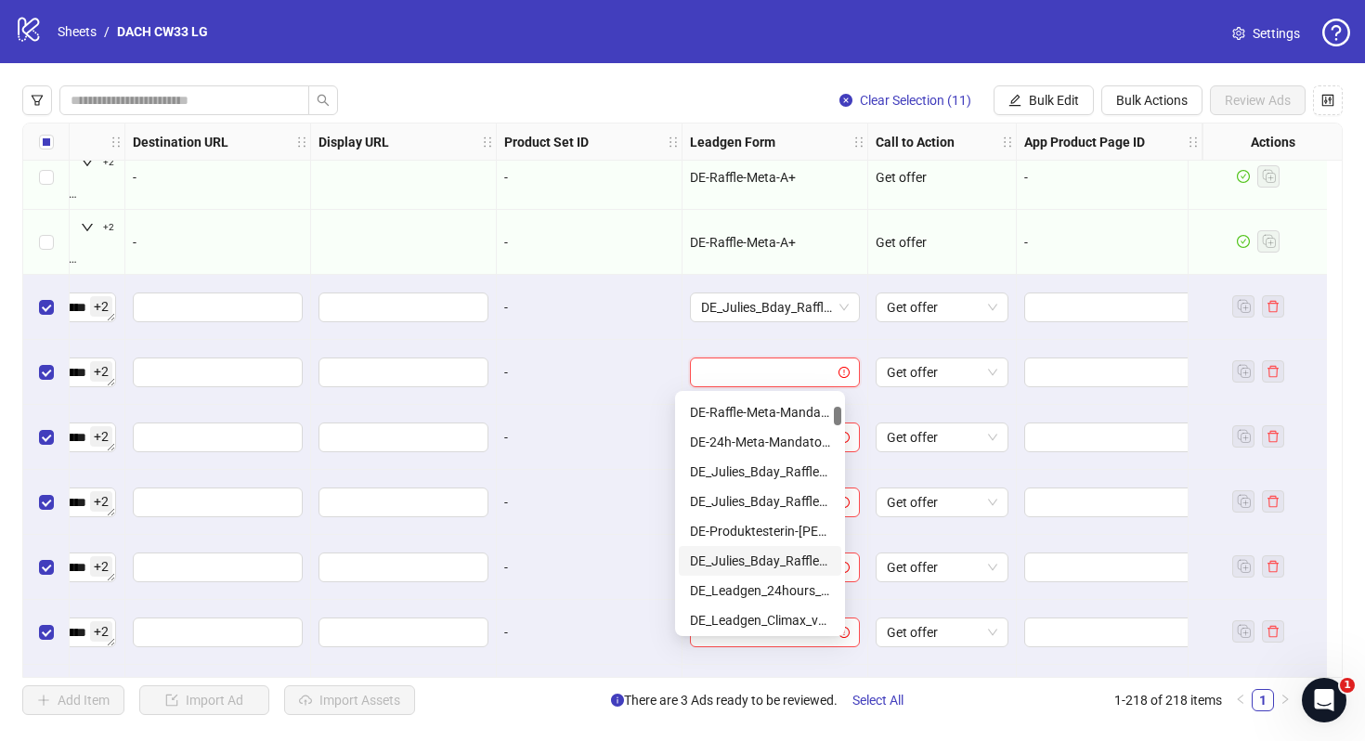
click at [778, 559] on div "DE_Julies_Bday_Raffle_Aug-Copy" at bounding box center [760, 561] width 140 height 20
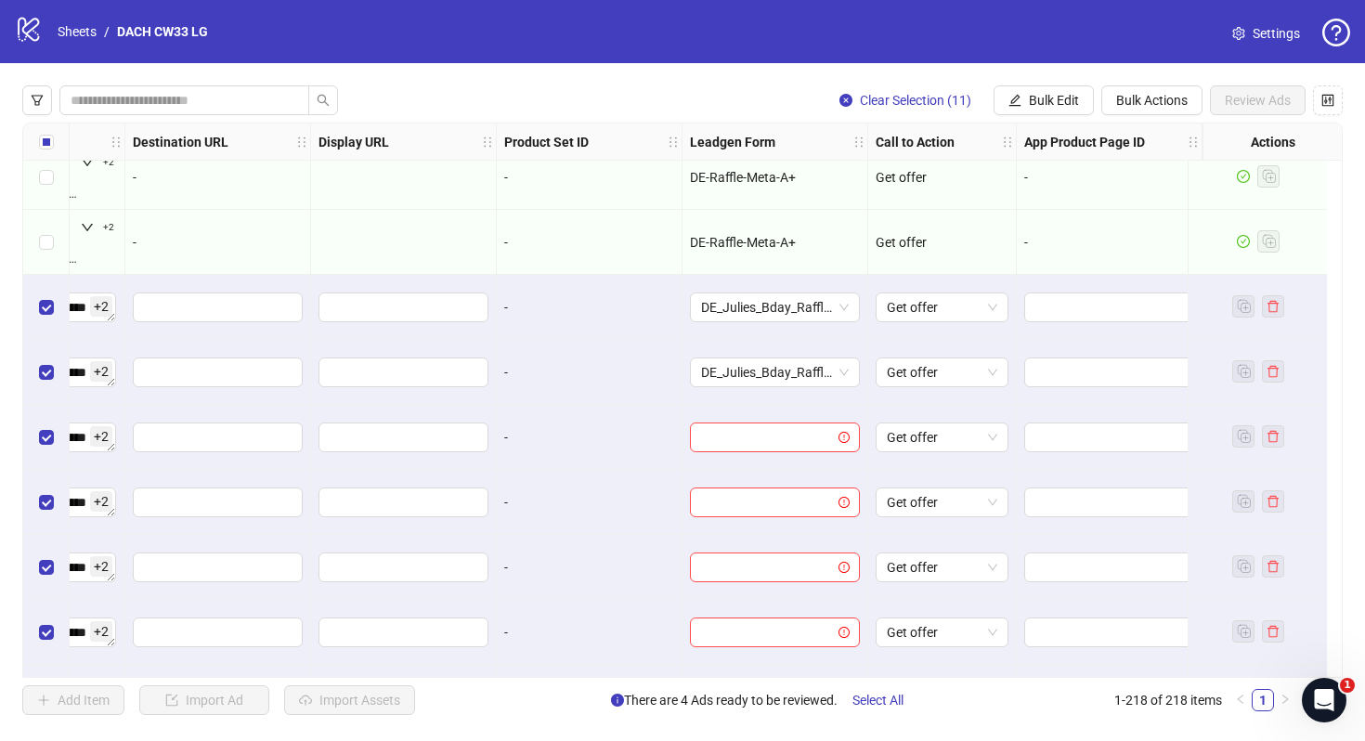
click at [782, 456] on div at bounding box center [776, 437] width 186 height 65
click at [782, 449] on input "search" at bounding box center [766, 437] width 131 height 28
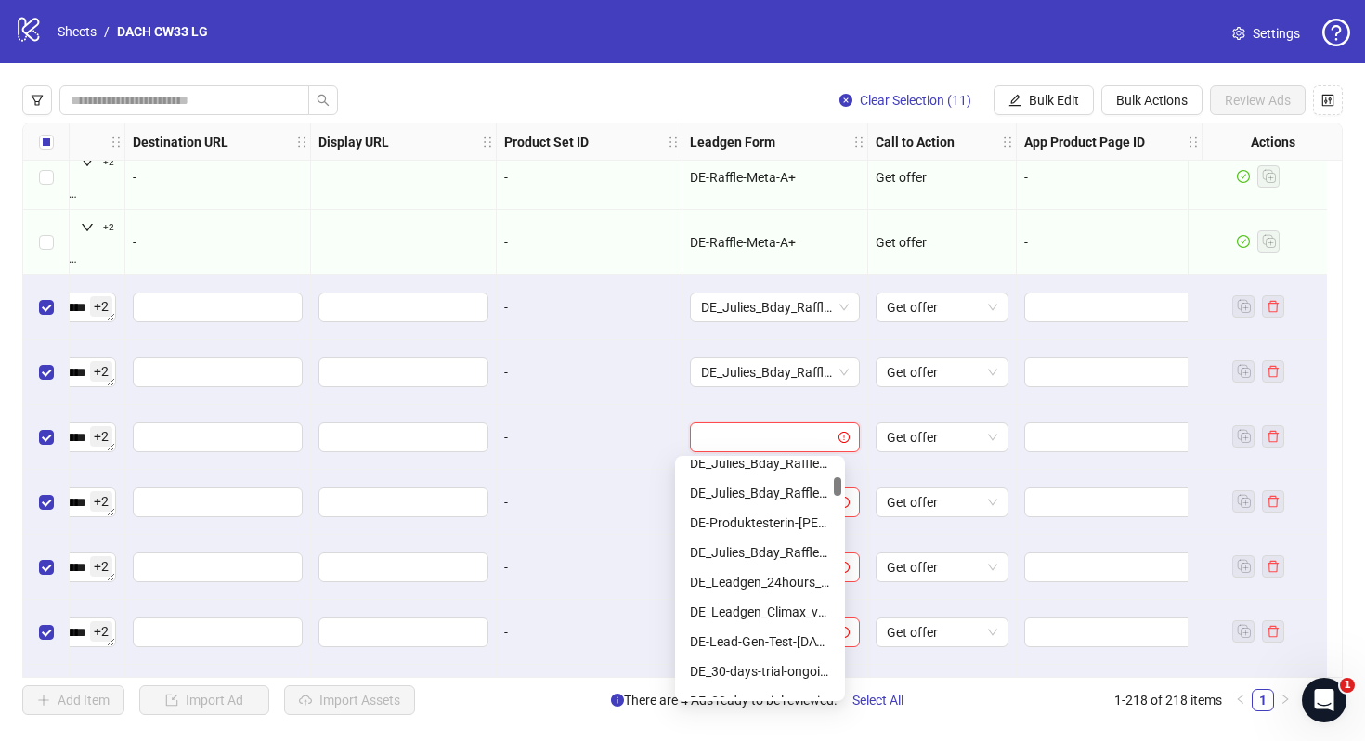
scroll to position [250, 0]
click at [778, 554] on div "DE_Julies_Bday_Raffle_Aug-Copy" at bounding box center [760, 551] width 140 height 20
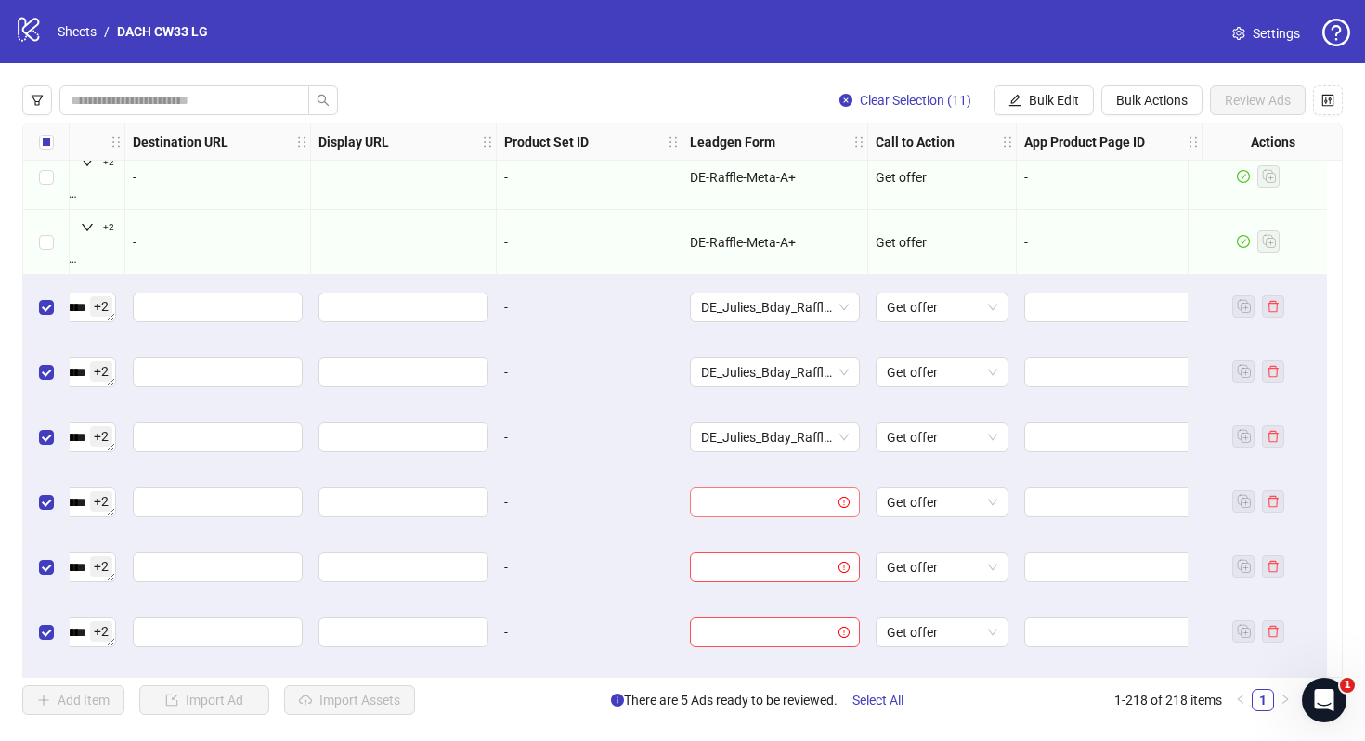
click at [754, 496] on input "search" at bounding box center [766, 502] width 131 height 28
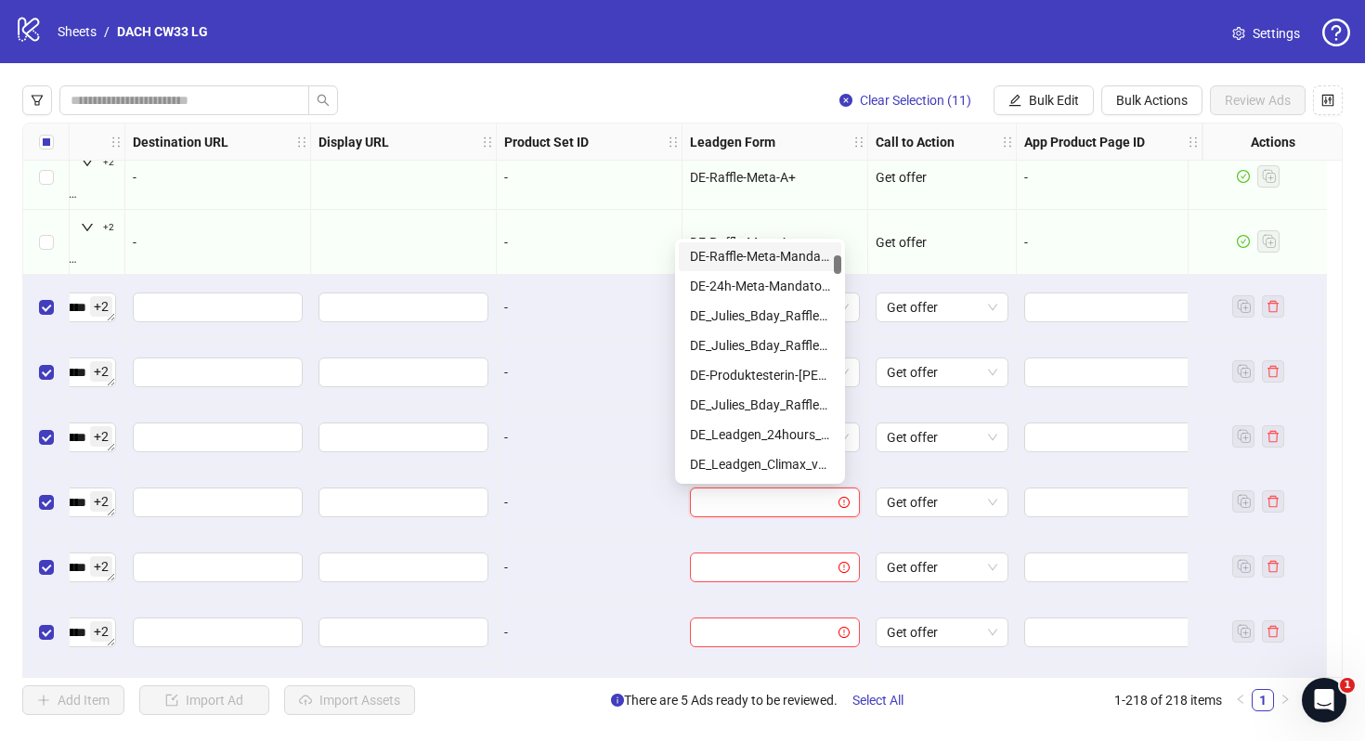
scroll to position [186, 0]
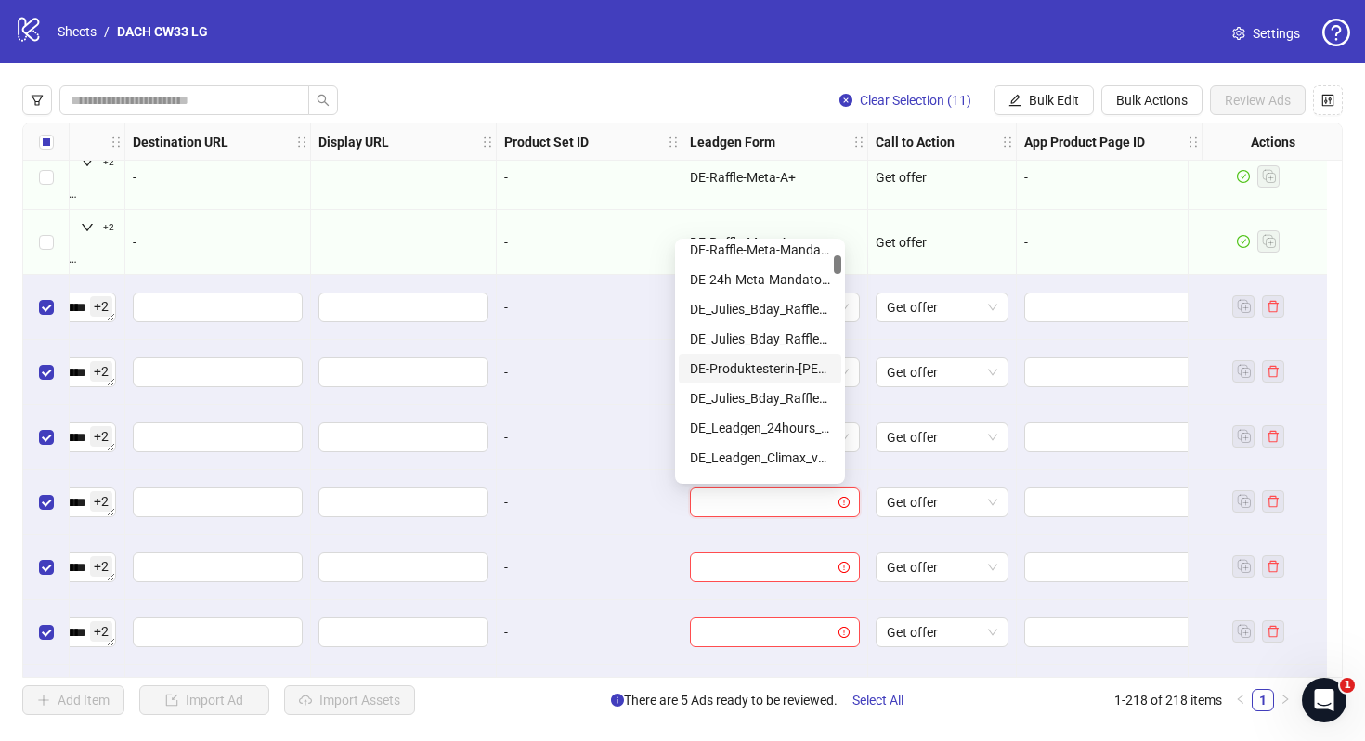
click at [778, 381] on div "DE-Produktesterin-[PERSON_NAME]-[DATE]-copy" at bounding box center [760, 369] width 163 height 30
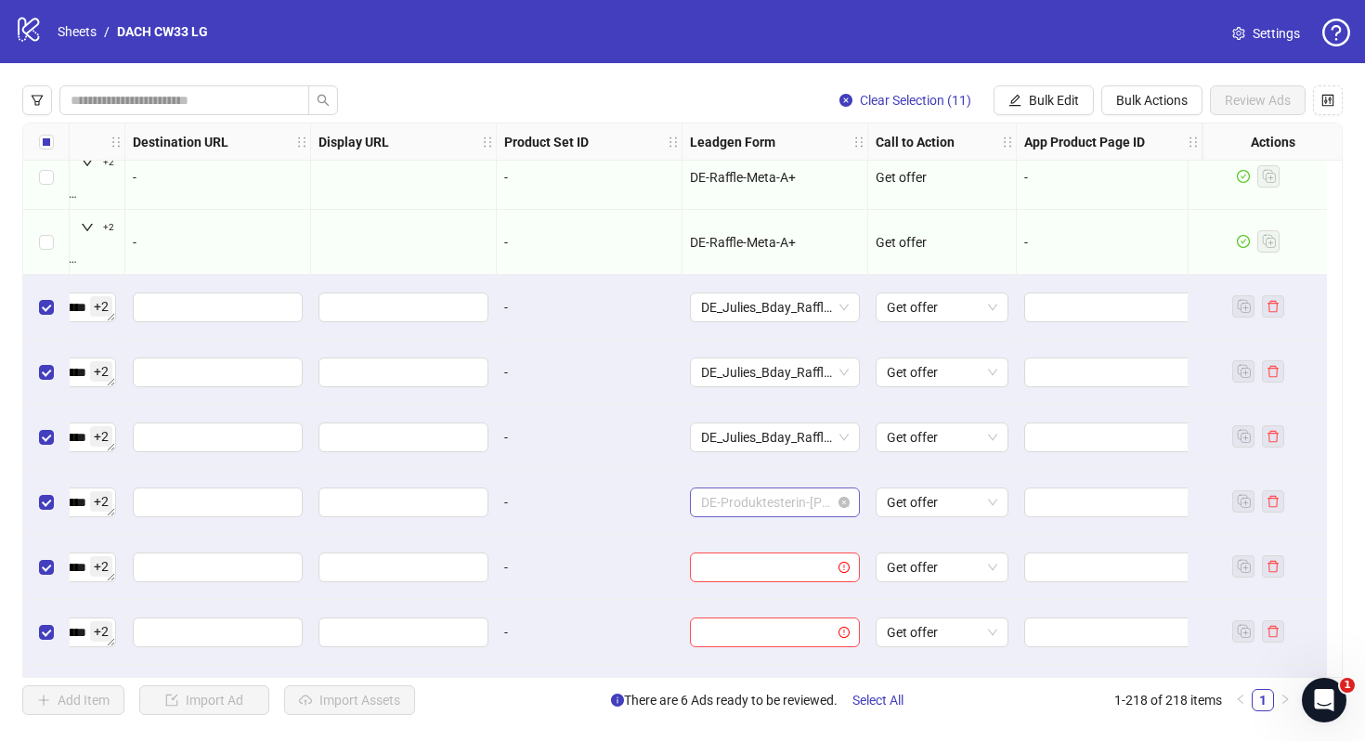
click at [748, 506] on span "DE-Produktesterin-[PERSON_NAME]-[DATE]-copy" at bounding box center [775, 502] width 148 height 28
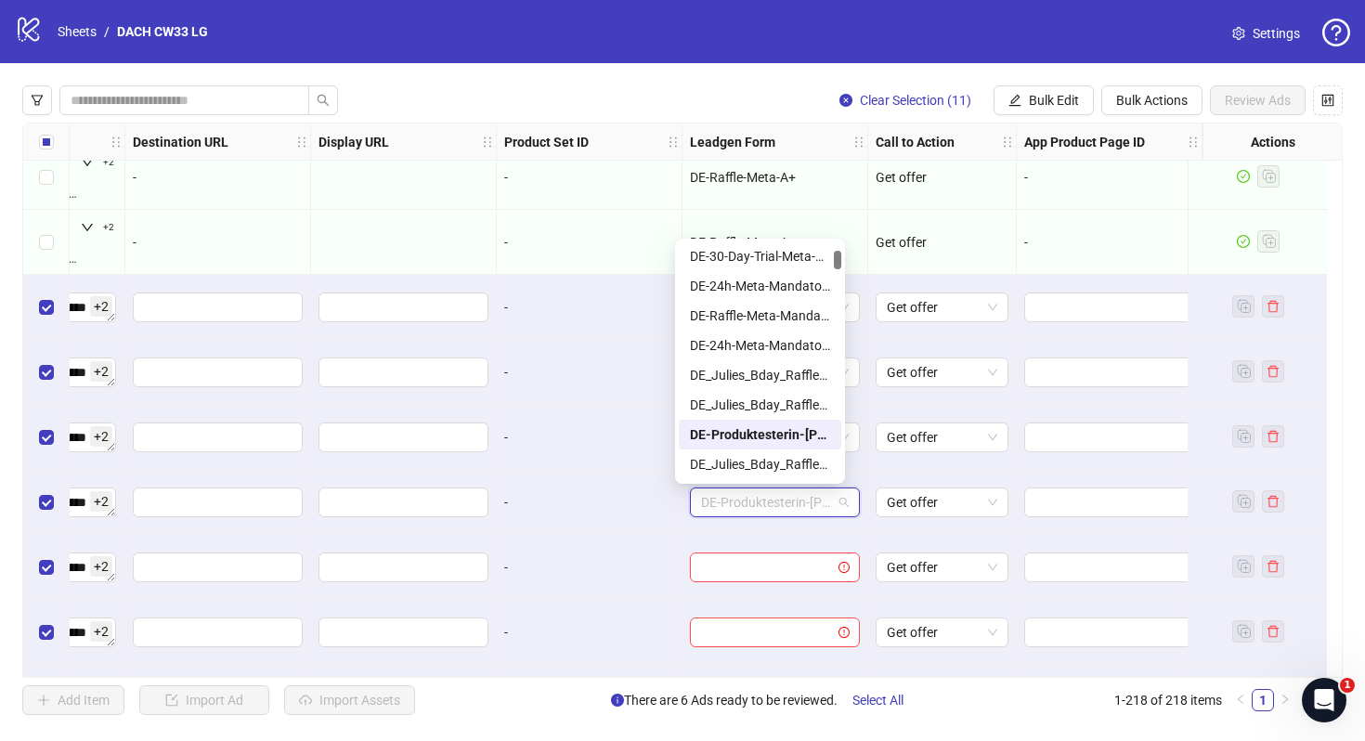
scroll to position [119, 0]
click at [765, 460] on div "DE_Julies_Bday_Raffle_Aug-Copy" at bounding box center [760, 465] width 140 height 20
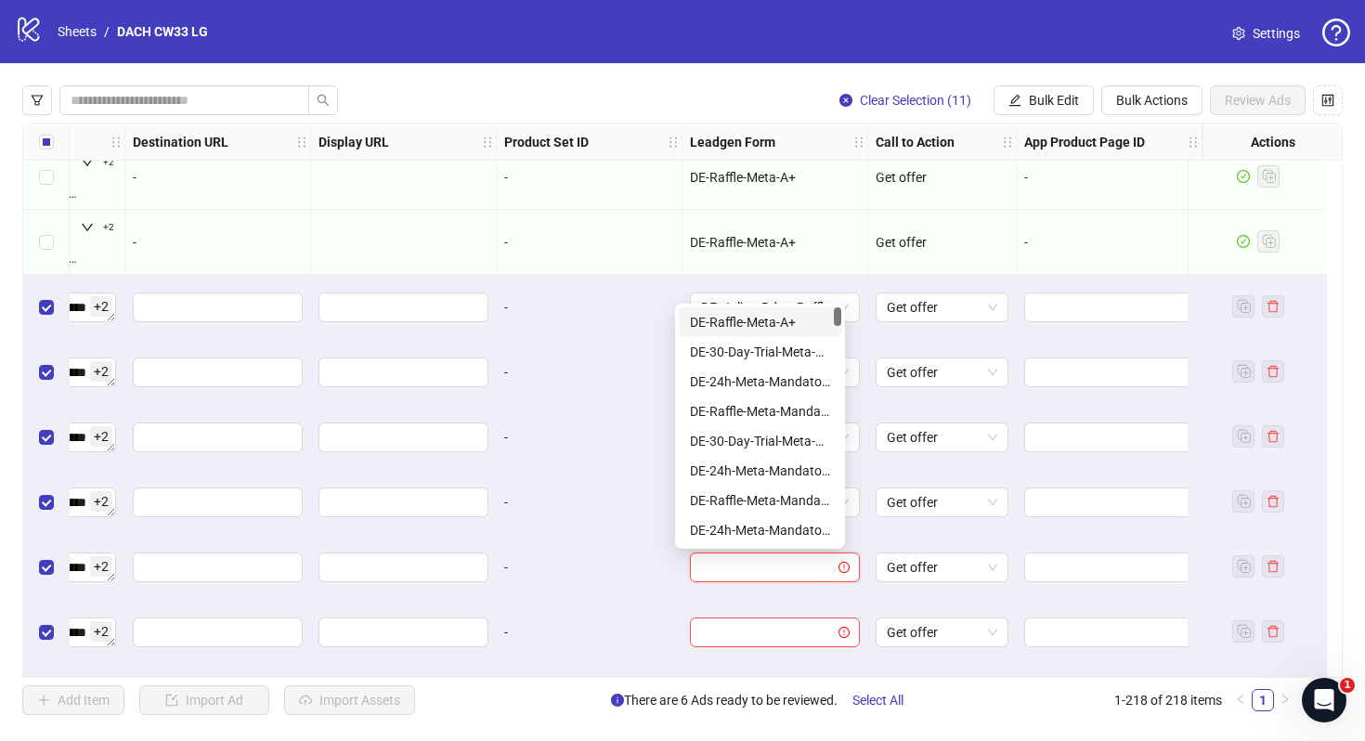
click at [762, 563] on input "search" at bounding box center [766, 567] width 131 height 28
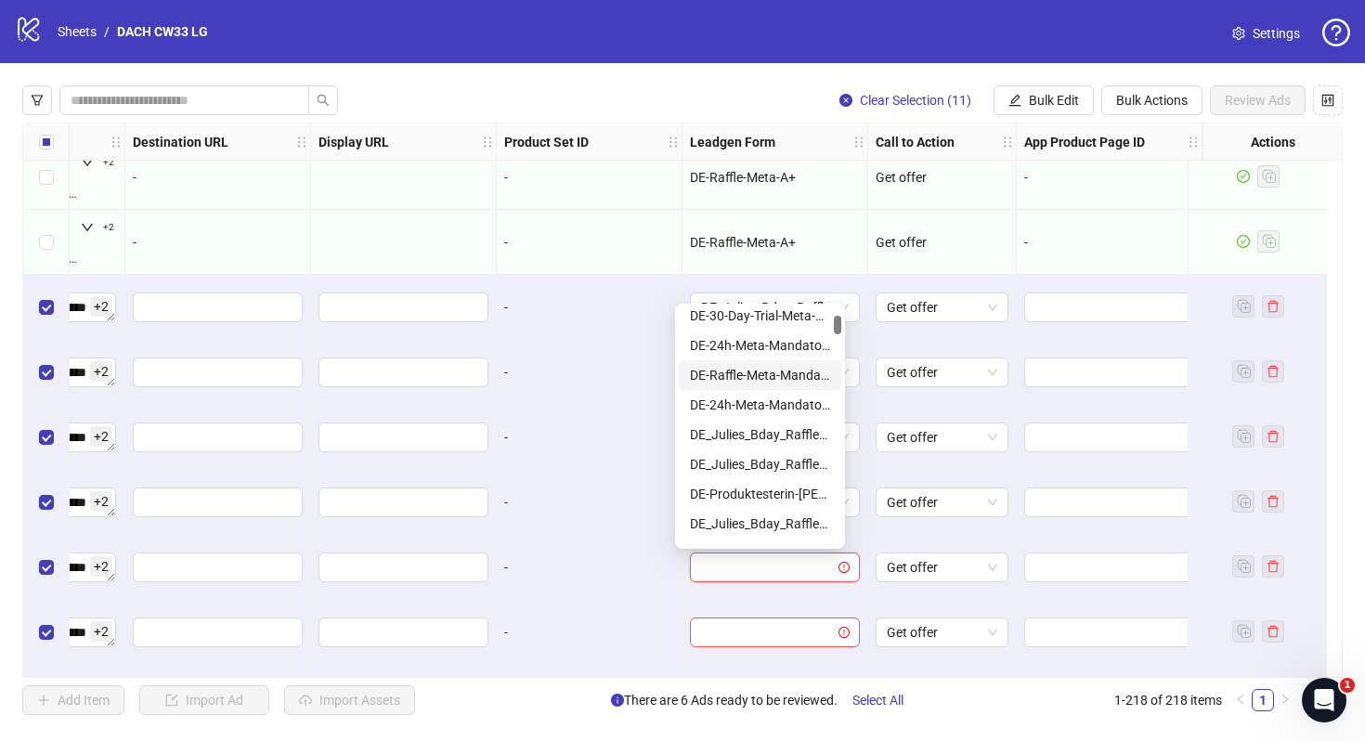
scroll to position [141, 0]
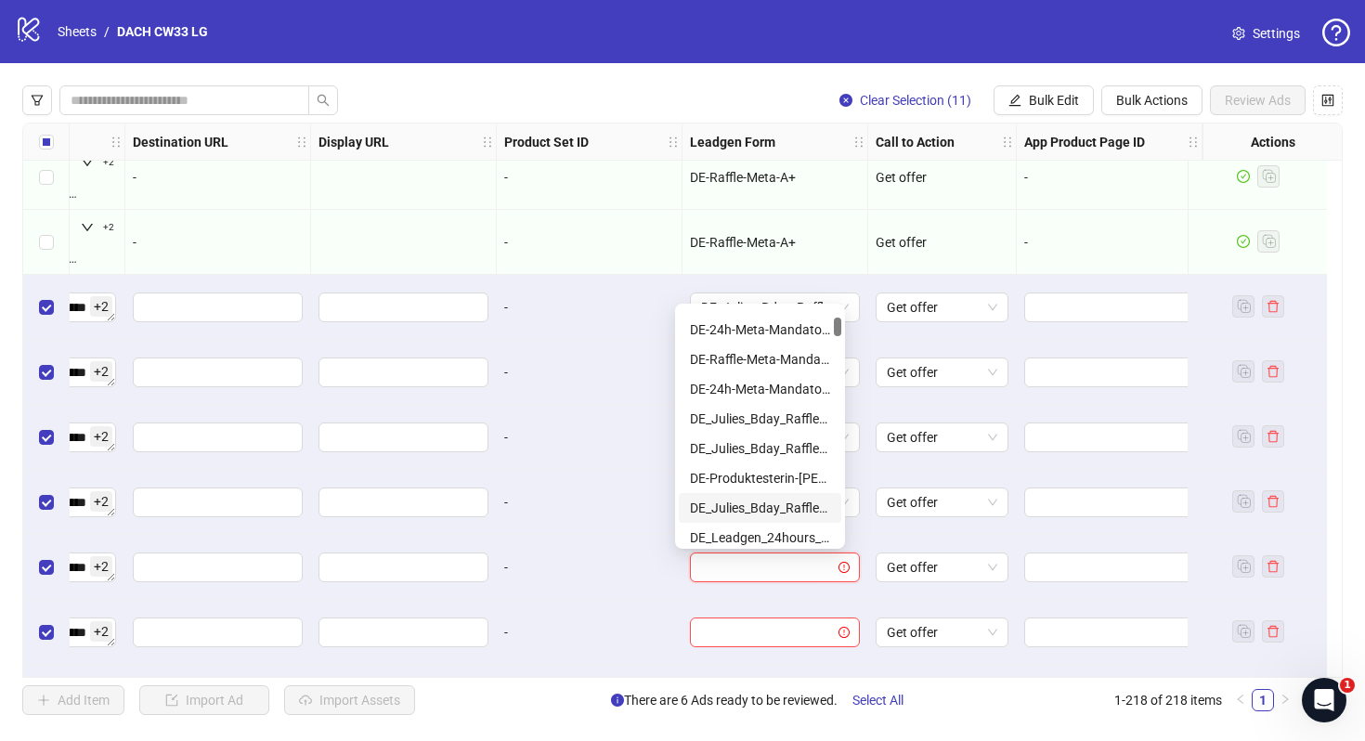
click at [766, 499] on div "DE_Julies_Bday_Raffle_Aug-Copy" at bounding box center [760, 508] width 140 height 20
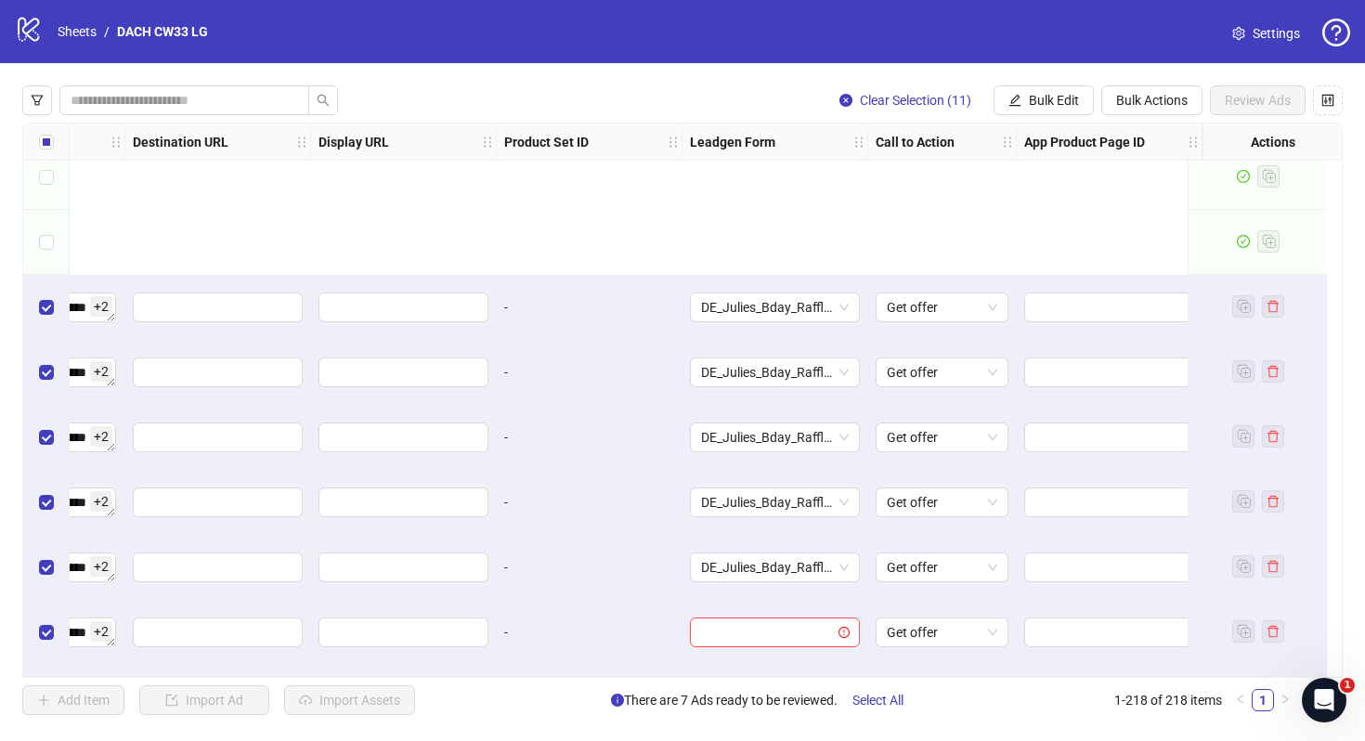
scroll to position [13632, 1870]
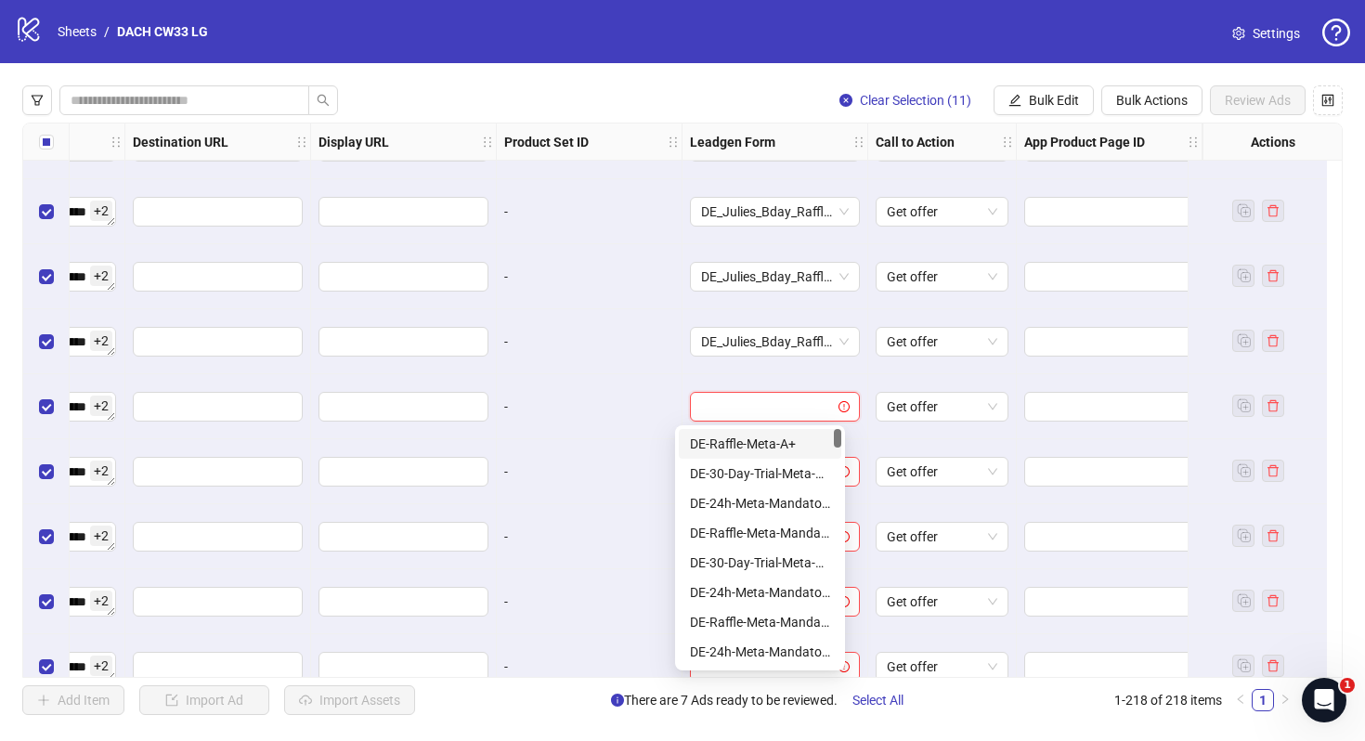
click at [745, 398] on input "search" at bounding box center [766, 407] width 131 height 28
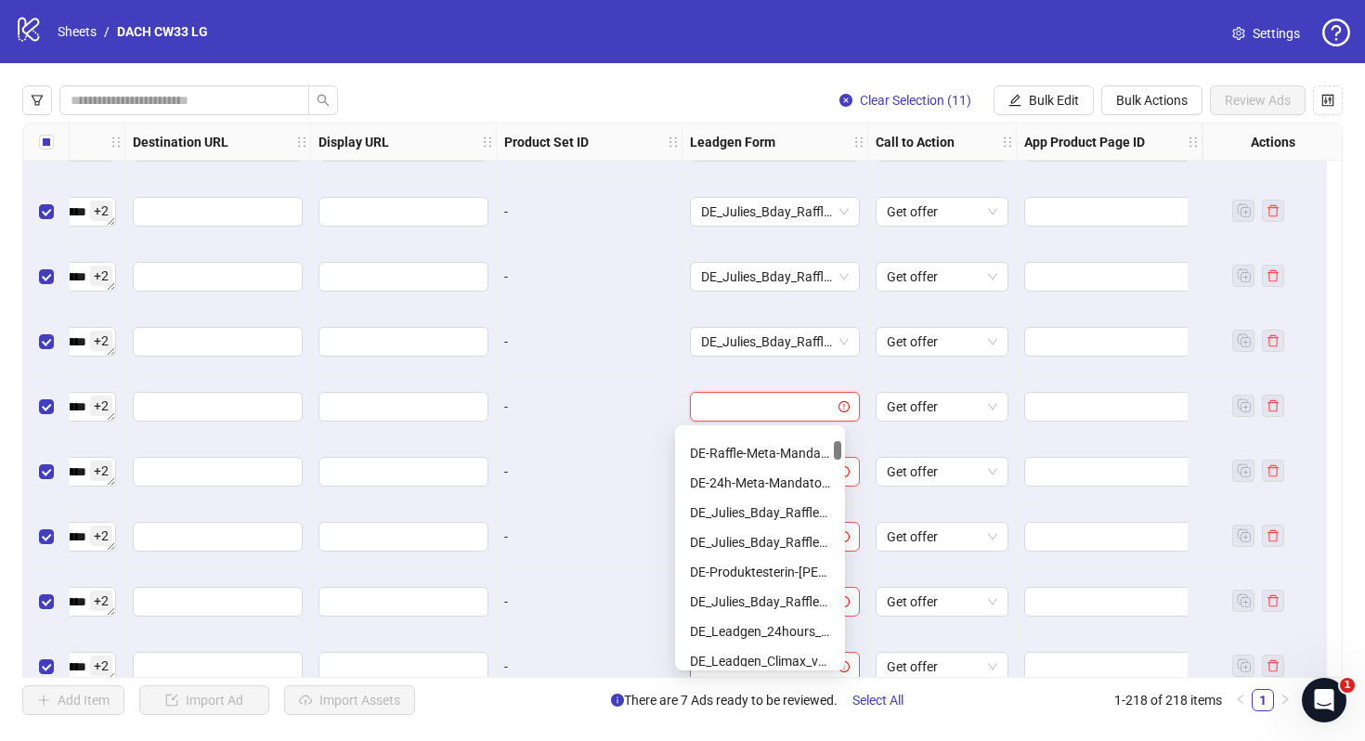
scroll to position [183, 0]
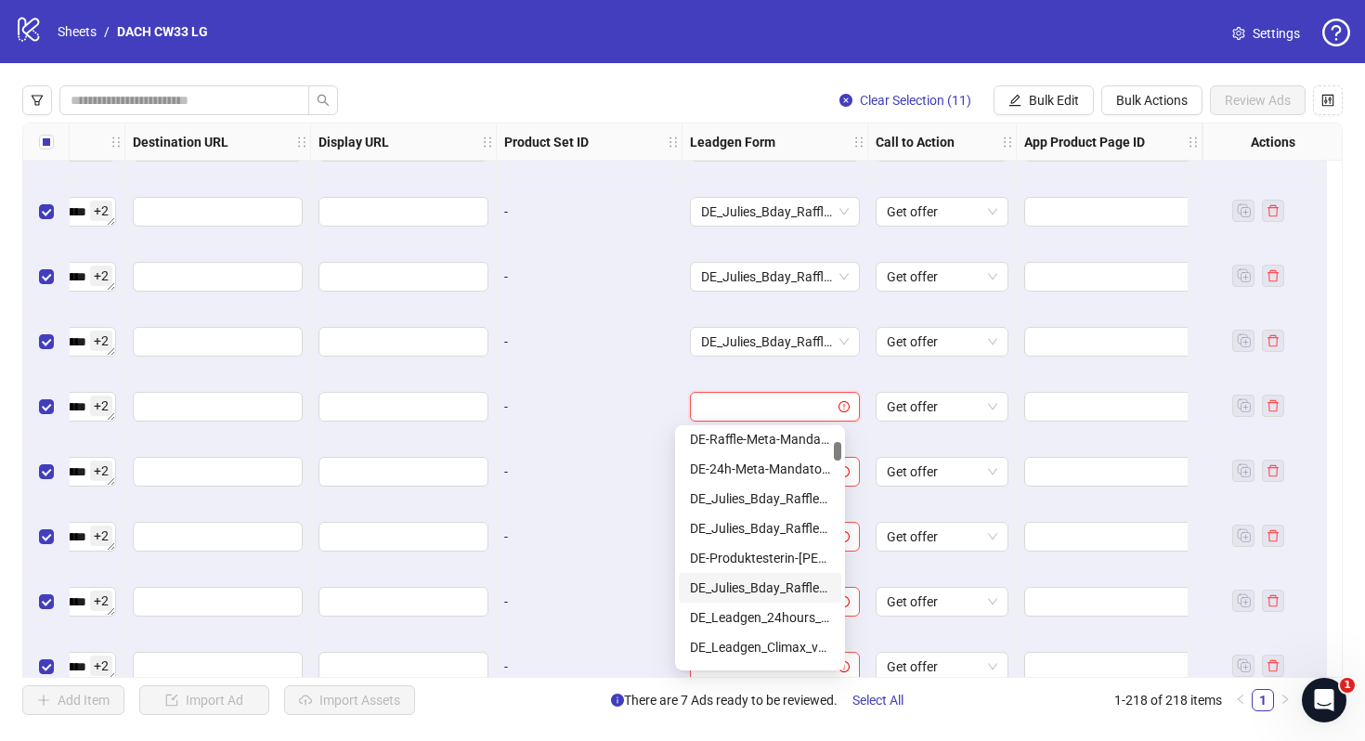
click at [802, 578] on div "DE_Julies_Bday_Raffle_Aug-Copy" at bounding box center [760, 588] width 140 height 20
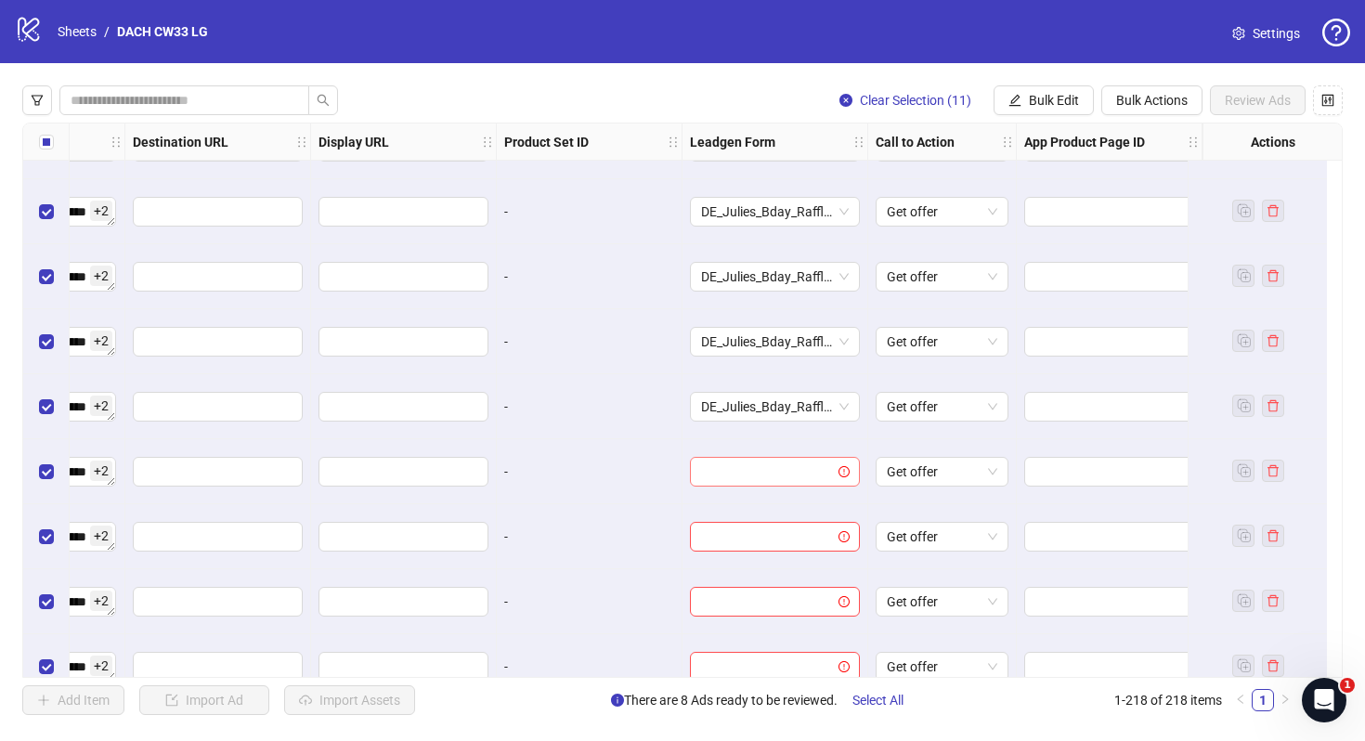
click at [780, 472] on input "search" at bounding box center [766, 472] width 131 height 28
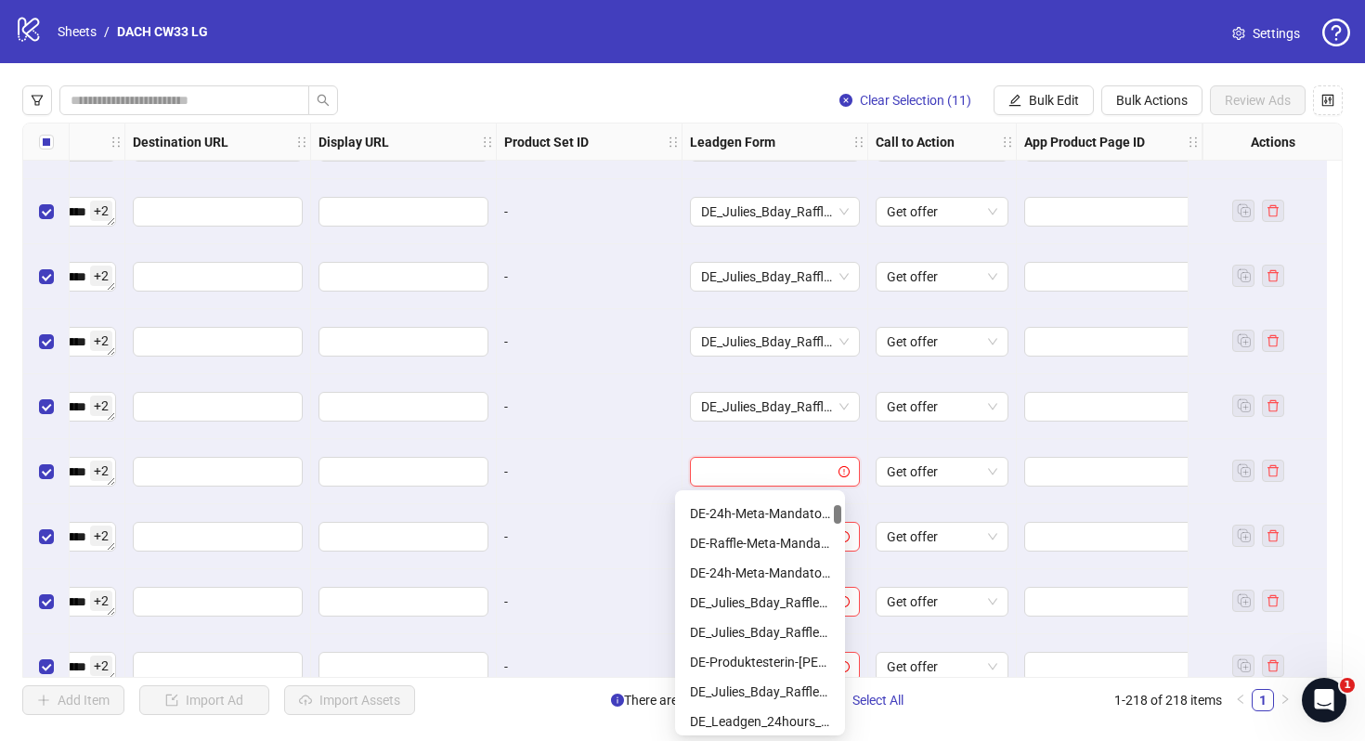
scroll to position [216, 0]
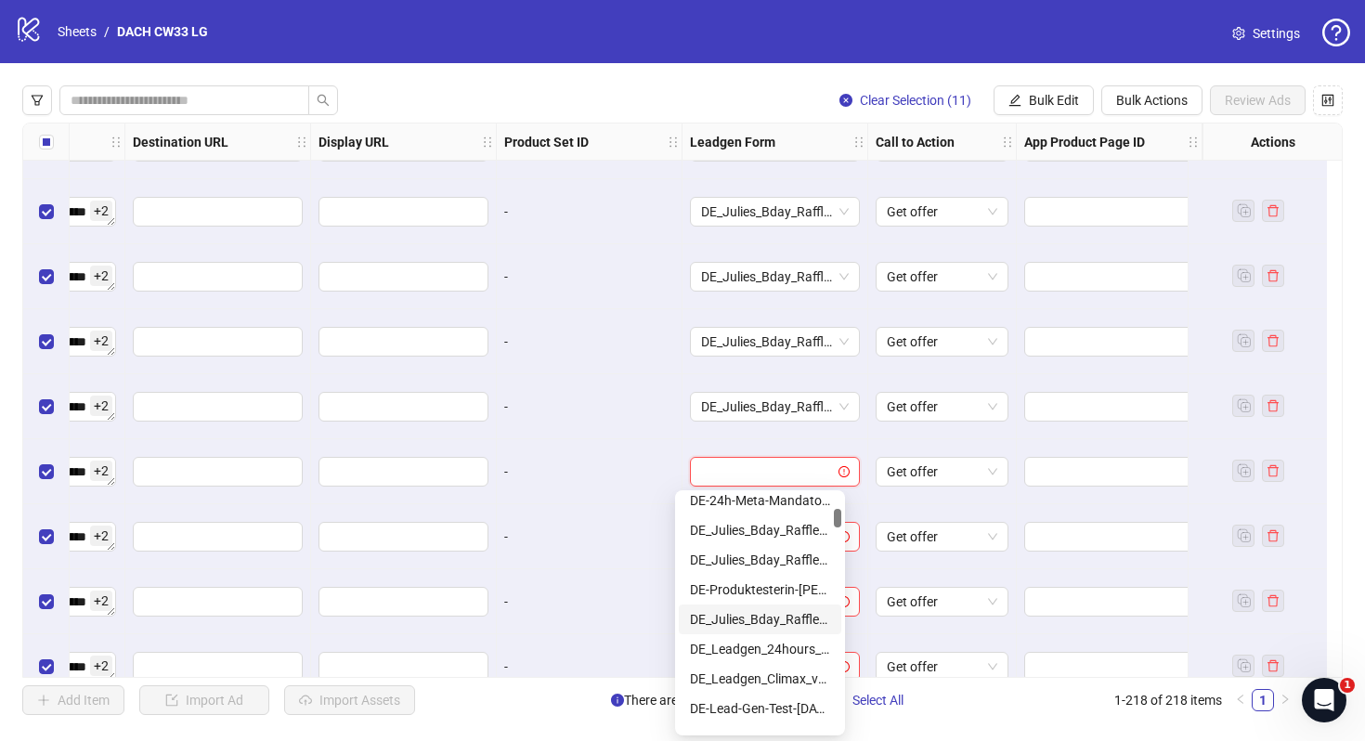
click at [803, 615] on div "DE_Julies_Bday_Raffle_Aug-Copy" at bounding box center [760, 619] width 140 height 20
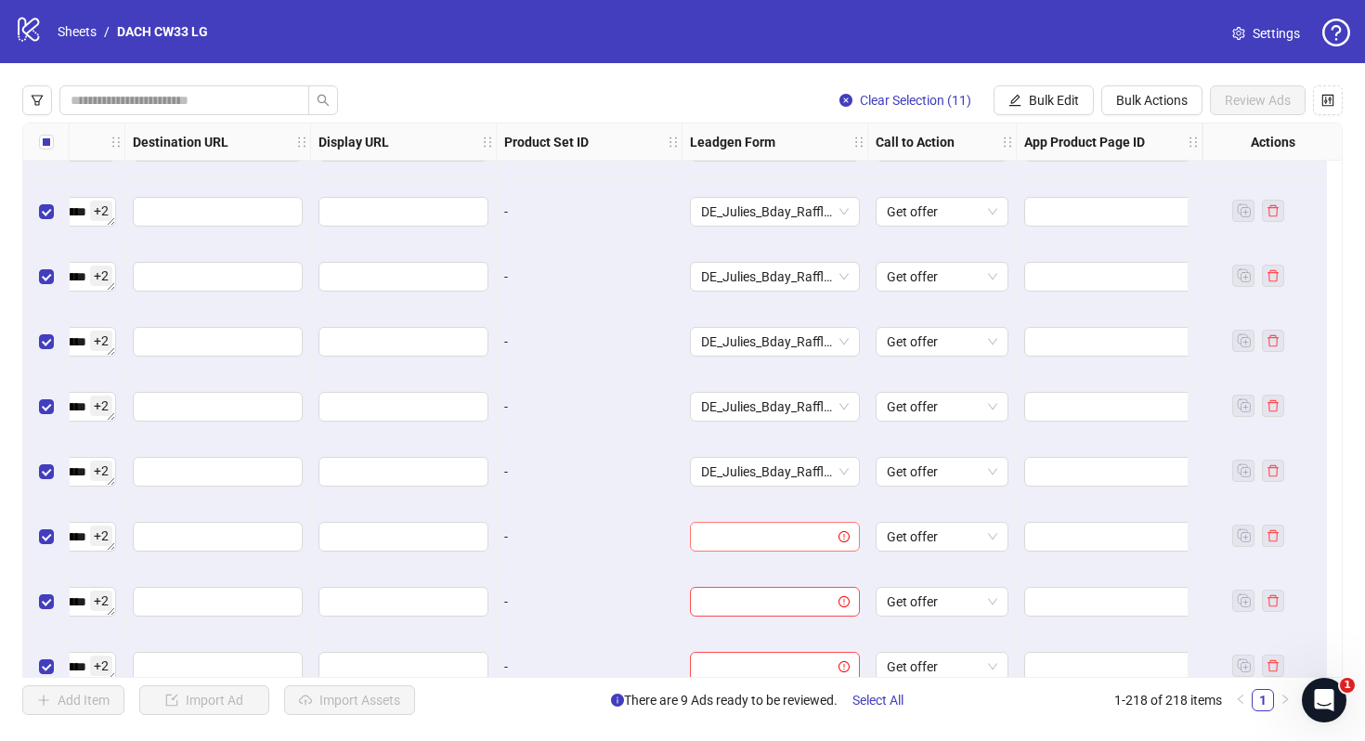
click at [787, 540] on input "search" at bounding box center [766, 537] width 131 height 28
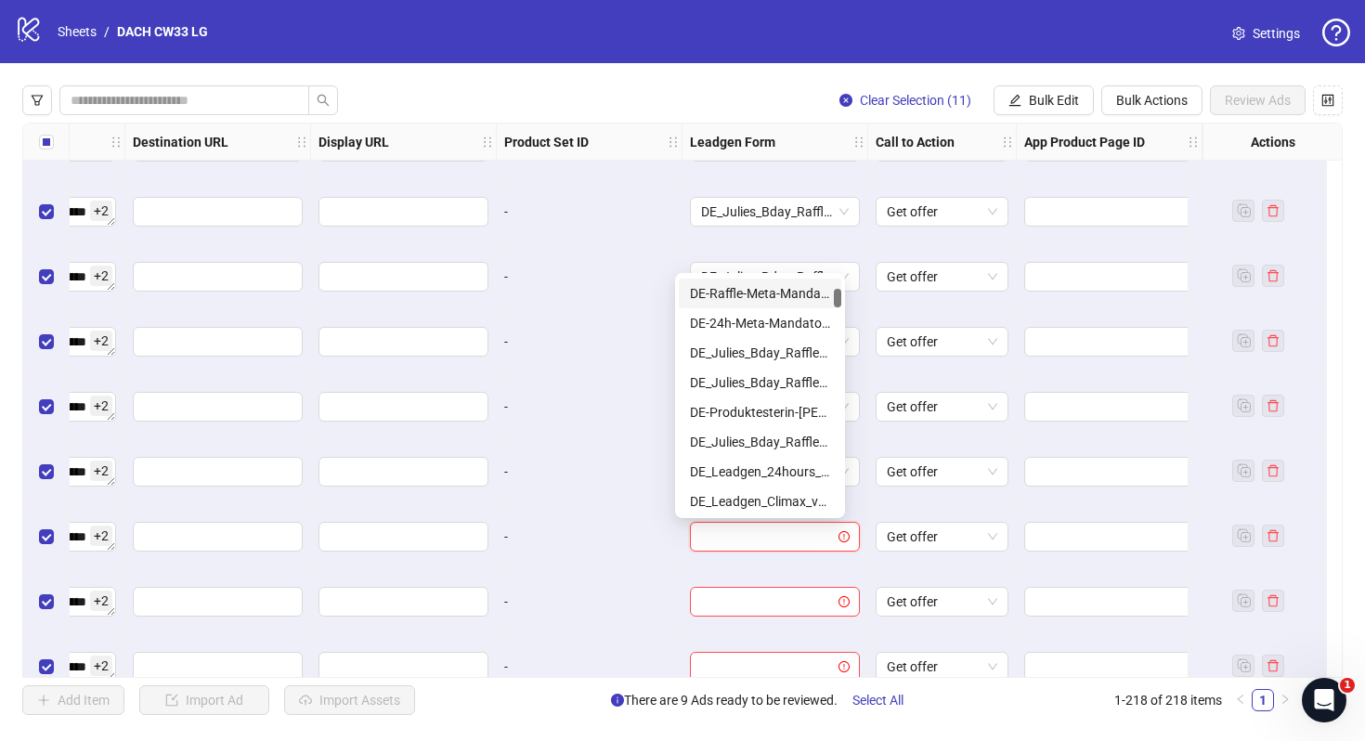
scroll to position [177, 0]
click at [785, 442] on div "DE_Julies_Bday_Raffle_Aug-Copy" at bounding box center [760, 441] width 140 height 20
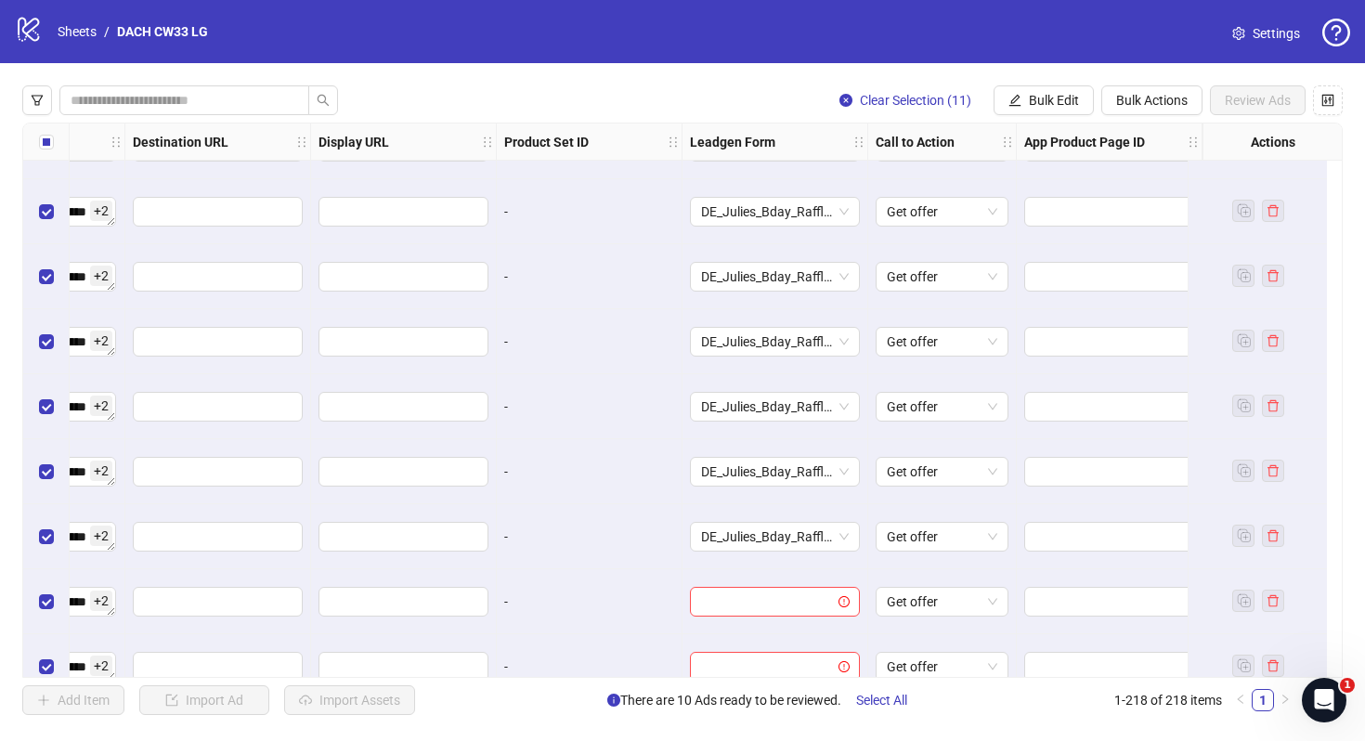
scroll to position [13662, 1870]
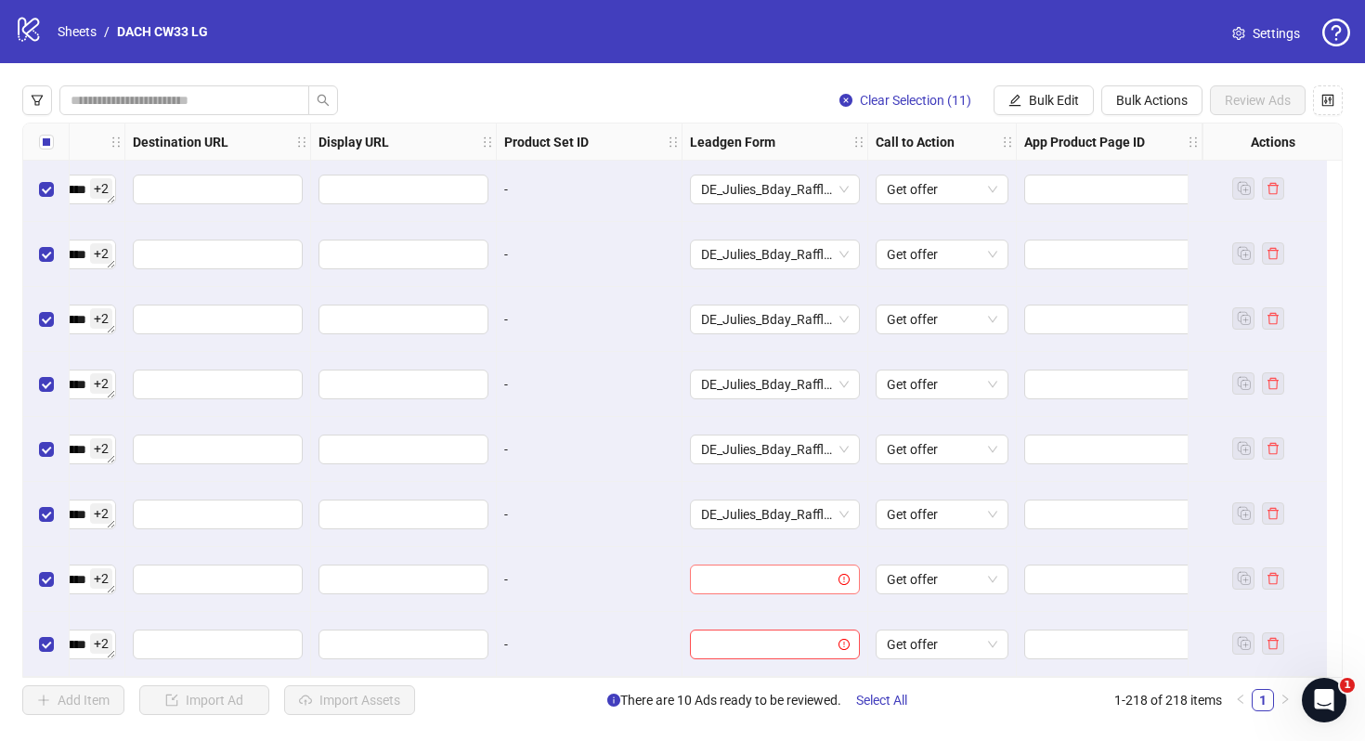
click at [766, 567] on input "search" at bounding box center [766, 580] width 131 height 28
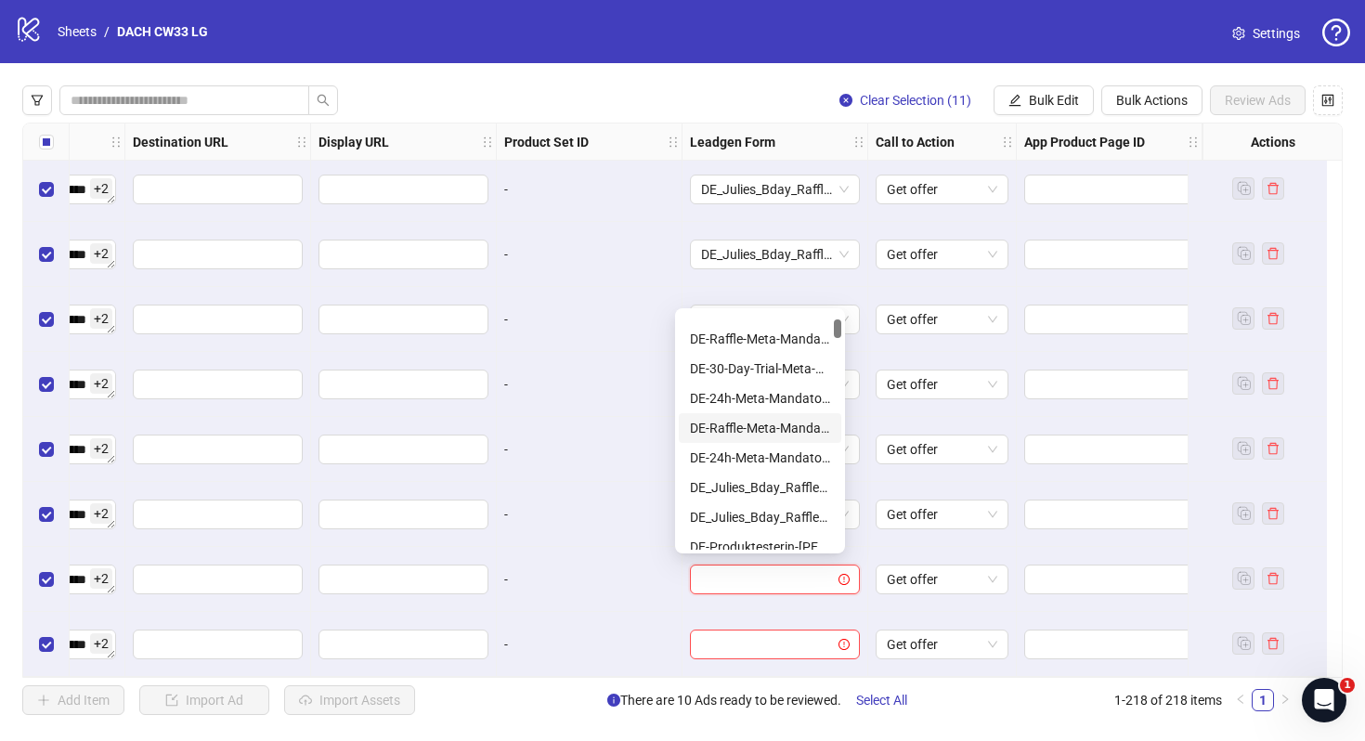
scroll to position [123, 0]
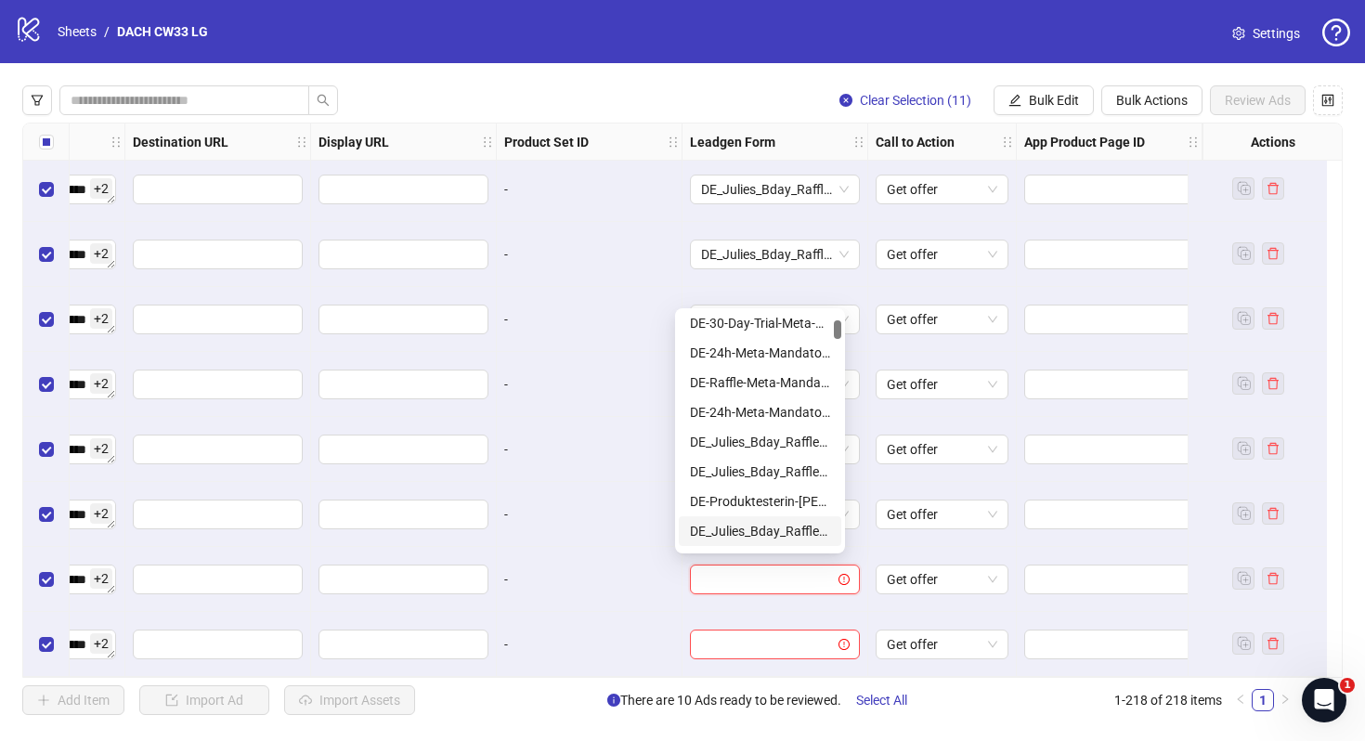
click at [776, 525] on div "DE_Julies_Bday_Raffle_Aug-Copy" at bounding box center [760, 531] width 140 height 20
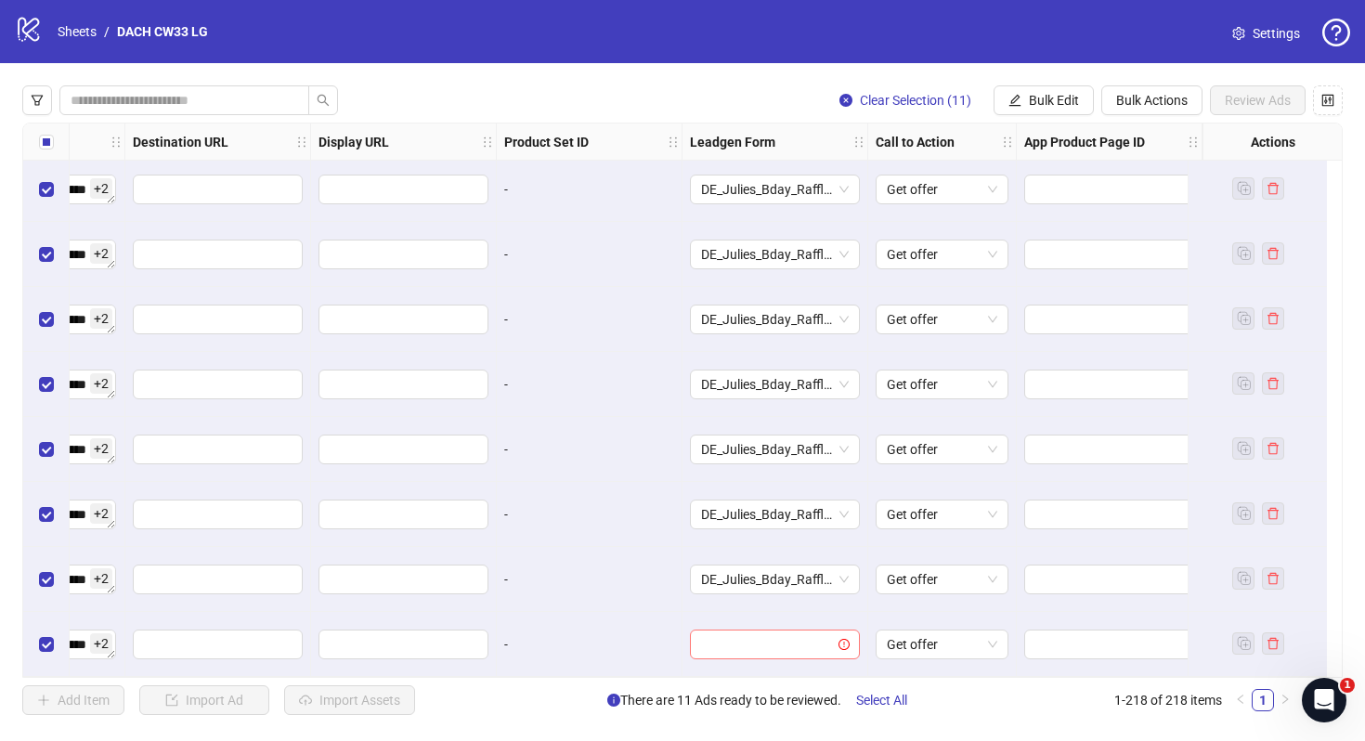
click at [757, 631] on input "search" at bounding box center [766, 645] width 131 height 28
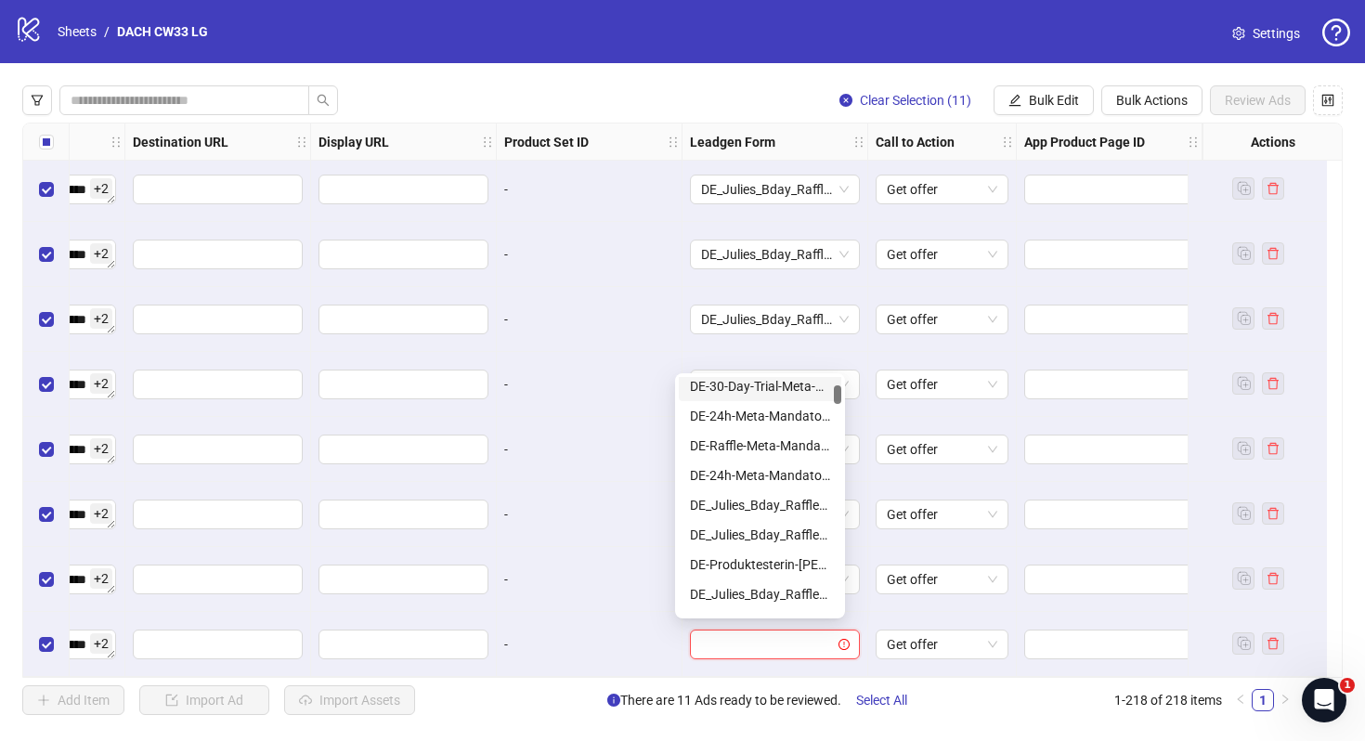
scroll to position [125, 0]
click at [790, 593] on div "DE_Julies_Bday_Raffle_Aug-Copy" at bounding box center [760, 593] width 140 height 20
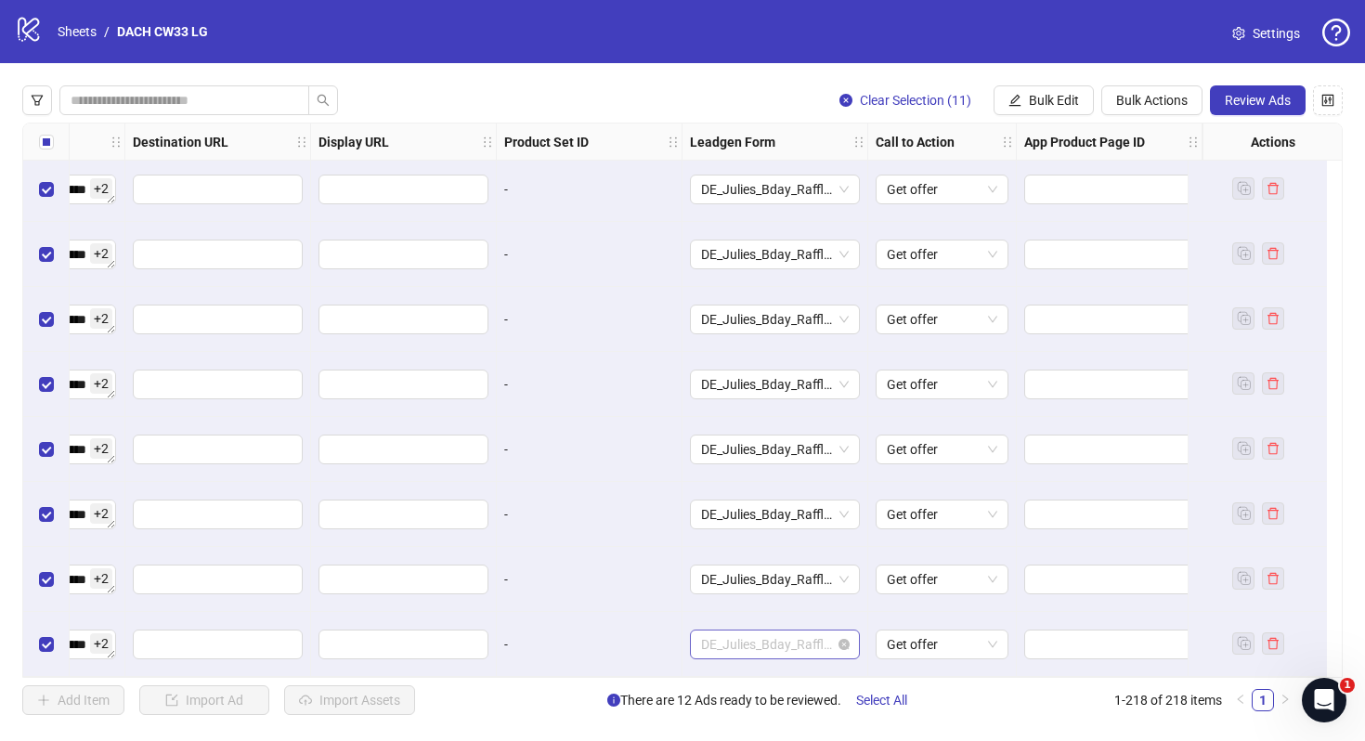
click at [787, 631] on span "DE_Julies_Bday_Raffle_Aug-Copy" at bounding box center [775, 645] width 148 height 28
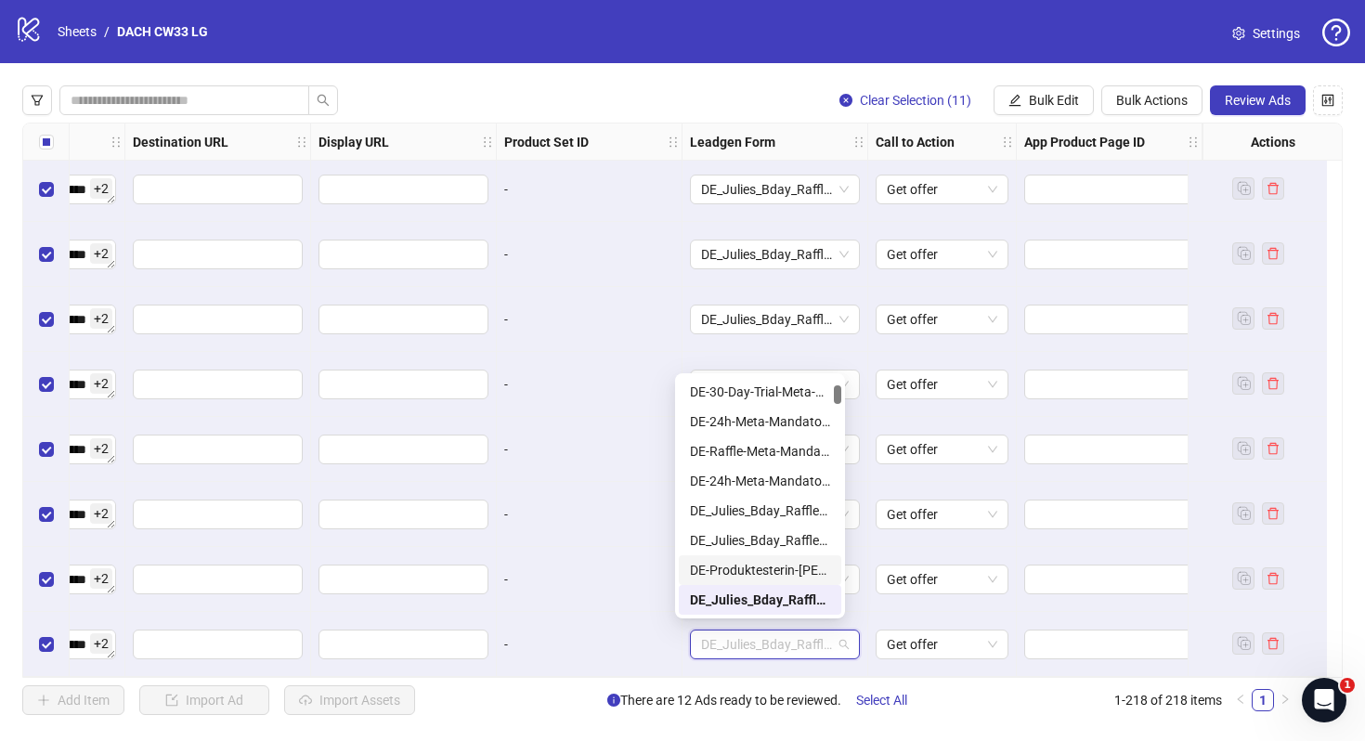
click at [644, 547] on div "-" at bounding box center [590, 579] width 186 height 65
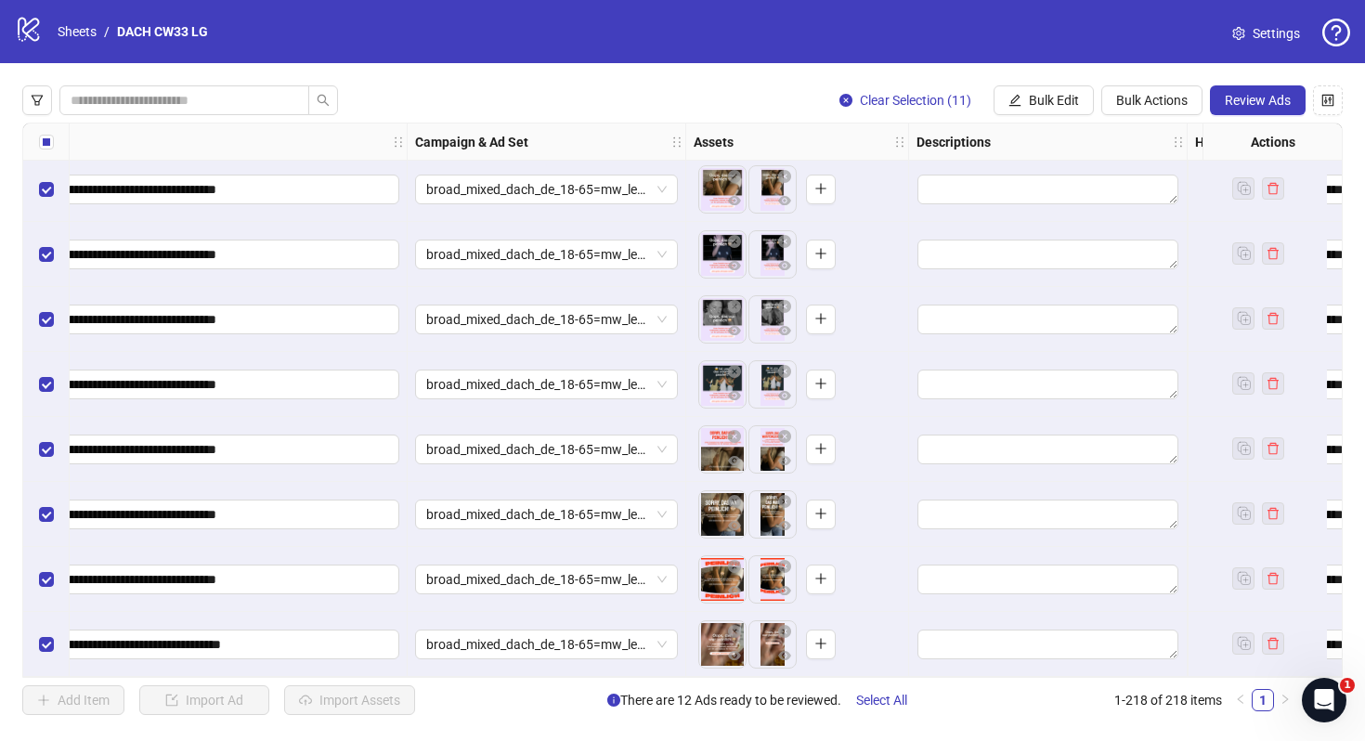
scroll to position [13662, 0]
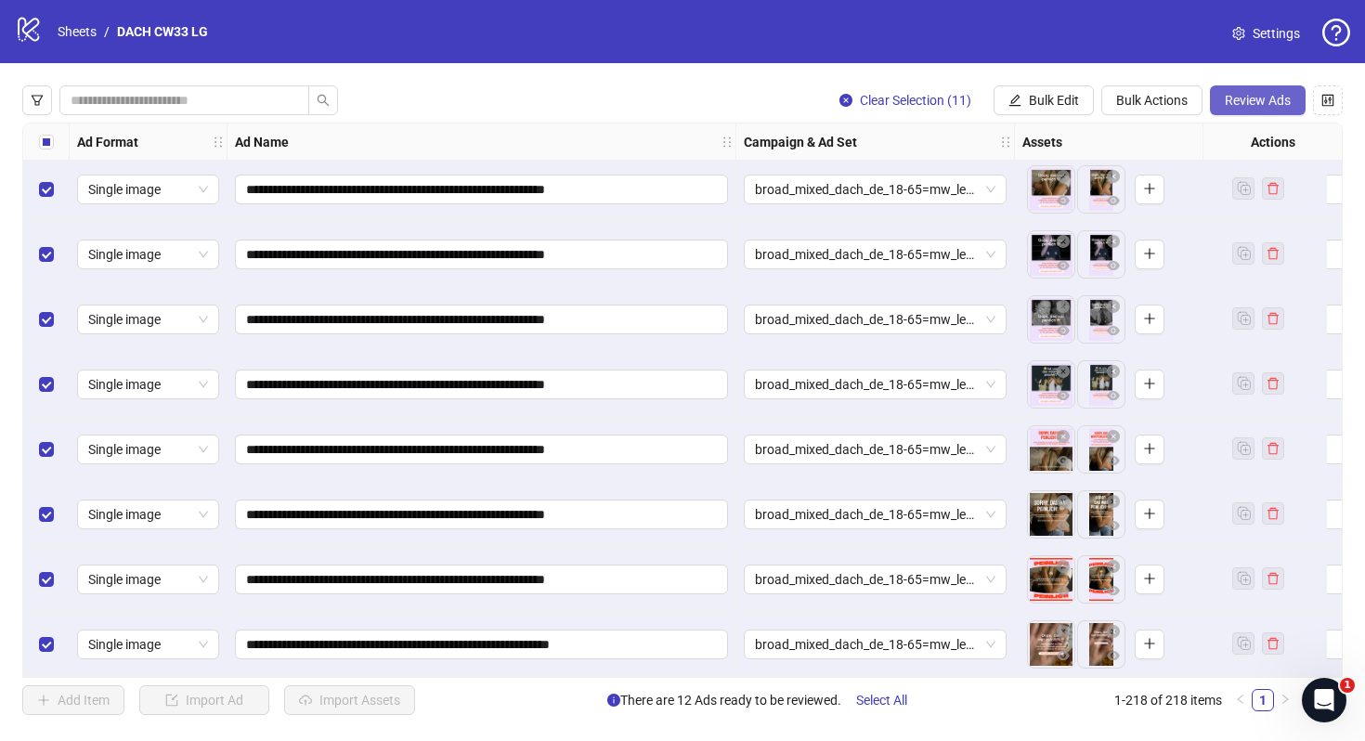
click at [1257, 109] on button "Review Ads" at bounding box center [1258, 100] width 96 height 30
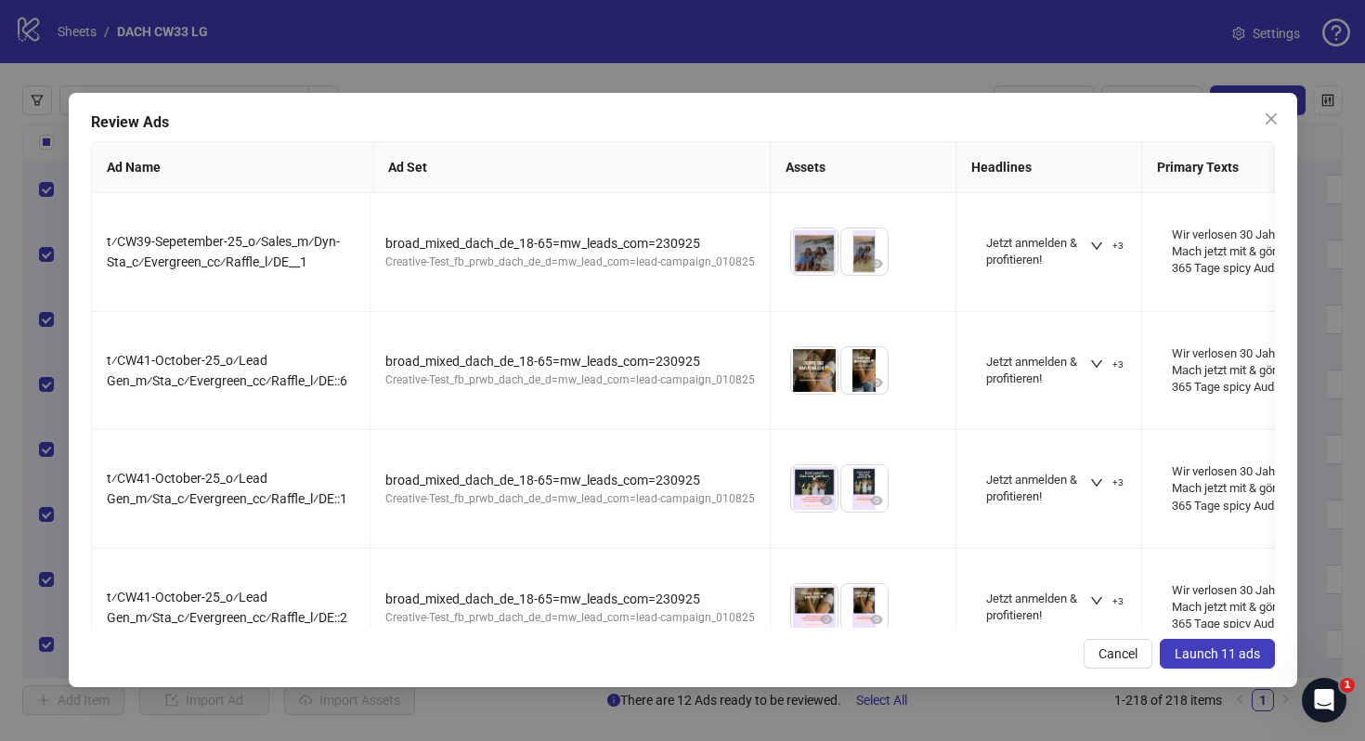
click at [1232, 647] on span "Launch 11 ads" at bounding box center [1217, 653] width 85 height 15
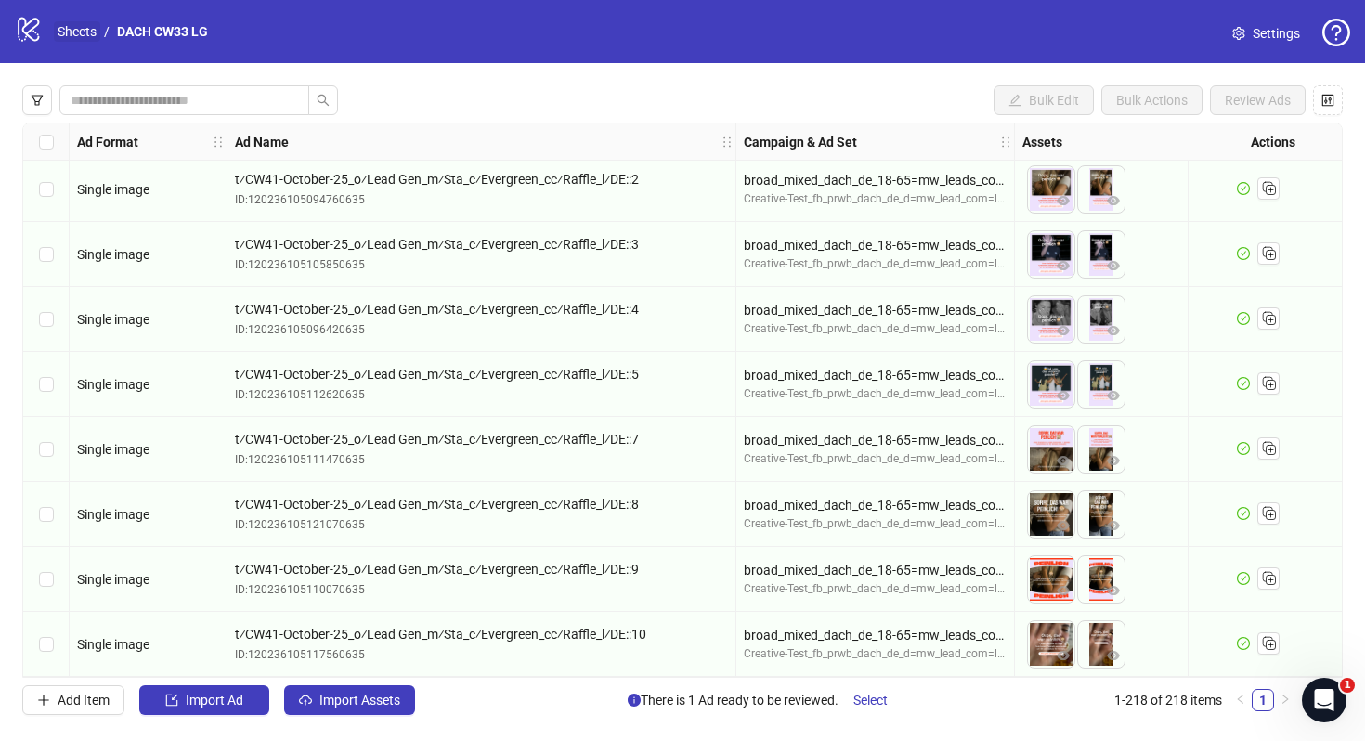
click at [72, 33] on link "Sheets" at bounding box center [77, 31] width 46 height 20
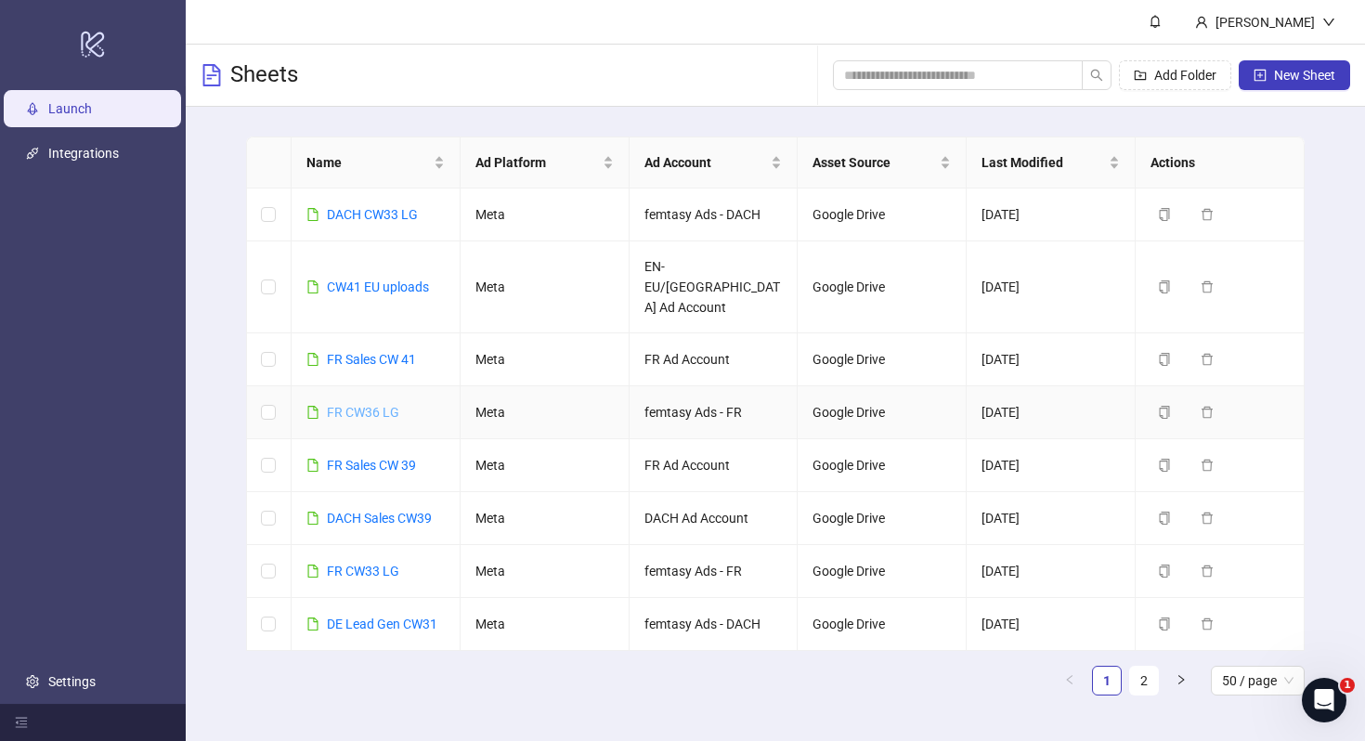
click at [387, 405] on link "FR CW36 LG" at bounding box center [363, 412] width 72 height 15
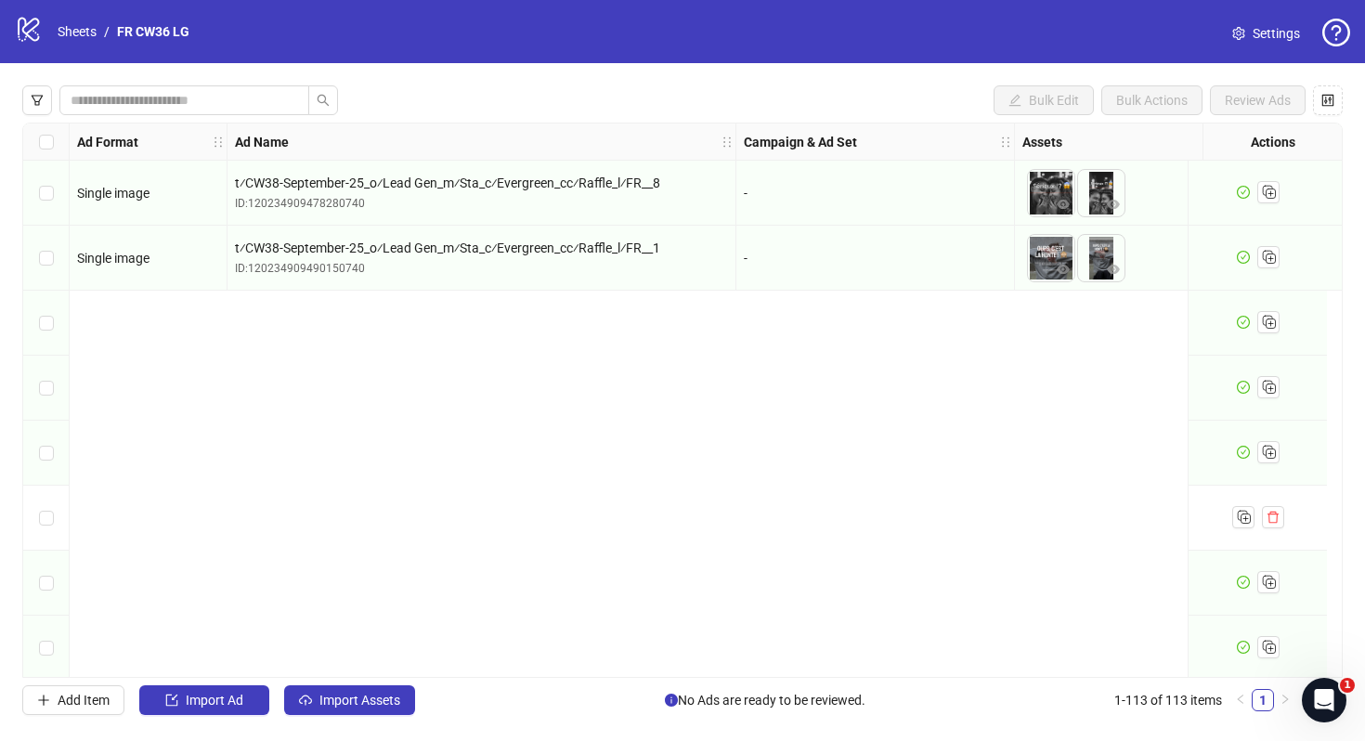
scroll to position [6837, 0]
